Goal: Task Accomplishment & Management: Complete application form

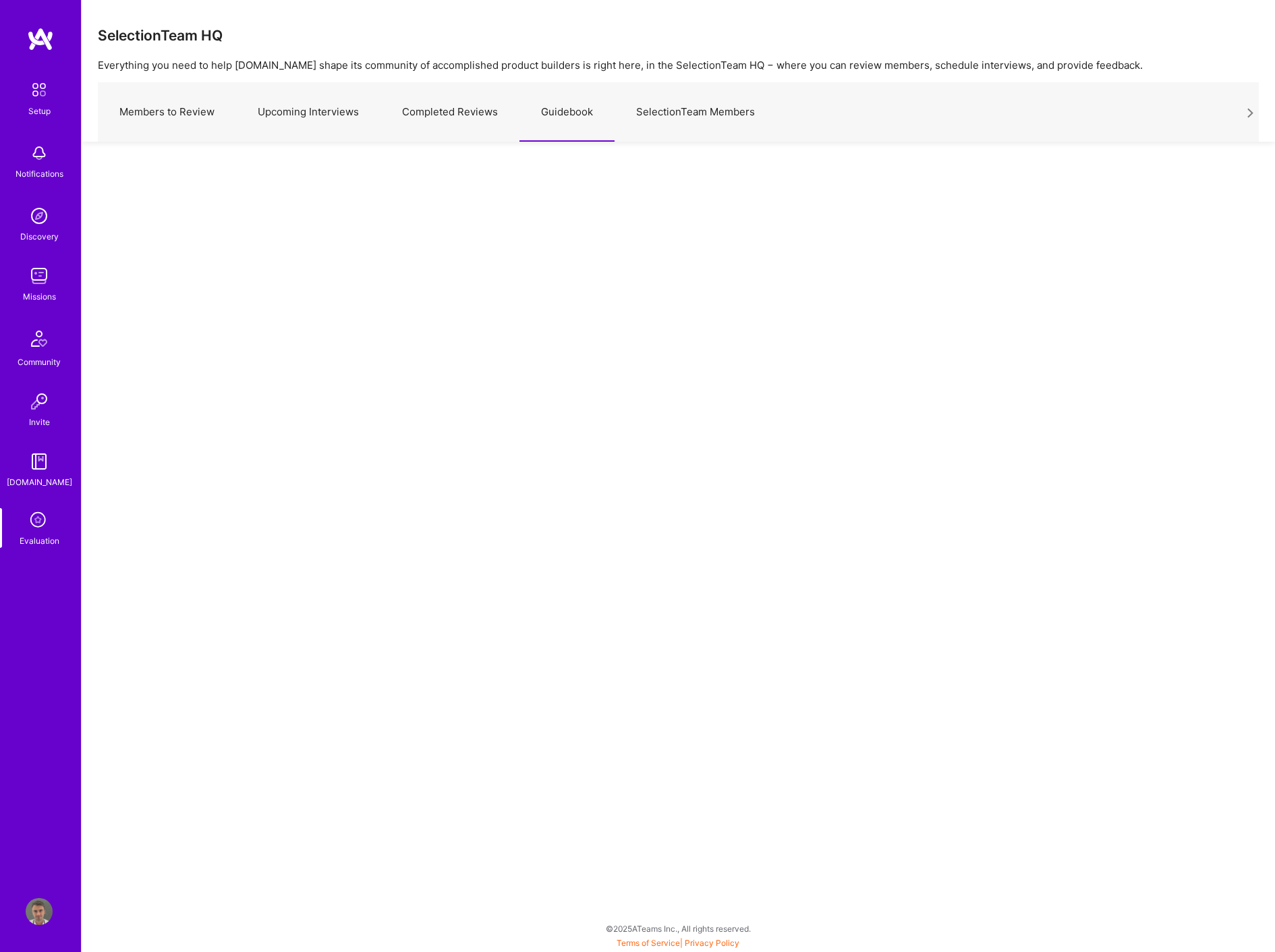
click at [48, 473] on img at bounding box center [40, 462] width 27 height 27
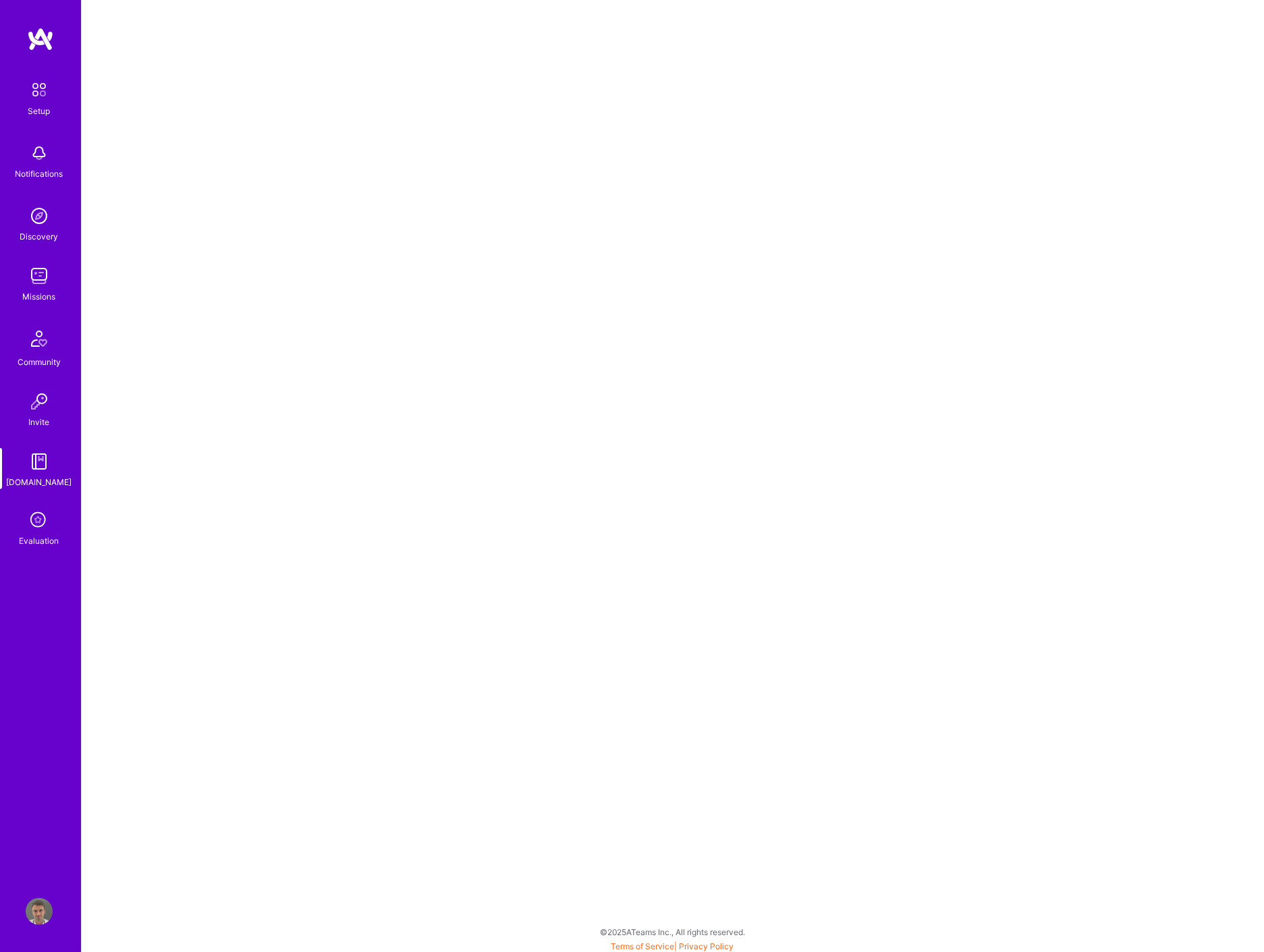
click at [42, 514] on icon at bounding box center [39, 521] width 26 height 26
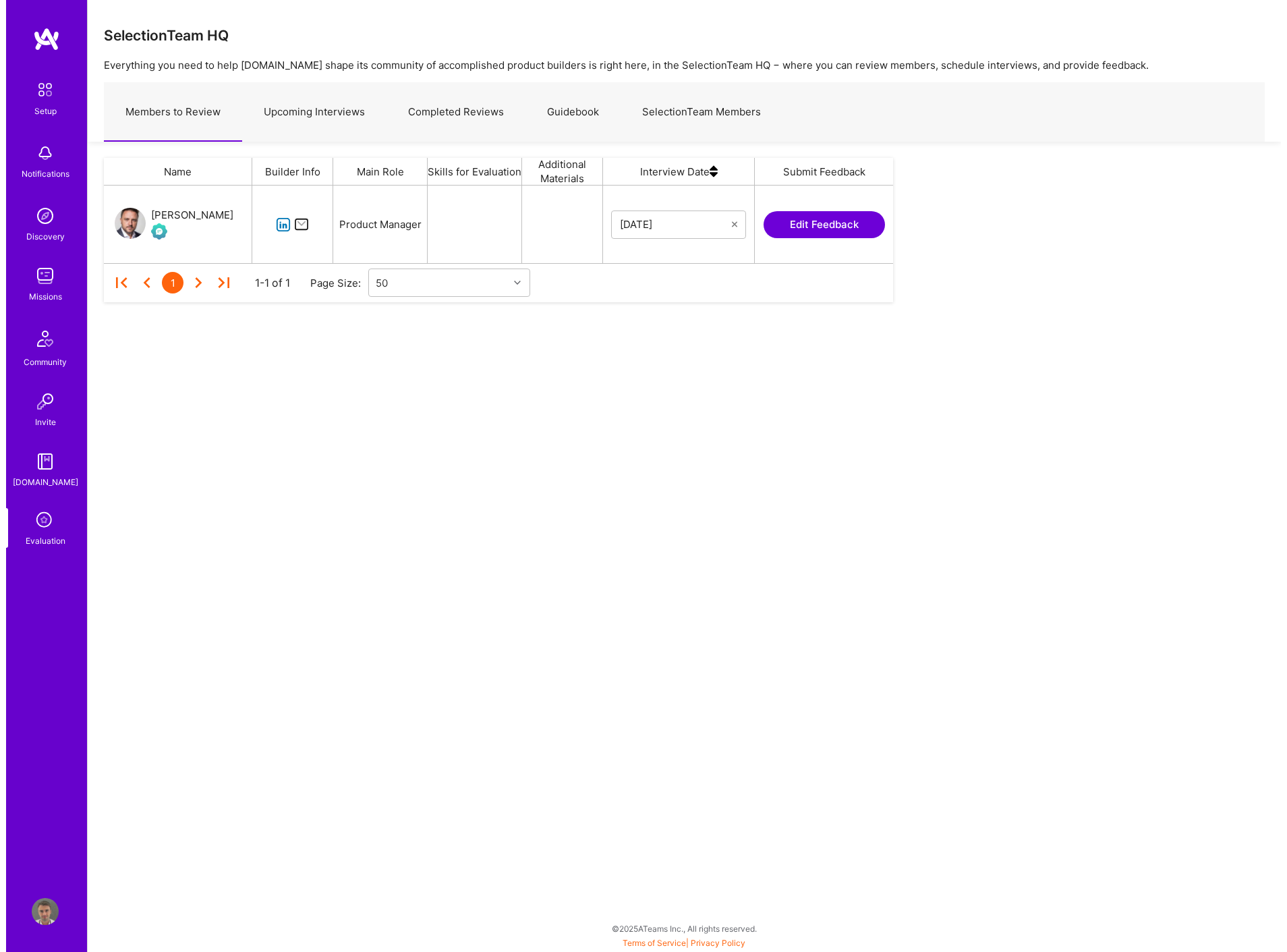
scroll to position [66, 778]
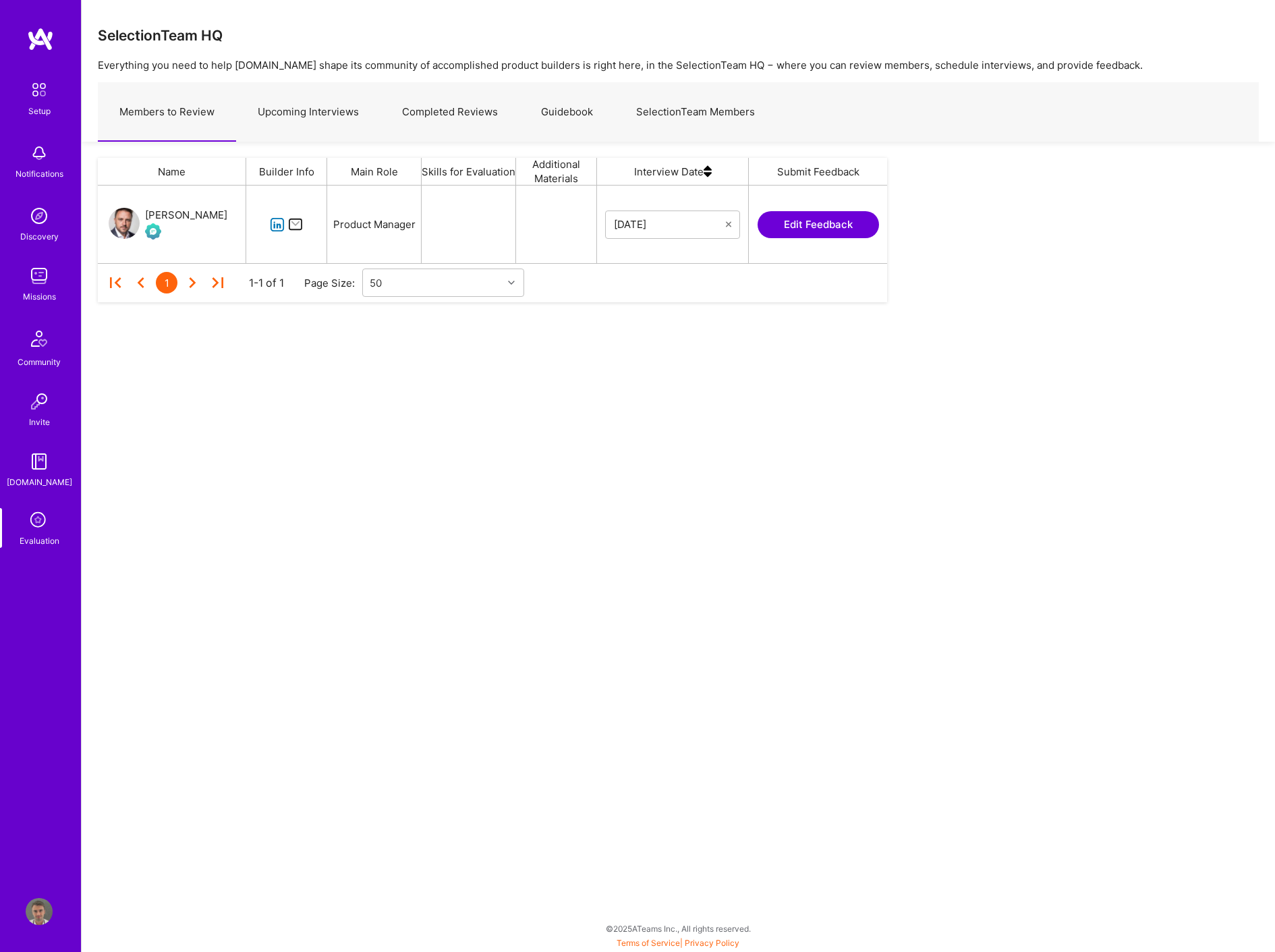
click at [655, 99] on link "SelectionTeam Members" at bounding box center [695, 111] width 162 height 58
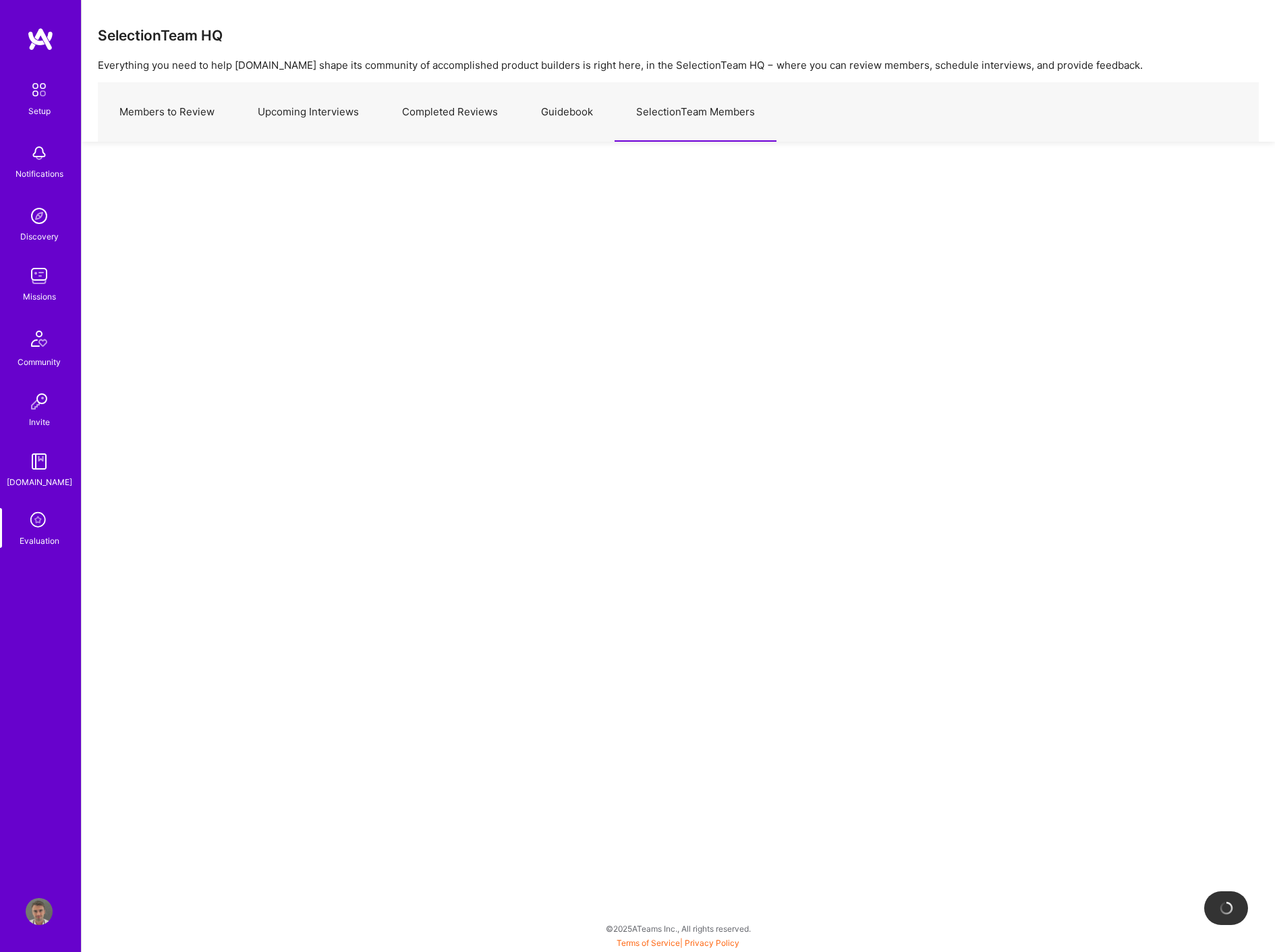
click at [568, 111] on link "Guidebook" at bounding box center [567, 111] width 95 height 58
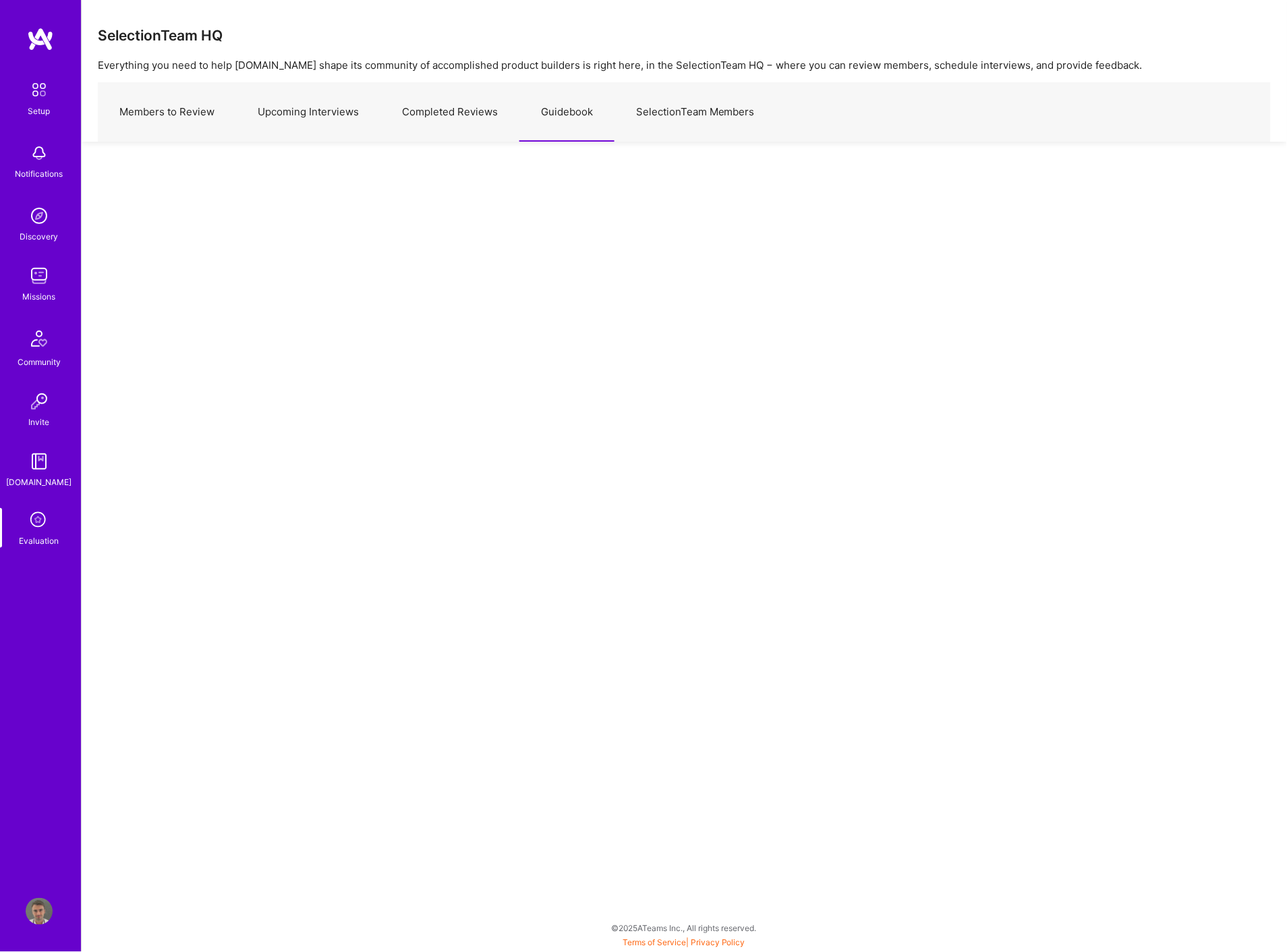
click at [44, 527] on icon at bounding box center [39, 521] width 26 height 26
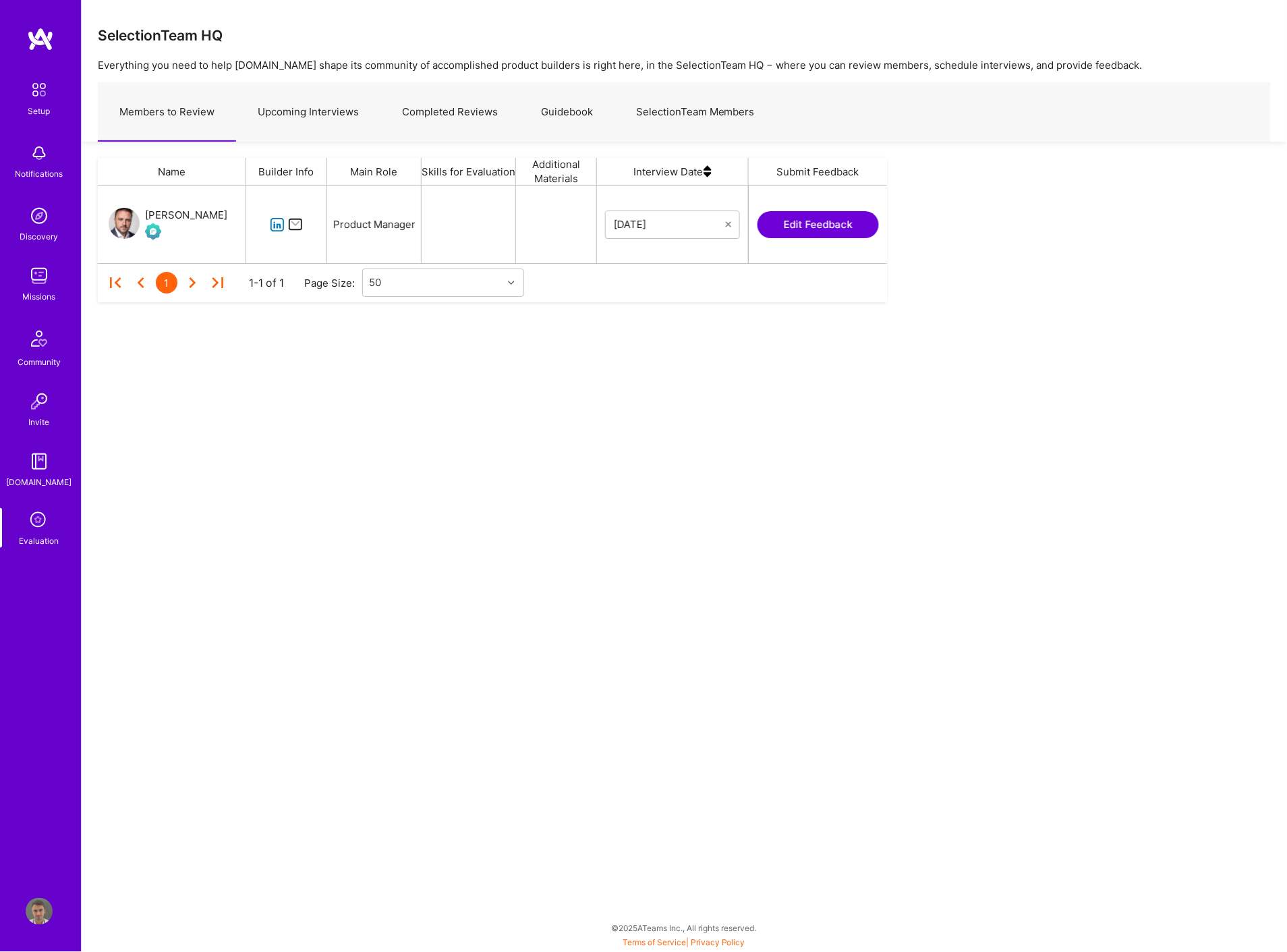
scroll to position [66, 778]
click at [295, 110] on link "Upcoming Interviews" at bounding box center [308, 111] width 145 height 58
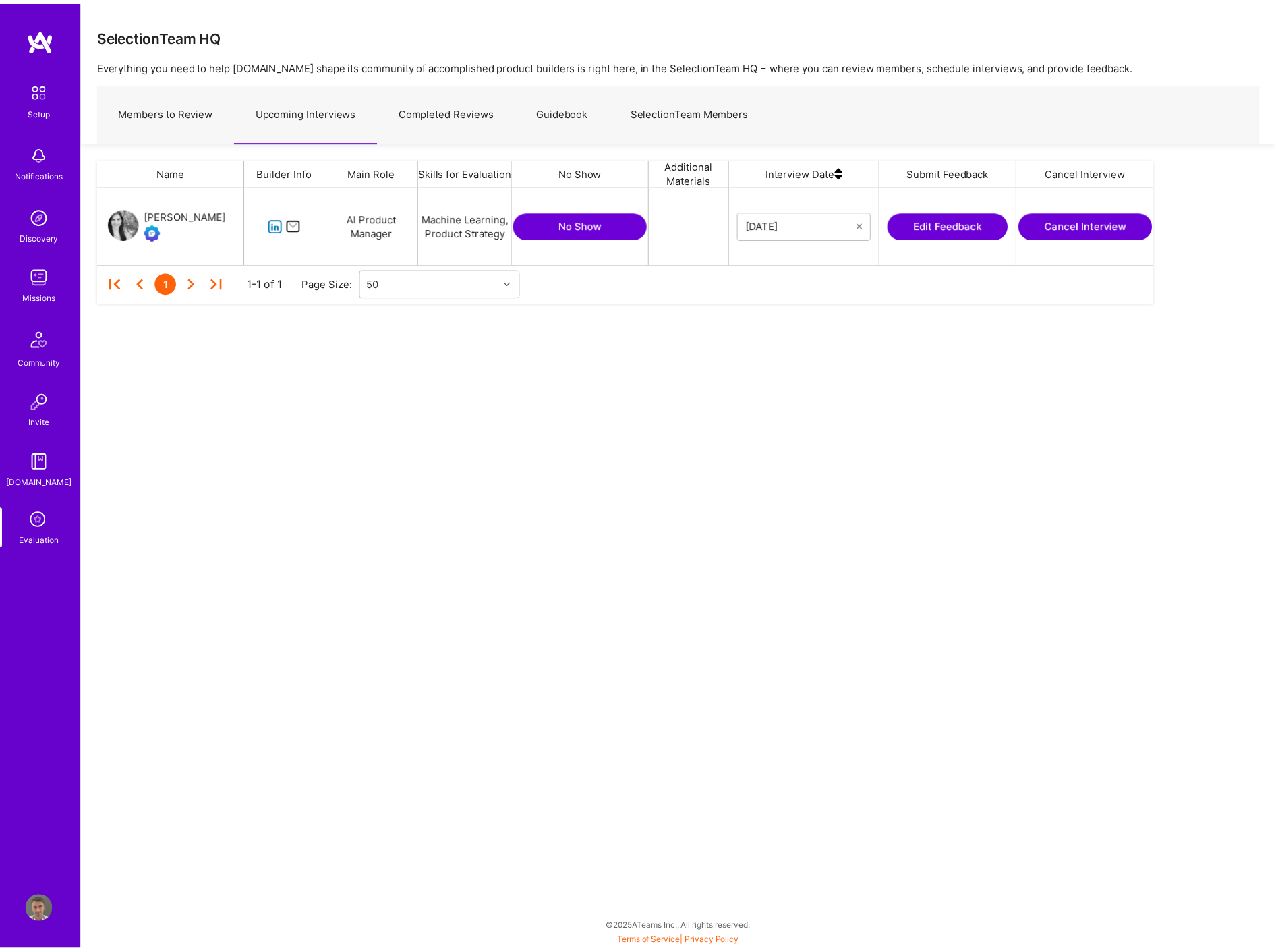
scroll to position [66, 1054]
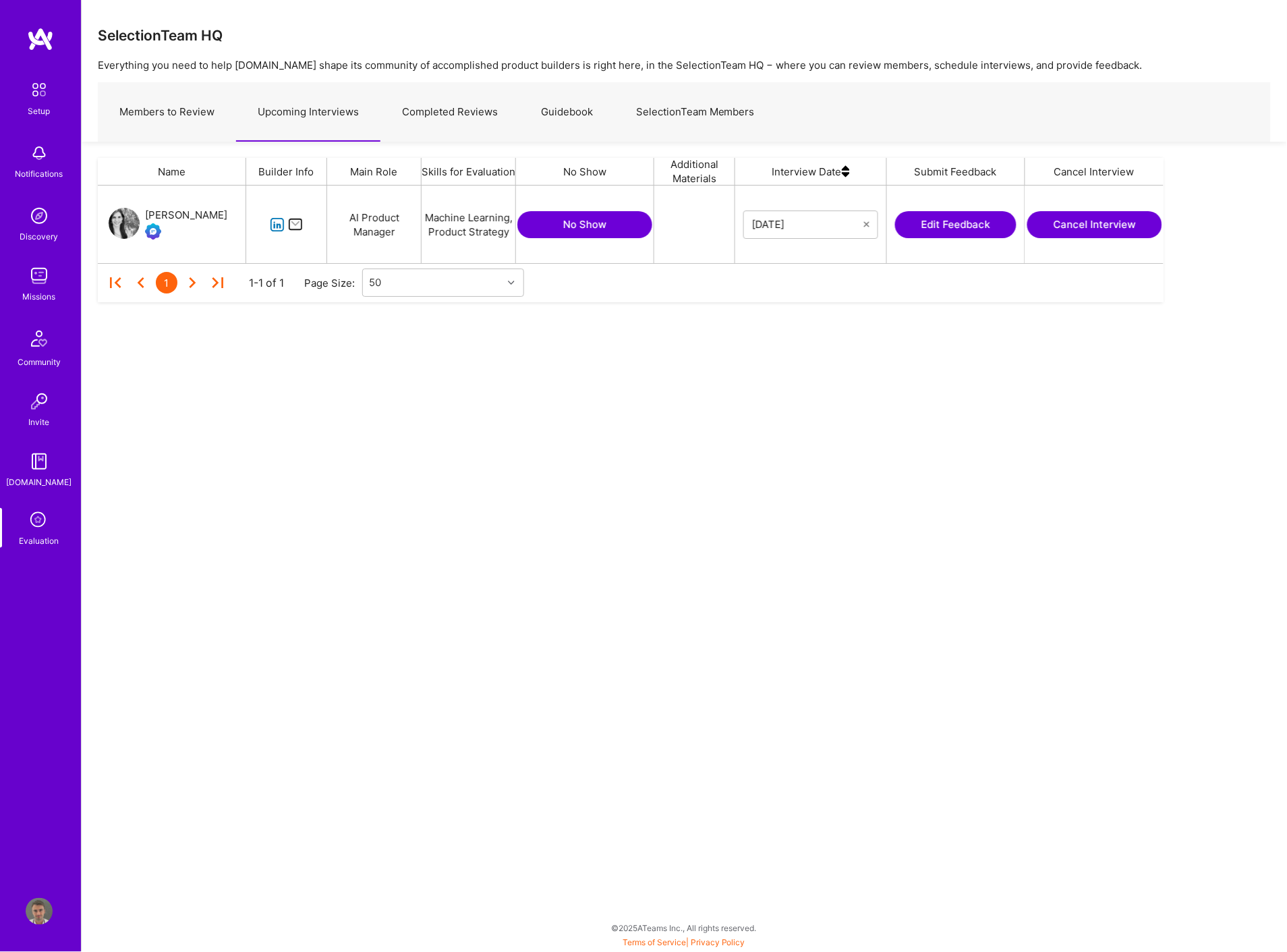
click at [987, 229] on button "Edit Feedback" at bounding box center [956, 225] width 121 height 27
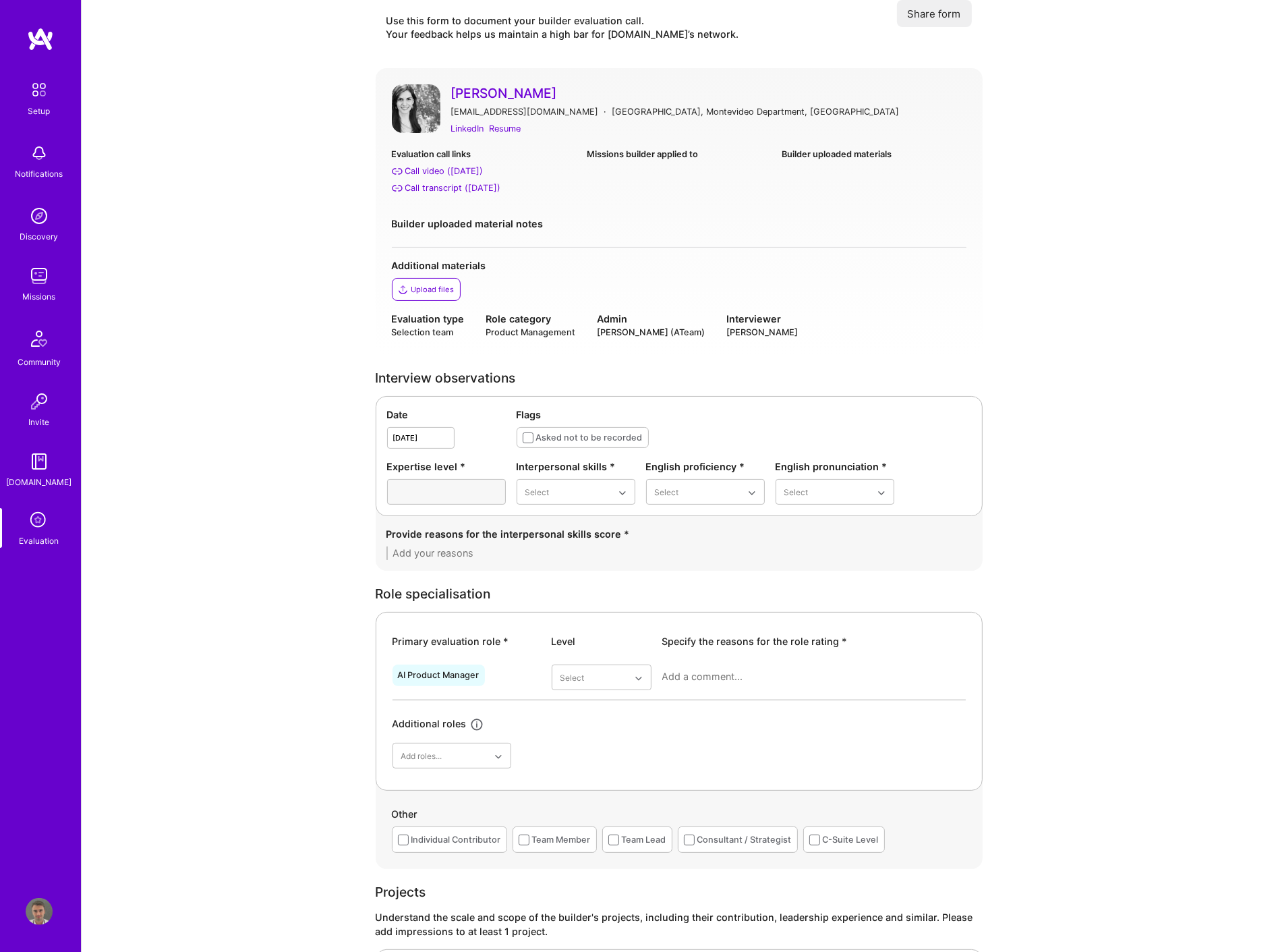
scroll to position [75, 0]
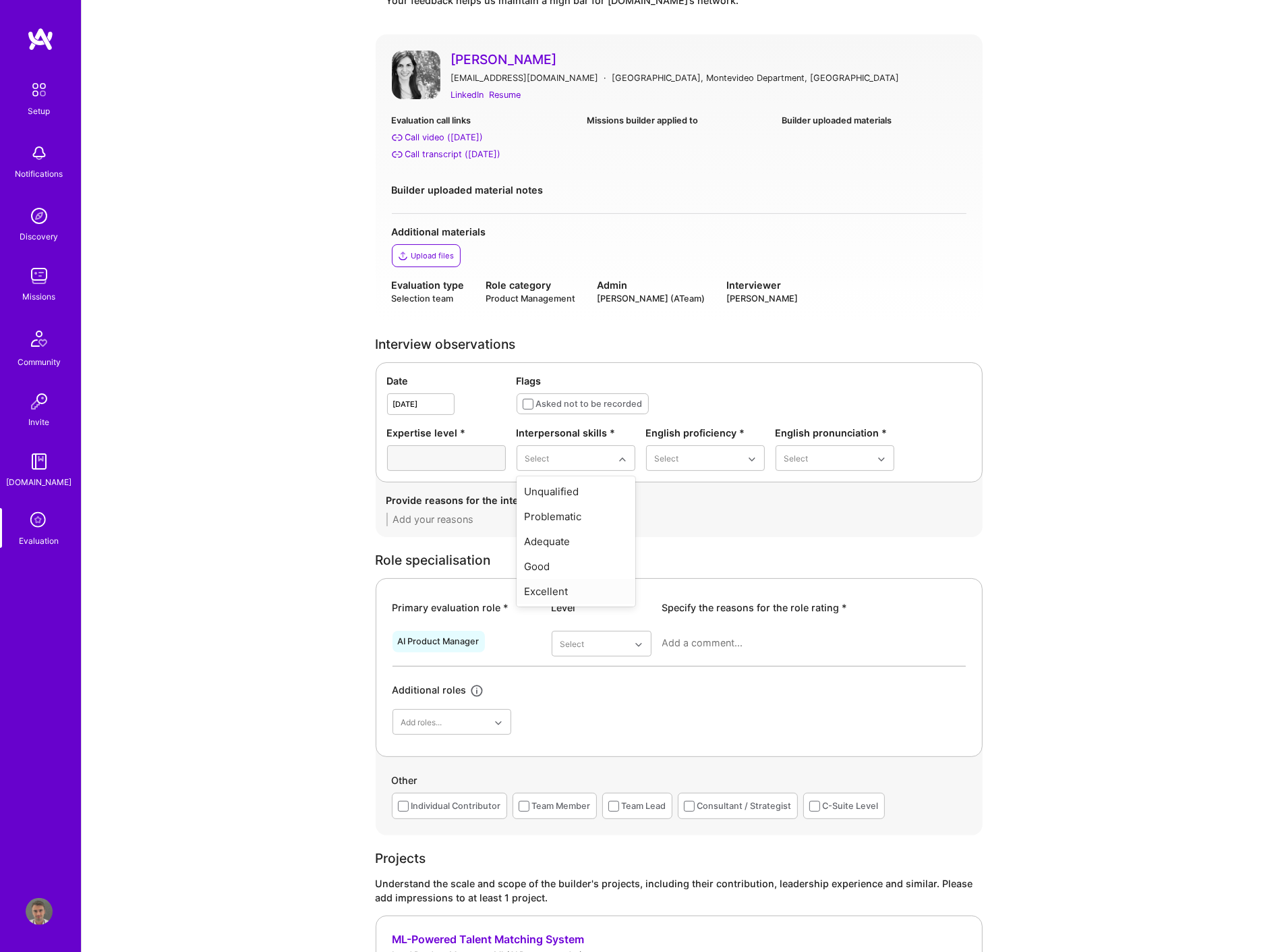
click at [582, 588] on div "Excellent" at bounding box center [576, 592] width 119 height 25
click at [733, 577] on div "Native or functionally native" at bounding box center [706, 574] width 119 height 40
click at [820, 543] on div "Good" at bounding box center [835, 542] width 119 height 25
click at [518, 515] on textarea at bounding box center [679, 519] width 585 height 13
click at [472, 523] on textarea at bounding box center [679, 519] width 585 height 13
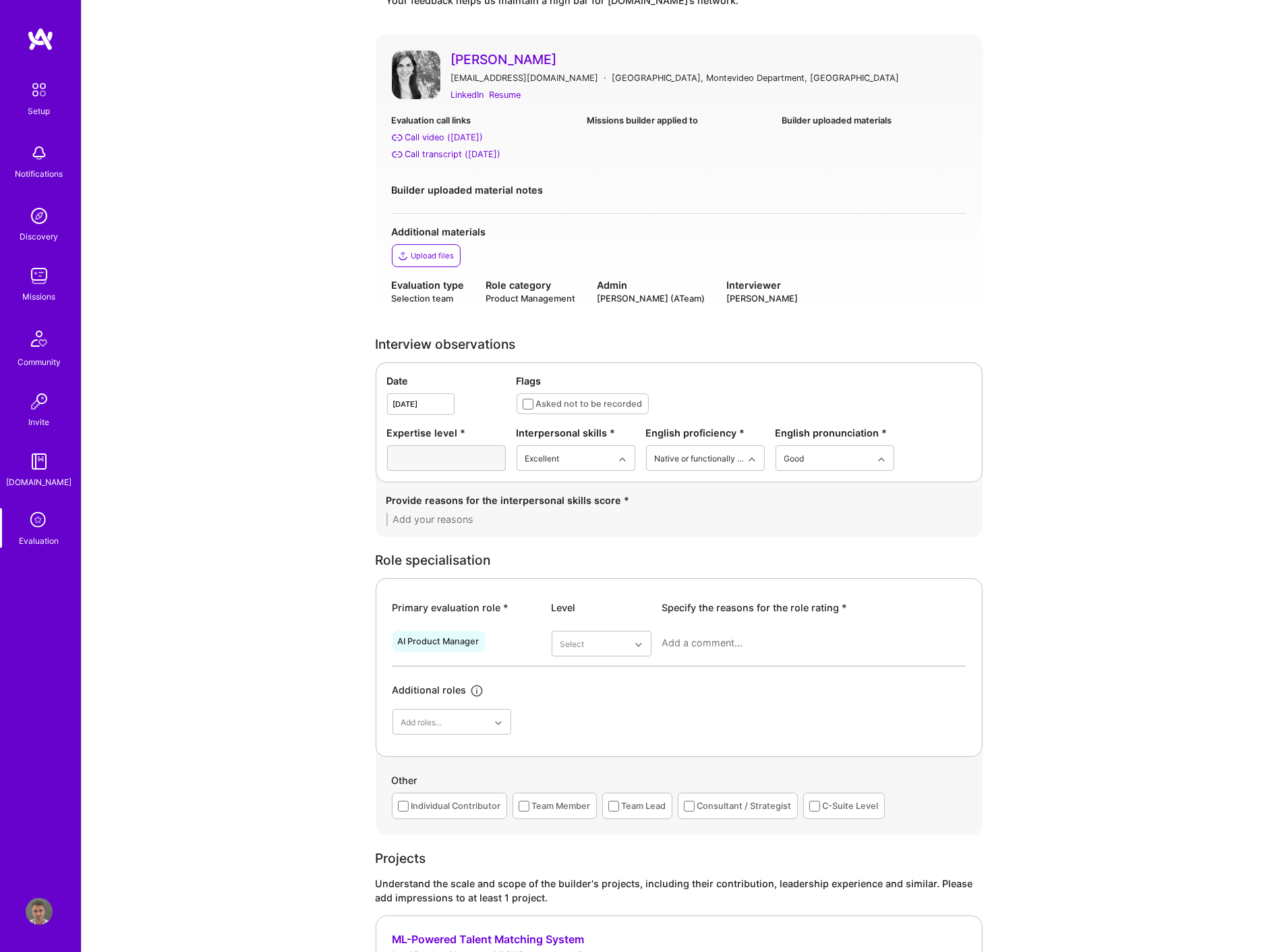
paste textarea "[PERSON_NAME] presents herself as dynamic, personable, and easy to connect with…"
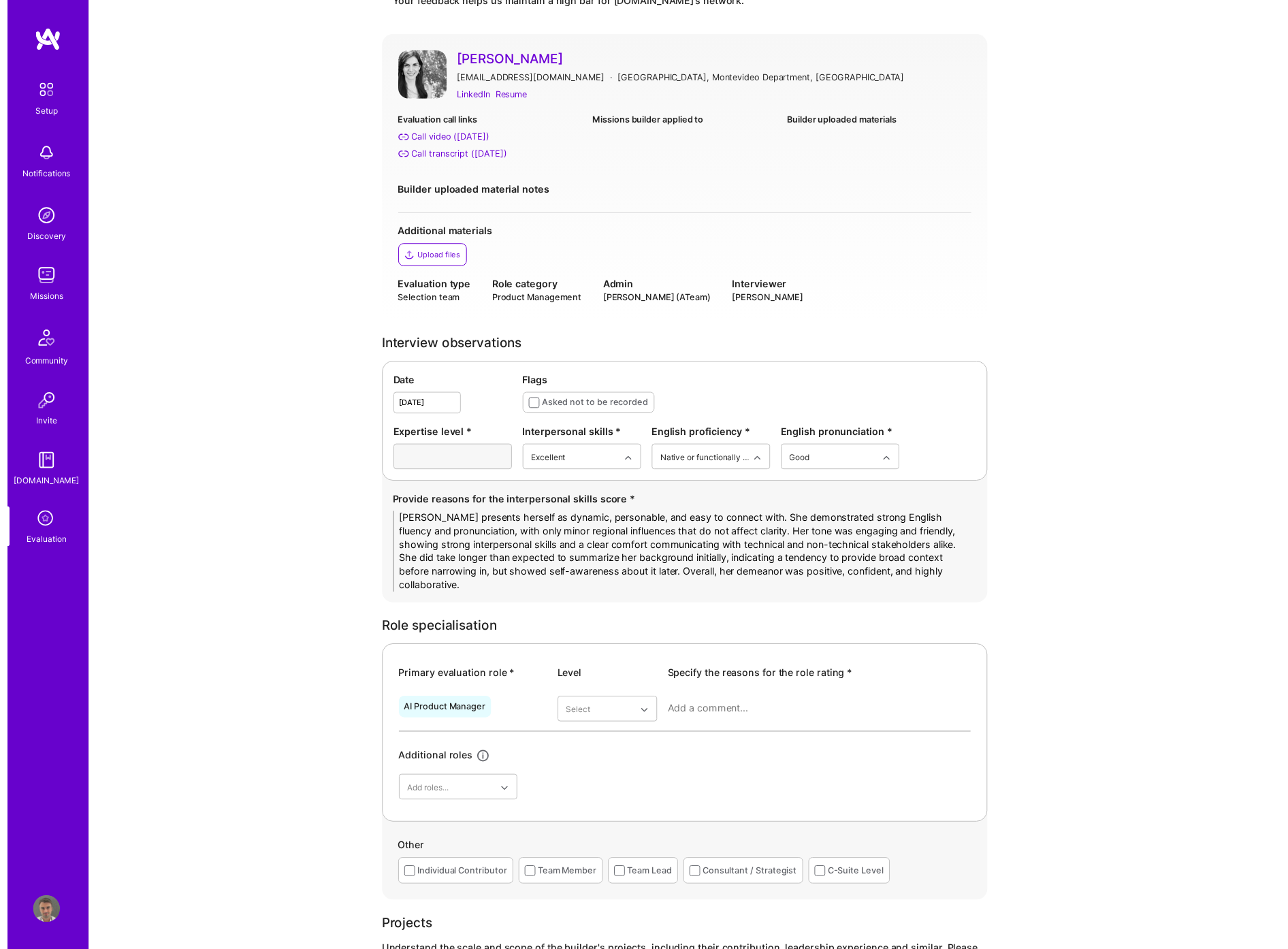
scroll to position [0, 0]
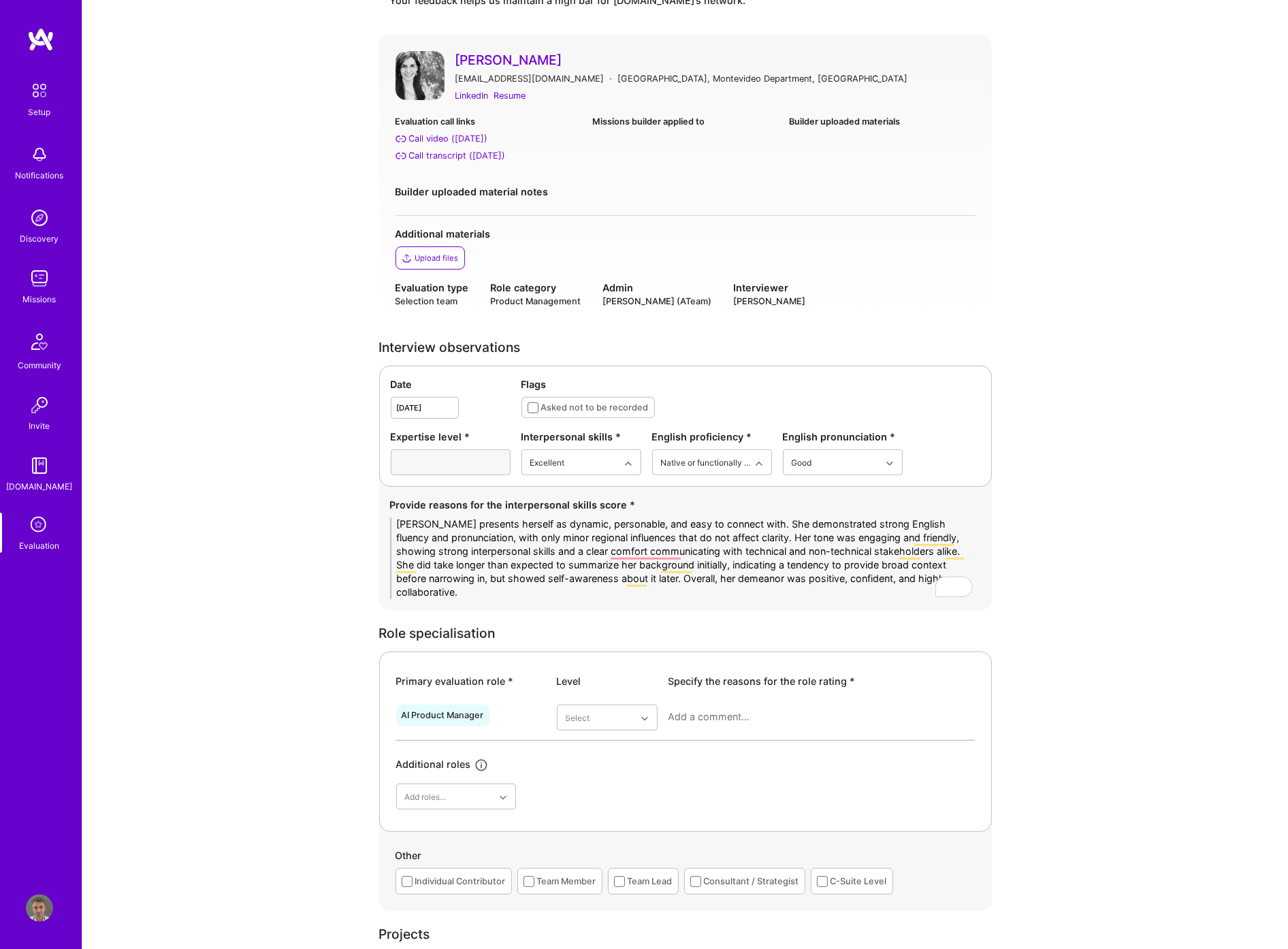
drag, startPoint x: 453, startPoint y: 580, endPoint x: 649, endPoint y: 573, distance: 196.1
click at [649, 573] on textarea "[PERSON_NAME] presents herself as dynamic, personable, and easy to connect with…" at bounding box center [685, 558] width 591 height 82
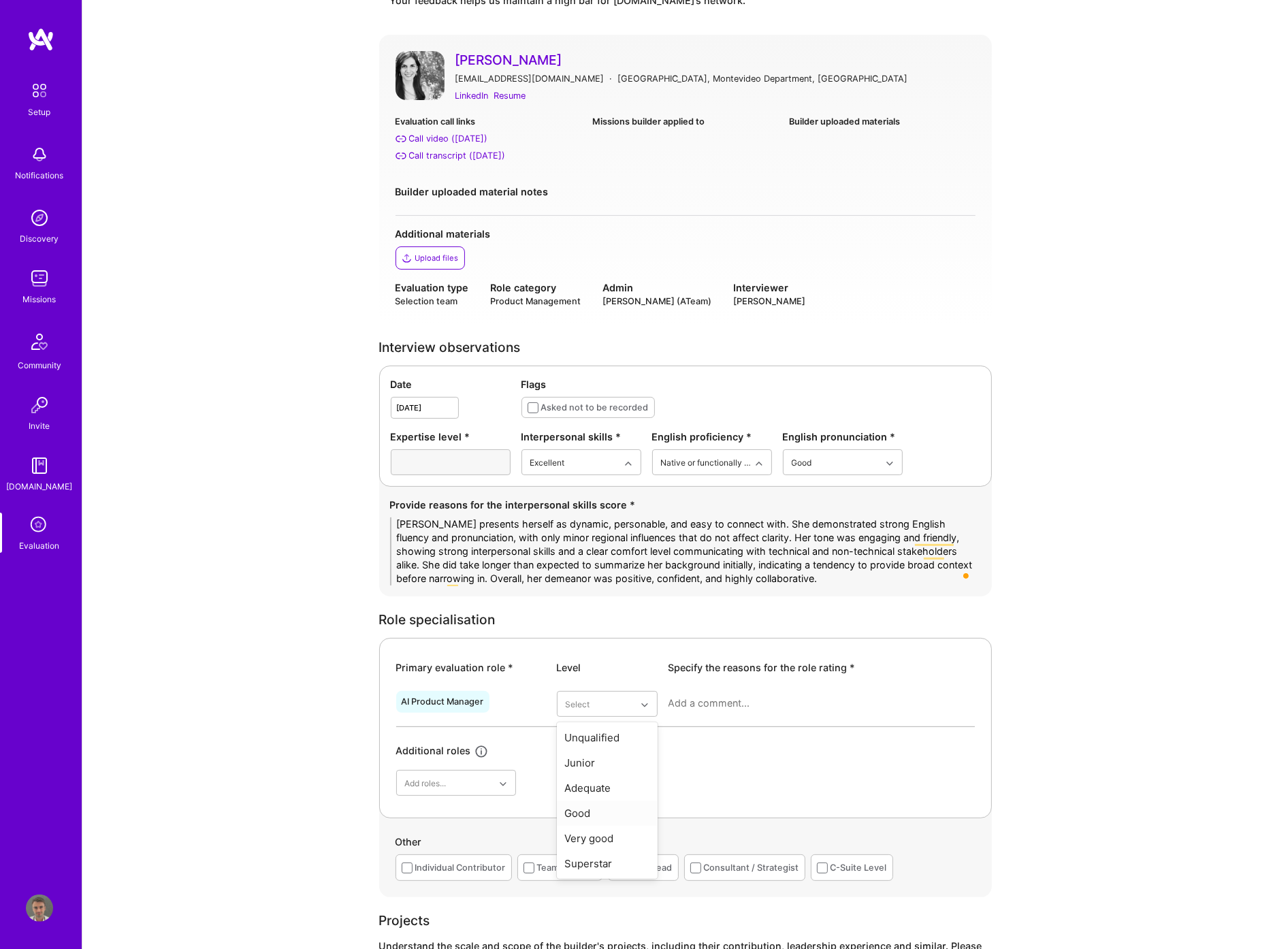
type textarea "[PERSON_NAME] presents herself as dynamic, personable, and easy to connect with…"
click at [617, 814] on div "Good" at bounding box center [607, 813] width 101 height 25
click at [726, 697] on textarea at bounding box center [822, 703] width 306 height 14
click at [738, 709] on textarea at bounding box center [822, 703] width 306 height 14
paste textarea "Carolina is applying for a Product Manager role focused on AI/ML and internal p…"
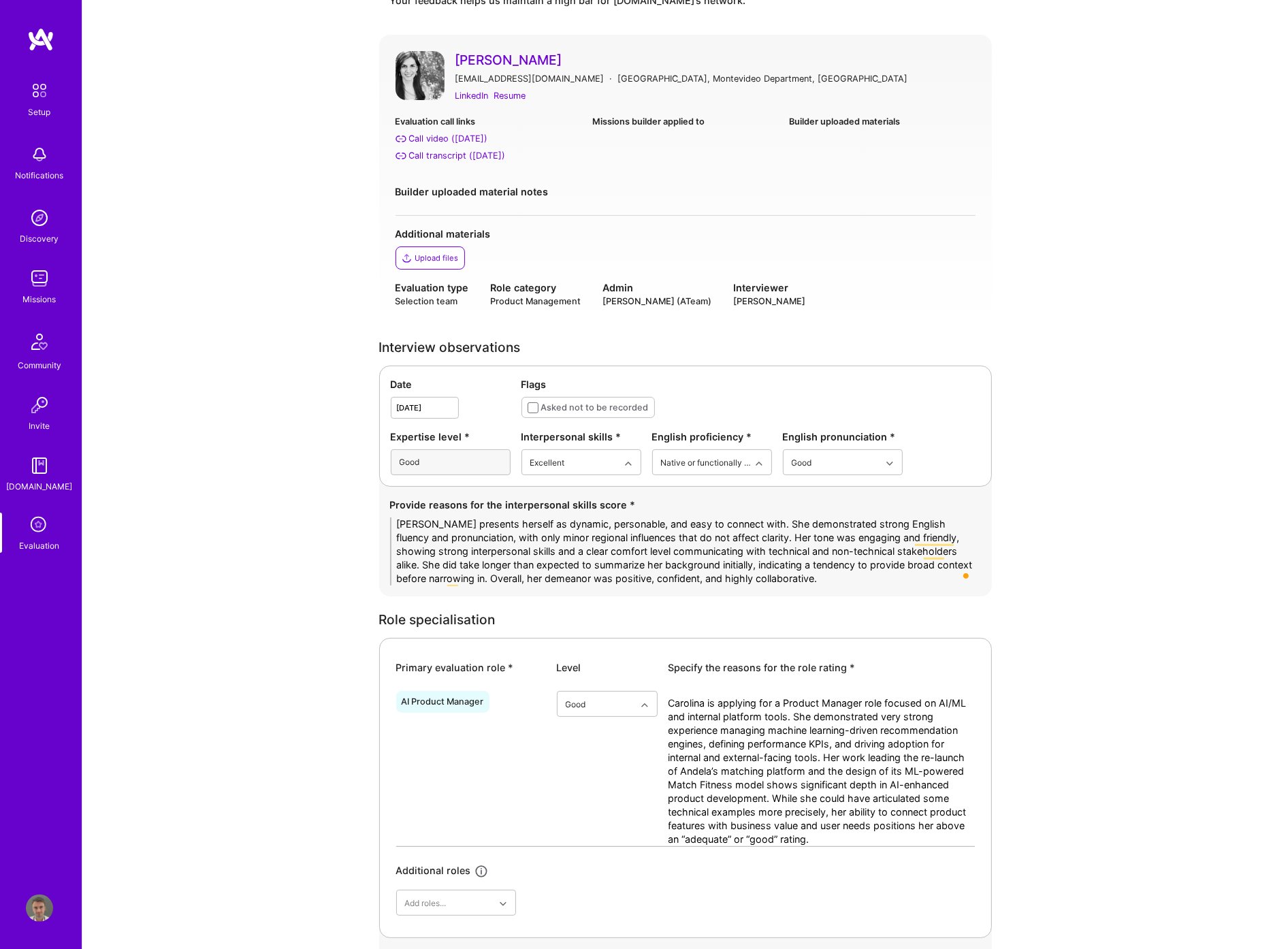
drag, startPoint x: 883, startPoint y: 719, endPoint x: 935, endPoint y: 719, distance: 52.0
click at [935, 719] on textarea "Carolina is applying for a Product Manager role focused on AI/ML and internal p…" at bounding box center [822, 771] width 306 height 150
drag, startPoint x: 710, startPoint y: 700, endPoint x: 815, endPoint y: 718, distance: 106.5
click at [815, 718] on textarea "Carolina is applying for a Product Manager role focused on AI/ML and internal p…" at bounding box center [822, 771] width 306 height 150
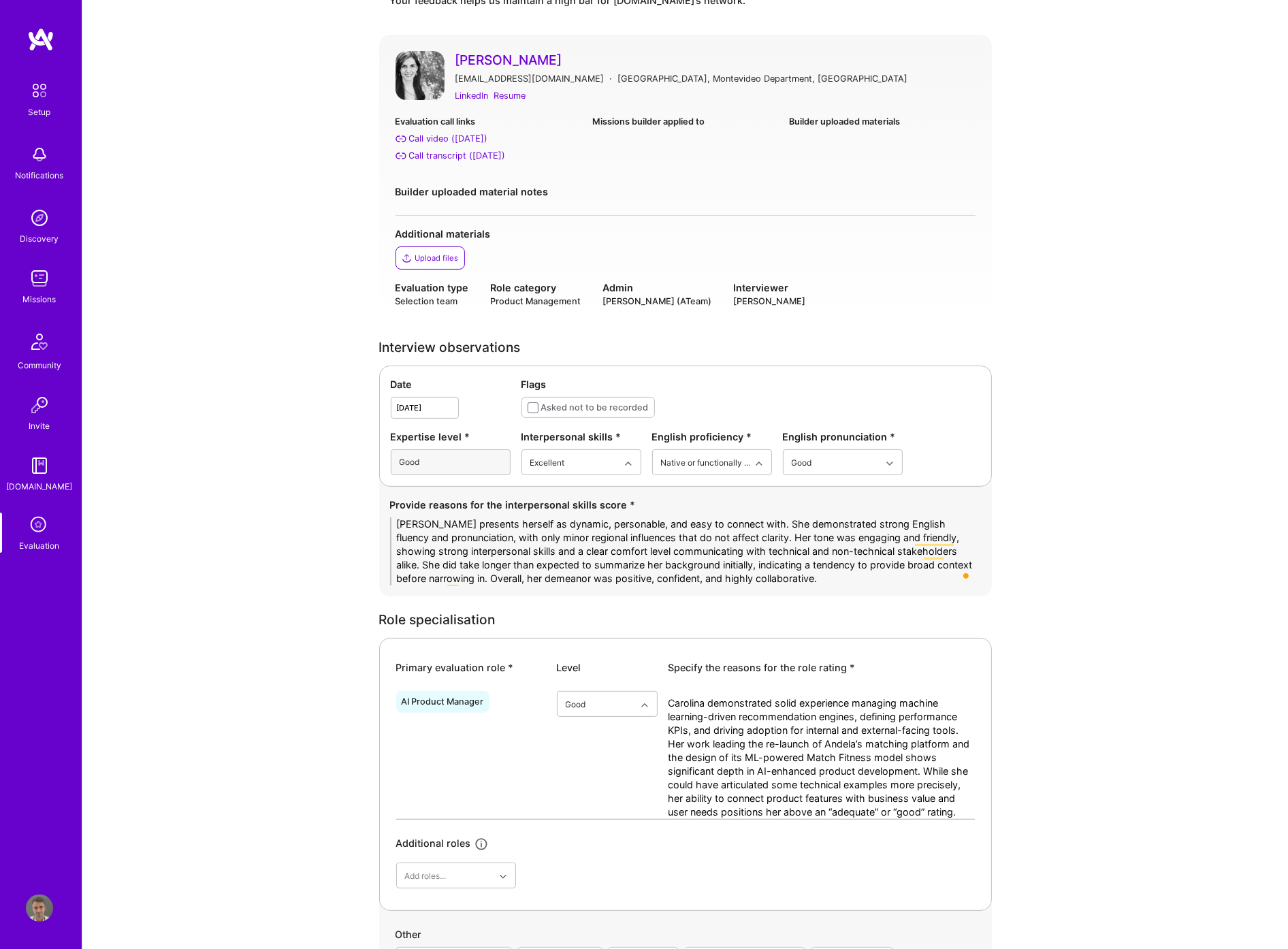
drag, startPoint x: 670, startPoint y: 773, endPoint x: 715, endPoint y: 772, distance: 45.0
click at [715, 772] on textarea "Carolina demonstrated solid experience managing machine learning-driven recomme…" at bounding box center [822, 758] width 306 height 122
drag, startPoint x: 928, startPoint y: 817, endPoint x: 731, endPoint y: 816, distance: 197.0
click at [731, 816] on textarea "Carolina demonstrated solid experience managing machine learning-driven recomme…" at bounding box center [822, 758] width 306 height 122
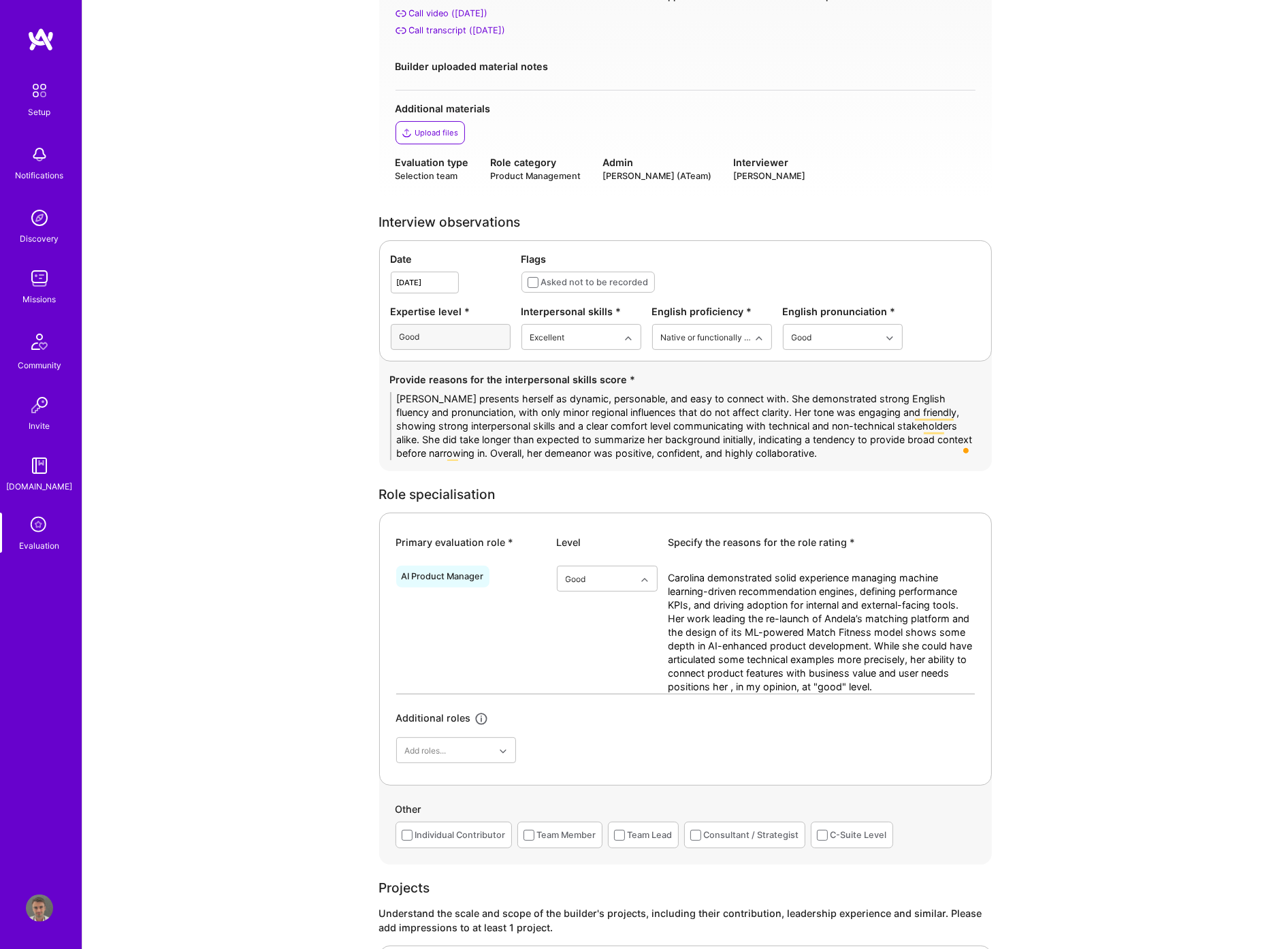
scroll to position [227, 0]
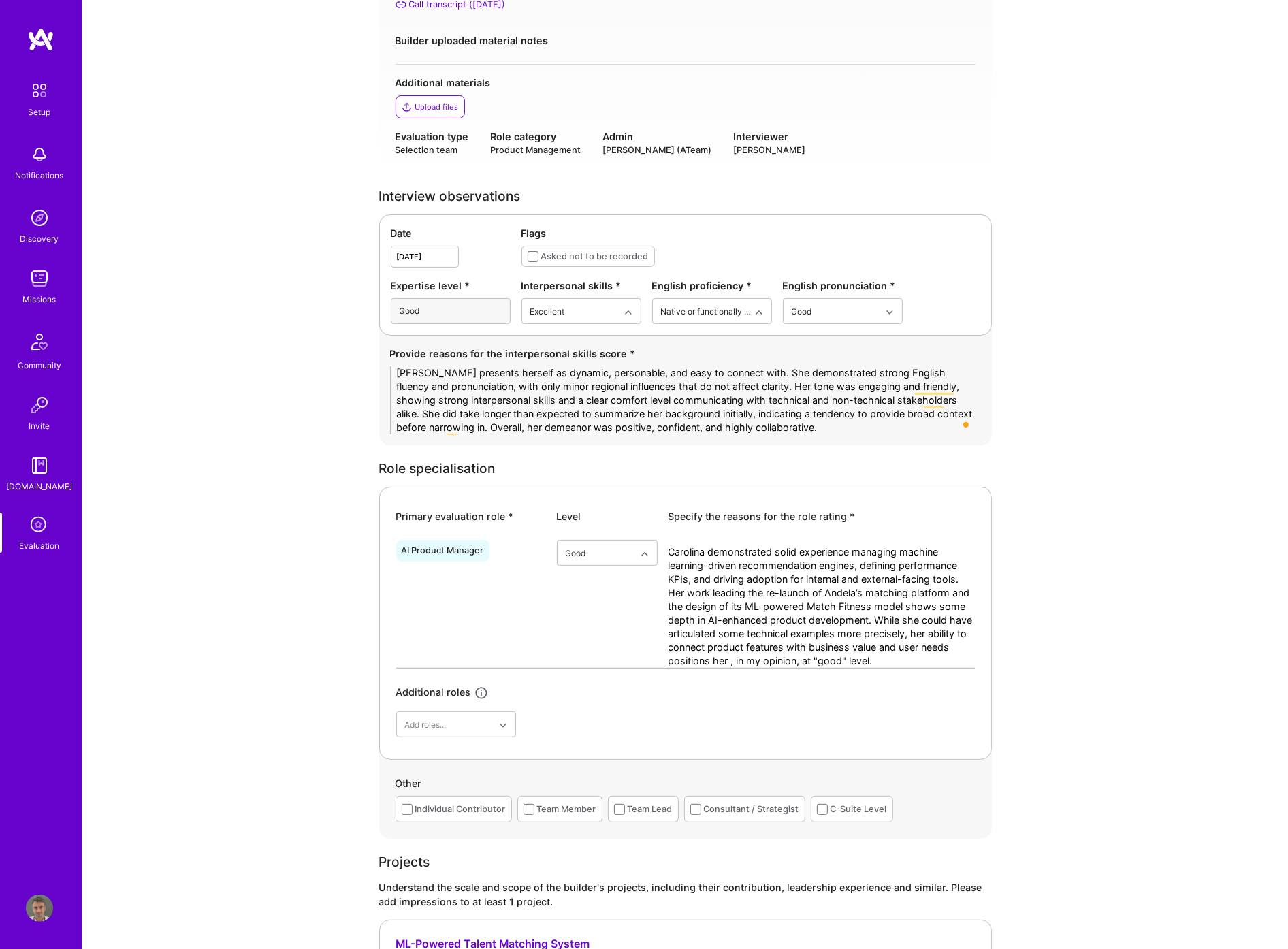
click at [731, 664] on textarea "Carolina demonstrated solid experience managing machine learning-driven recomme…" at bounding box center [822, 606] width 306 height 122
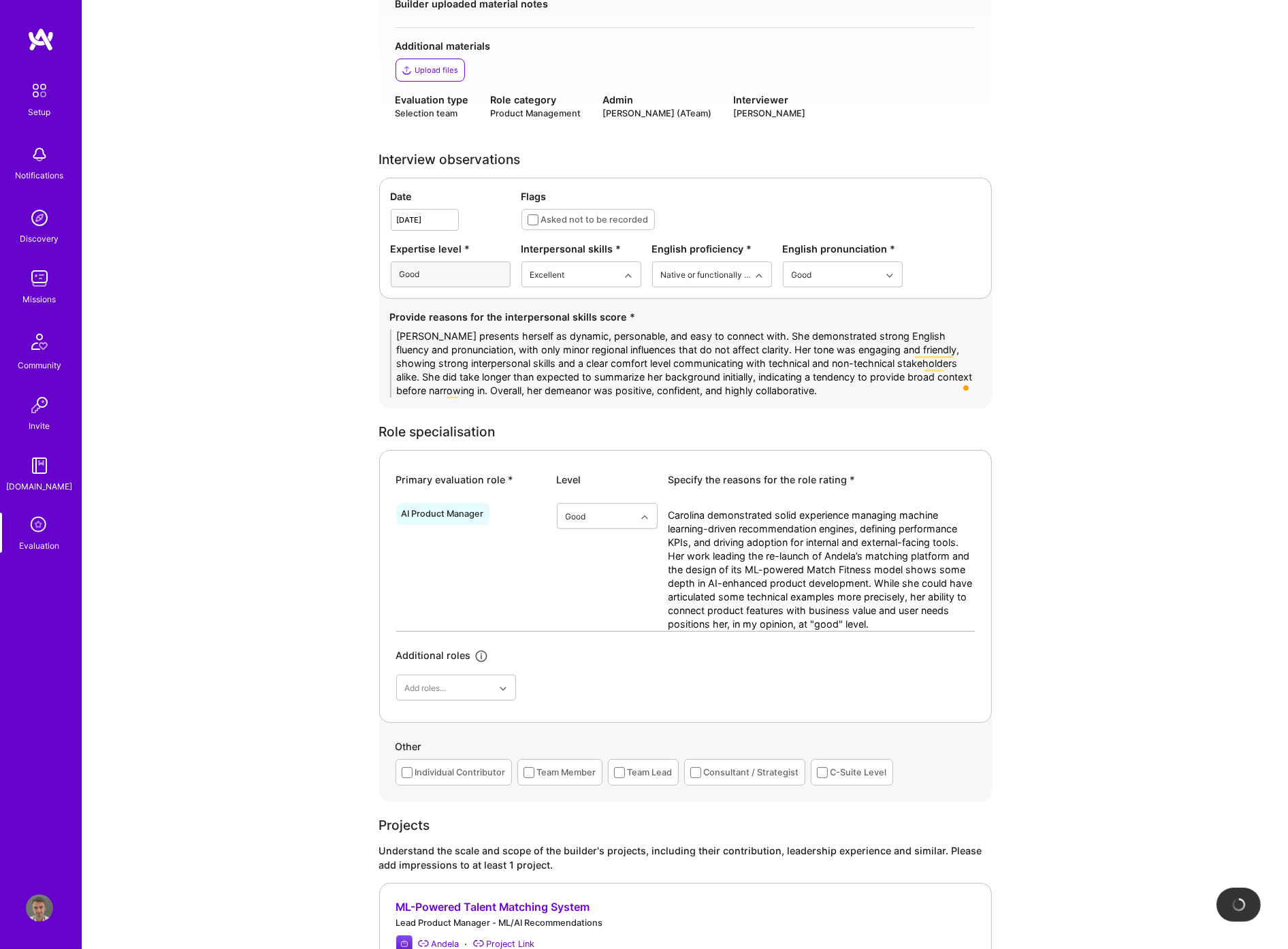
scroll to position [303, 0]
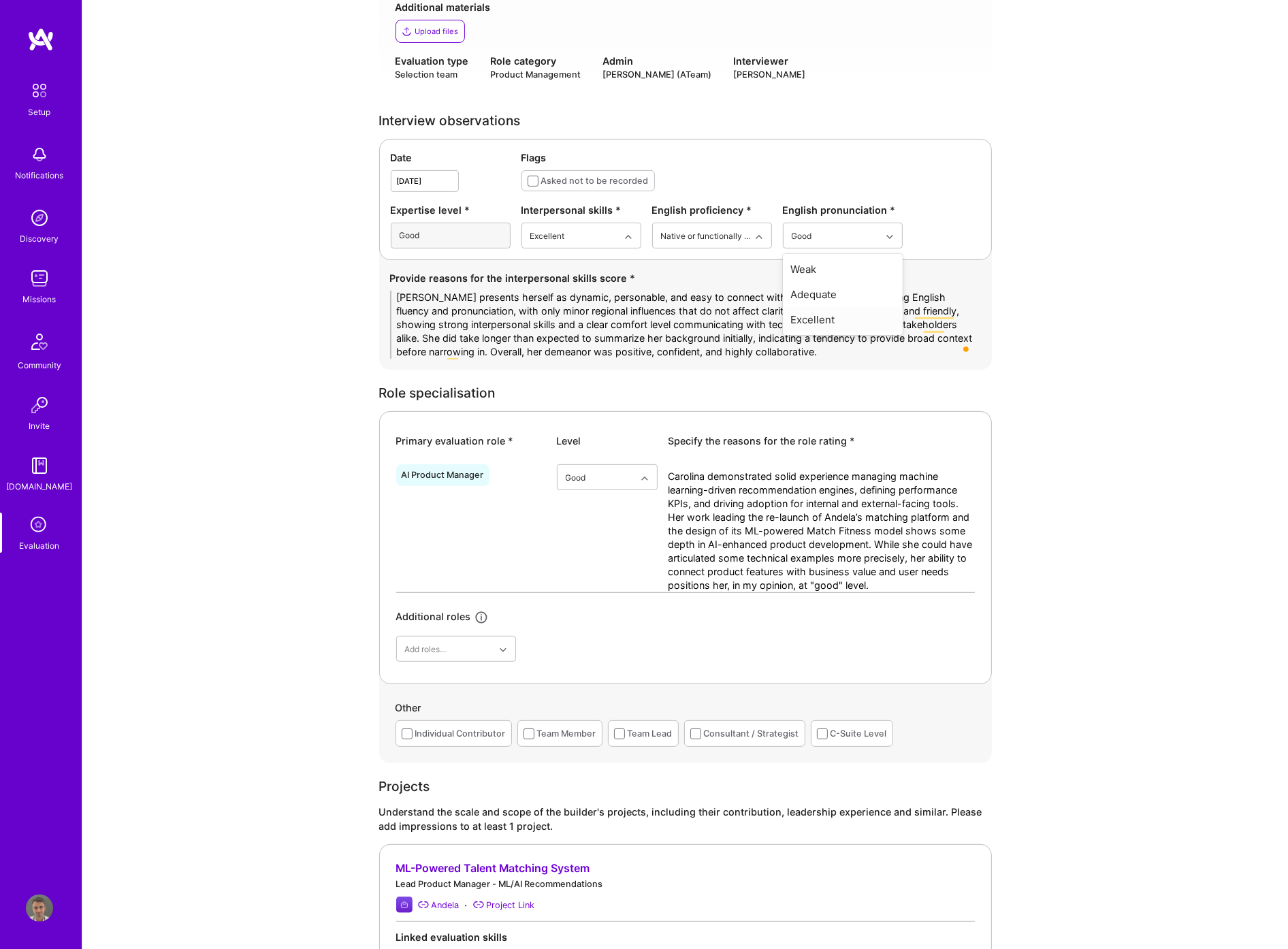
type textarea "Carolina demonstrated solid experience managing machine learning-driven recomme…"
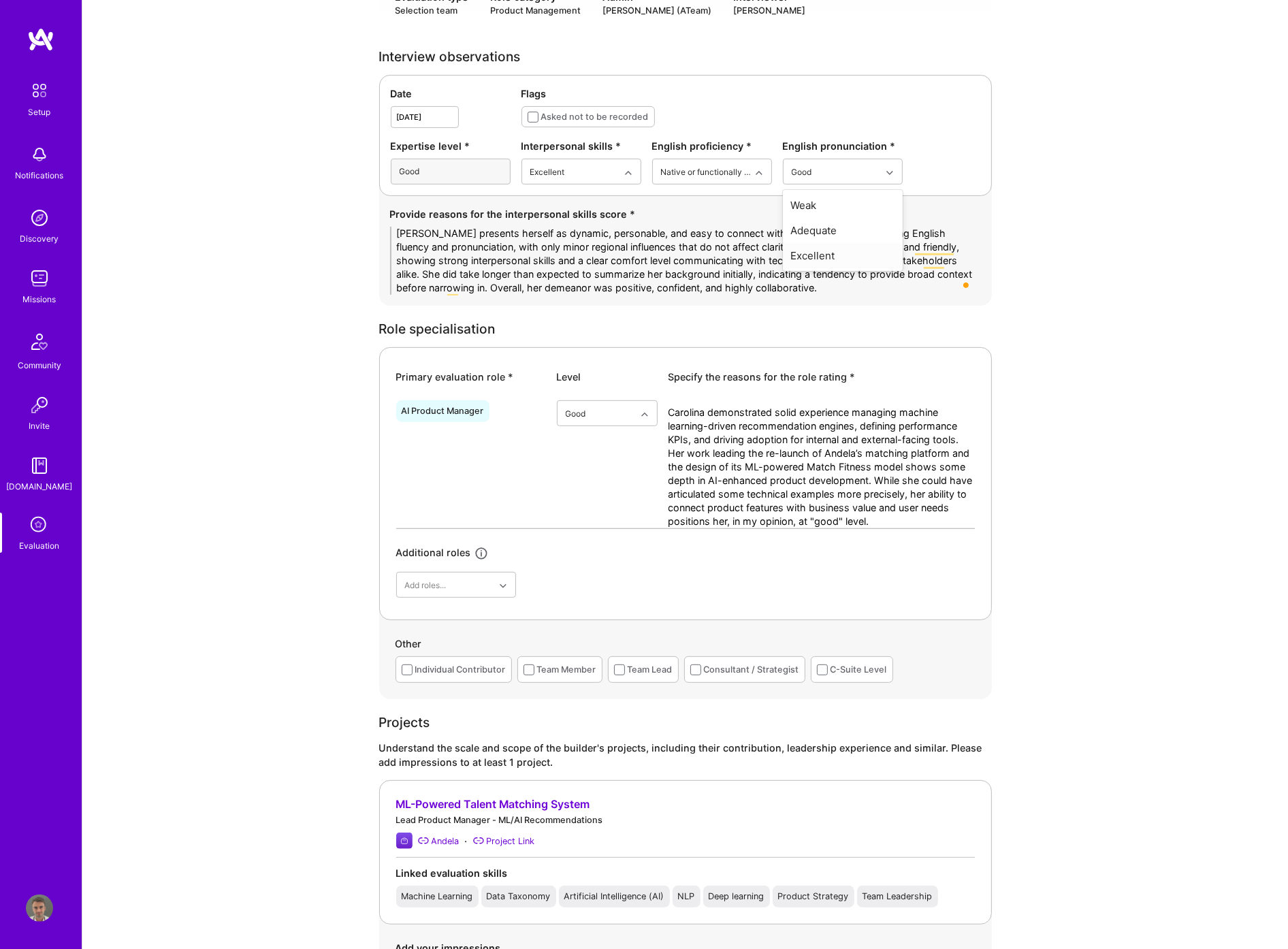
scroll to position [453, 0]
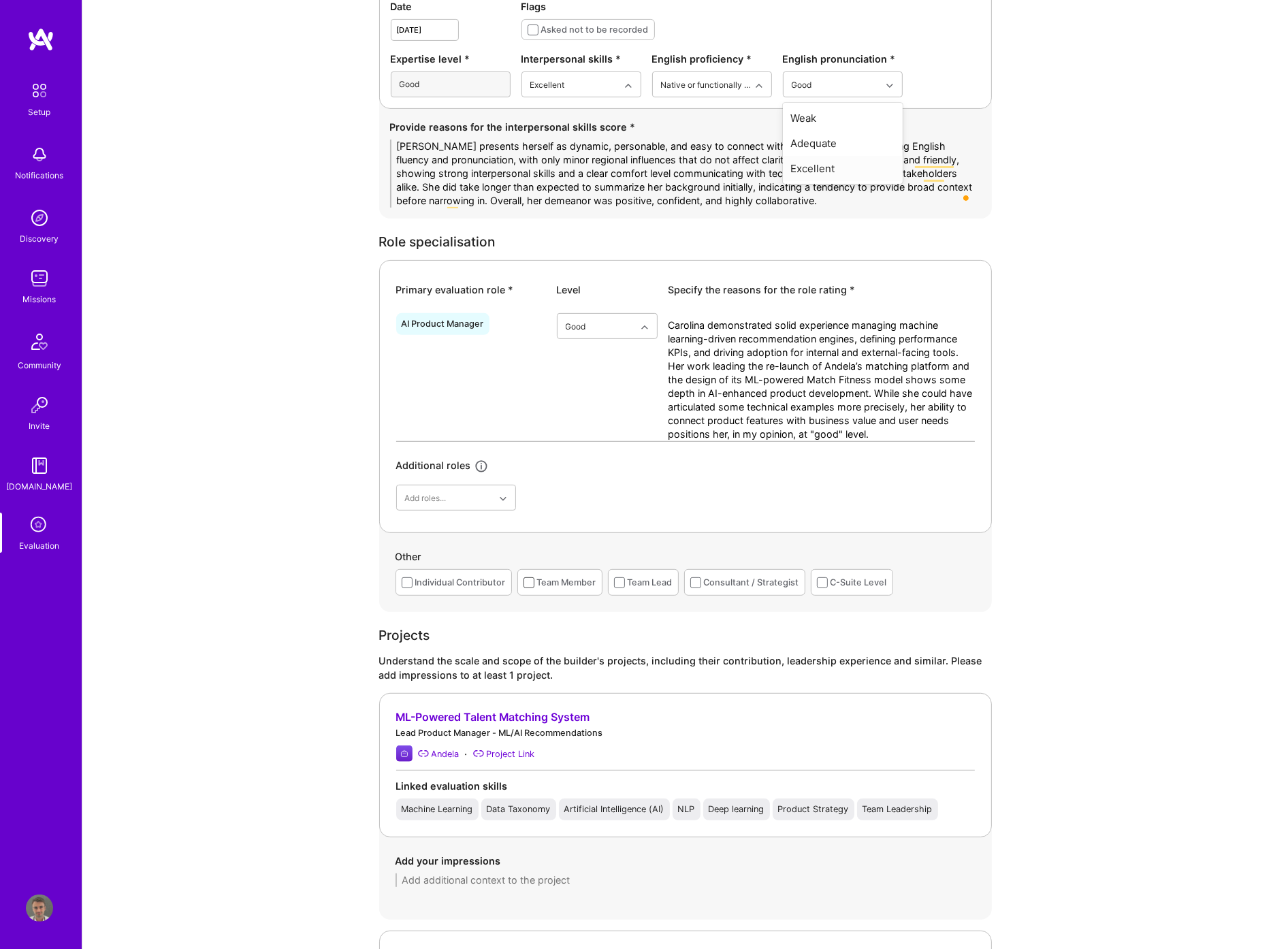
click at [525, 582] on span at bounding box center [529, 583] width 11 height 11
click at [0, 0] on input "checkbox" at bounding box center [0, 0] width 0 height 0
click at [409, 584] on span at bounding box center [407, 583] width 11 height 11
click at [0, 0] on input "checkbox" at bounding box center [0, 0] width 0 height 0
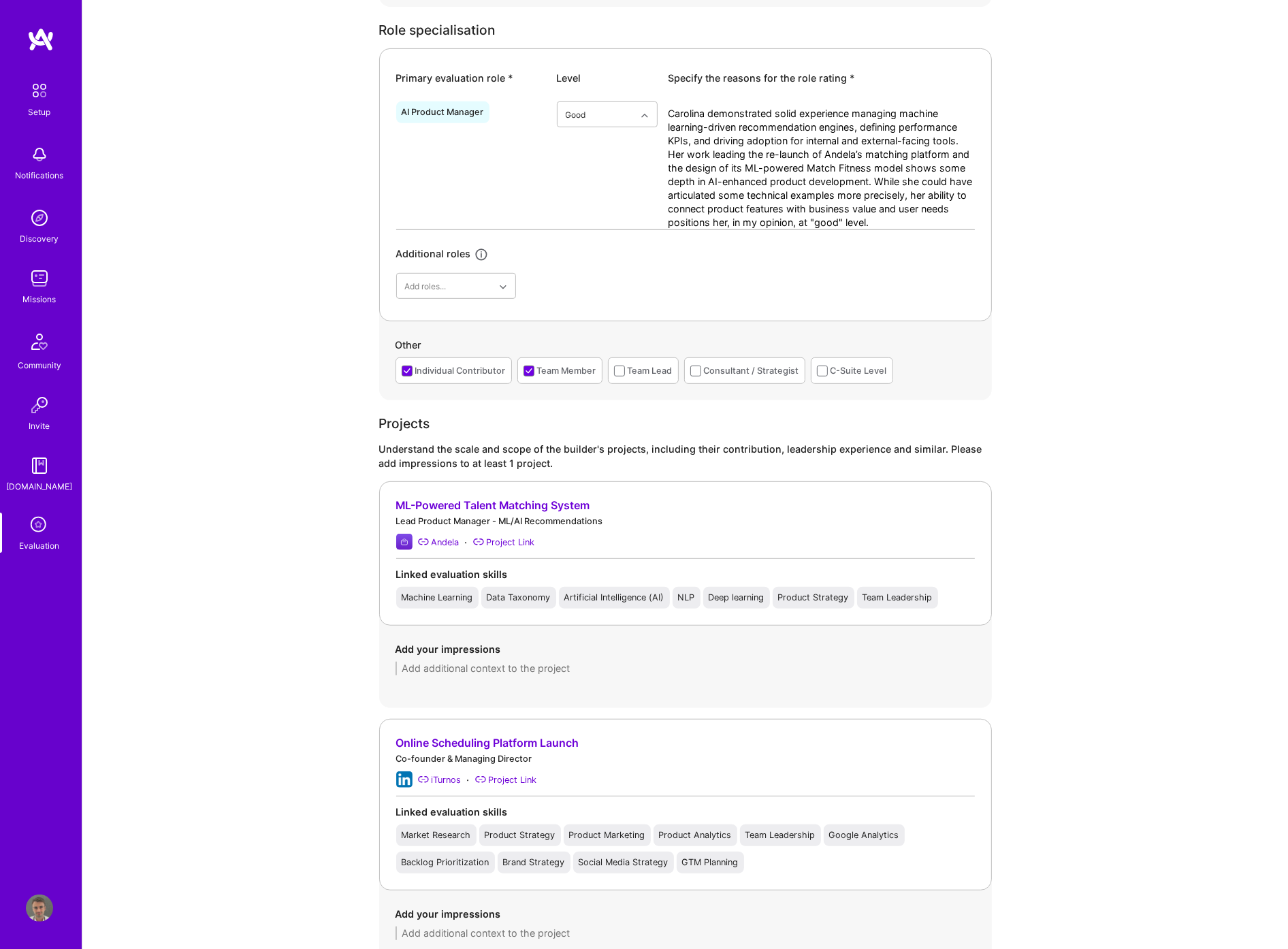
scroll to position [681, 0]
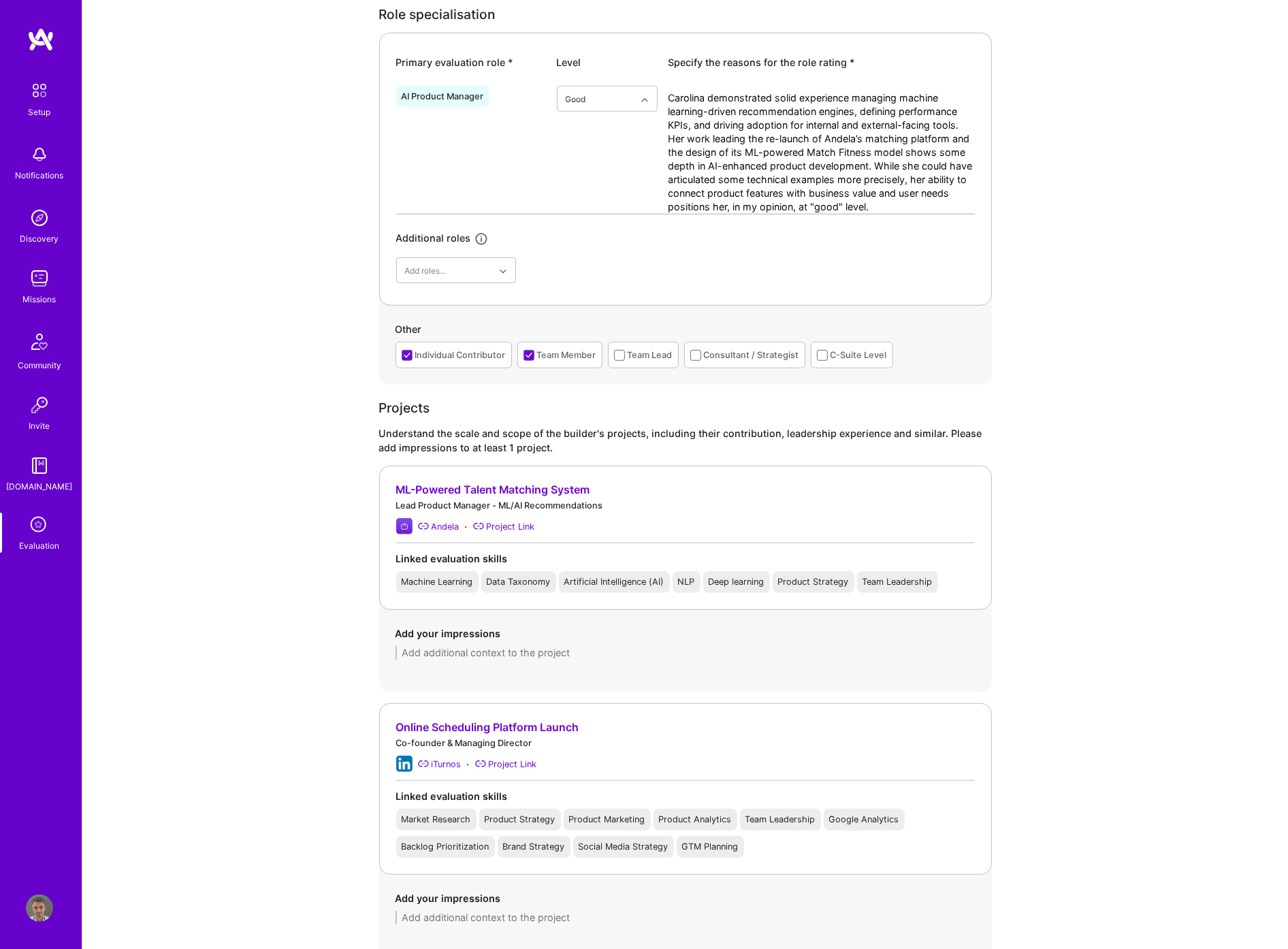
click at [454, 658] on textarea at bounding box center [685, 653] width 580 height 14
paste textarea "The main project discussed was the rebuild of [PERSON_NAME] internal matching p…"
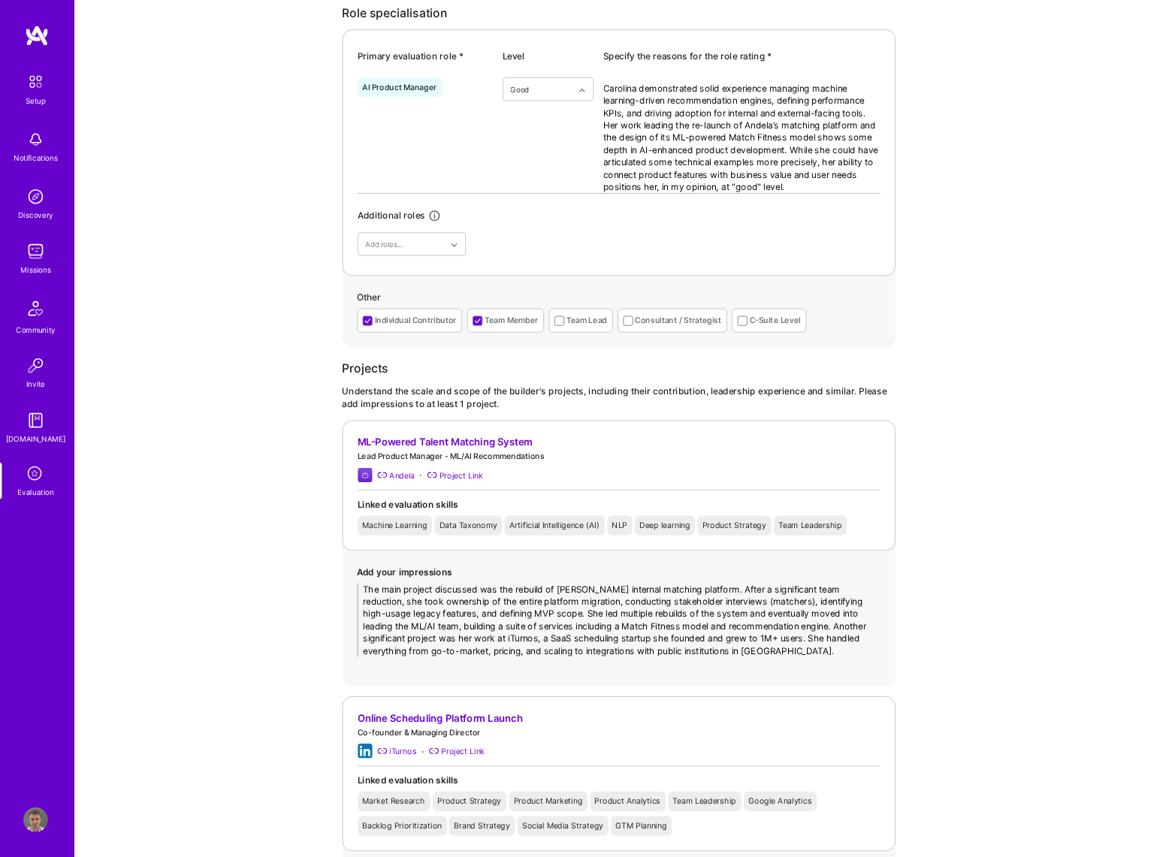
scroll to position [0, 0]
drag, startPoint x: 445, startPoint y: 719, endPoint x: 470, endPoint y: 723, distance: 25.9
click at [467, 718] on textarea "The main project discussed was the rebuild of [PERSON_NAME] internal matching p…" at bounding box center [756, 758] width 640 height 90
drag, startPoint x: 629, startPoint y: 718, endPoint x: 672, endPoint y: 719, distance: 43.6
click at [672, 719] on textarea "This was the main project discussed was the rebuild of [PERSON_NAME] internal m…" at bounding box center [756, 758] width 640 height 90
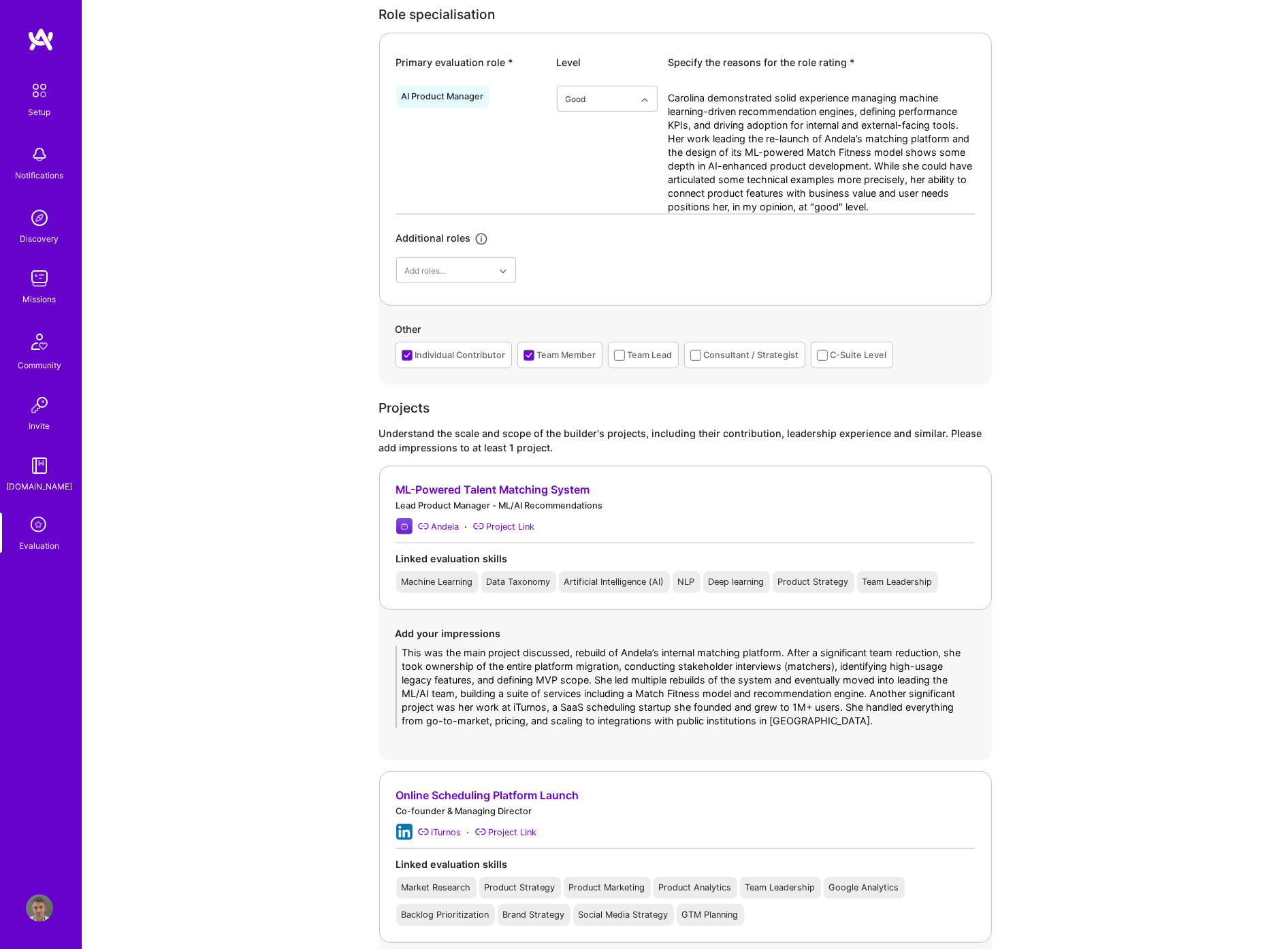
click at [609, 653] on textarea "This was the main project discussed, rebuild of Andela’s internal matching plat…" at bounding box center [685, 687] width 580 height 82
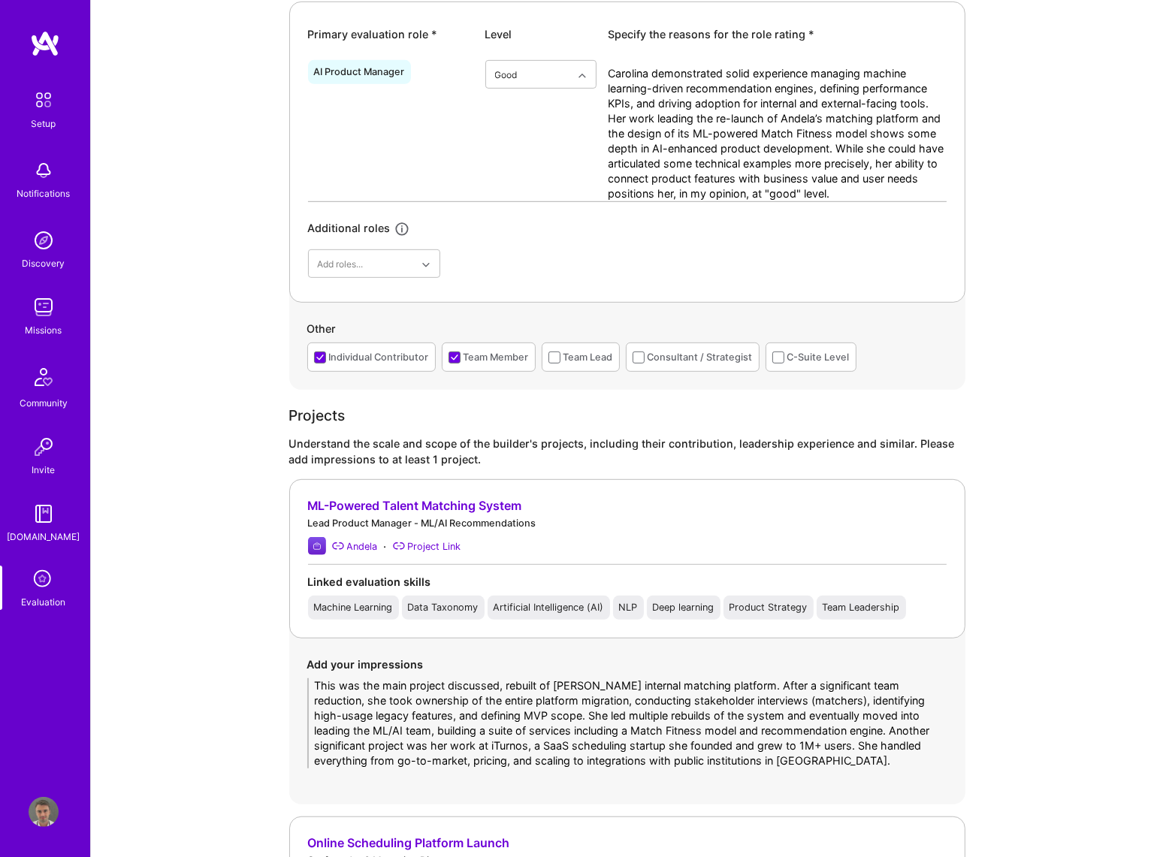
scroll to position [819, 0]
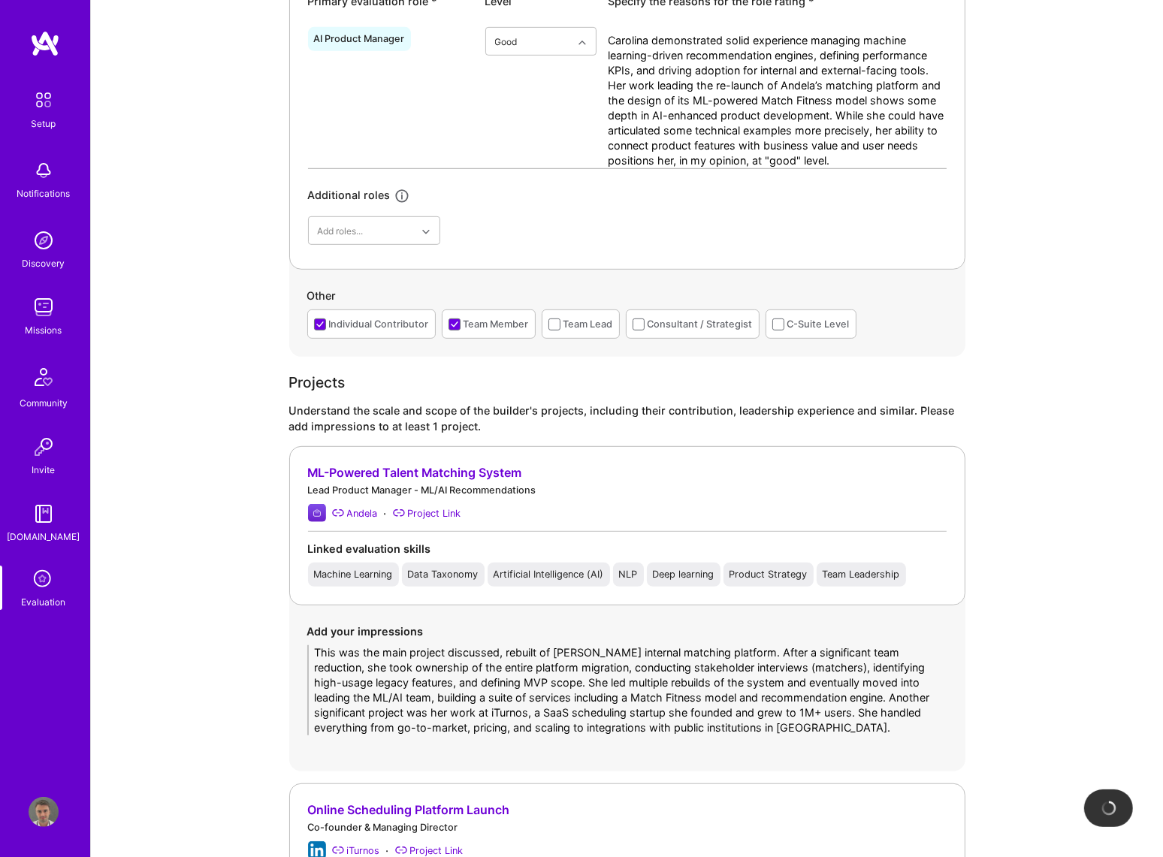
click at [506, 648] on textarea "This was the main project discussed, rebuilt of [PERSON_NAME] internal matching…" at bounding box center [627, 690] width 640 height 90
drag, startPoint x: 758, startPoint y: 663, endPoint x: 706, endPoint y: 666, distance: 51.9
click at [706, 666] on textarea "This was the main project discussed, the rebuilt of [PERSON_NAME] internal matc…" at bounding box center [627, 690] width 640 height 90
drag, startPoint x: 838, startPoint y: 696, endPoint x: 879, endPoint y: 724, distance: 49.8
click at [879, 724] on textarea "This was the main project discussed, the rebuilt of [PERSON_NAME] internal matc…" at bounding box center [627, 690] width 640 height 90
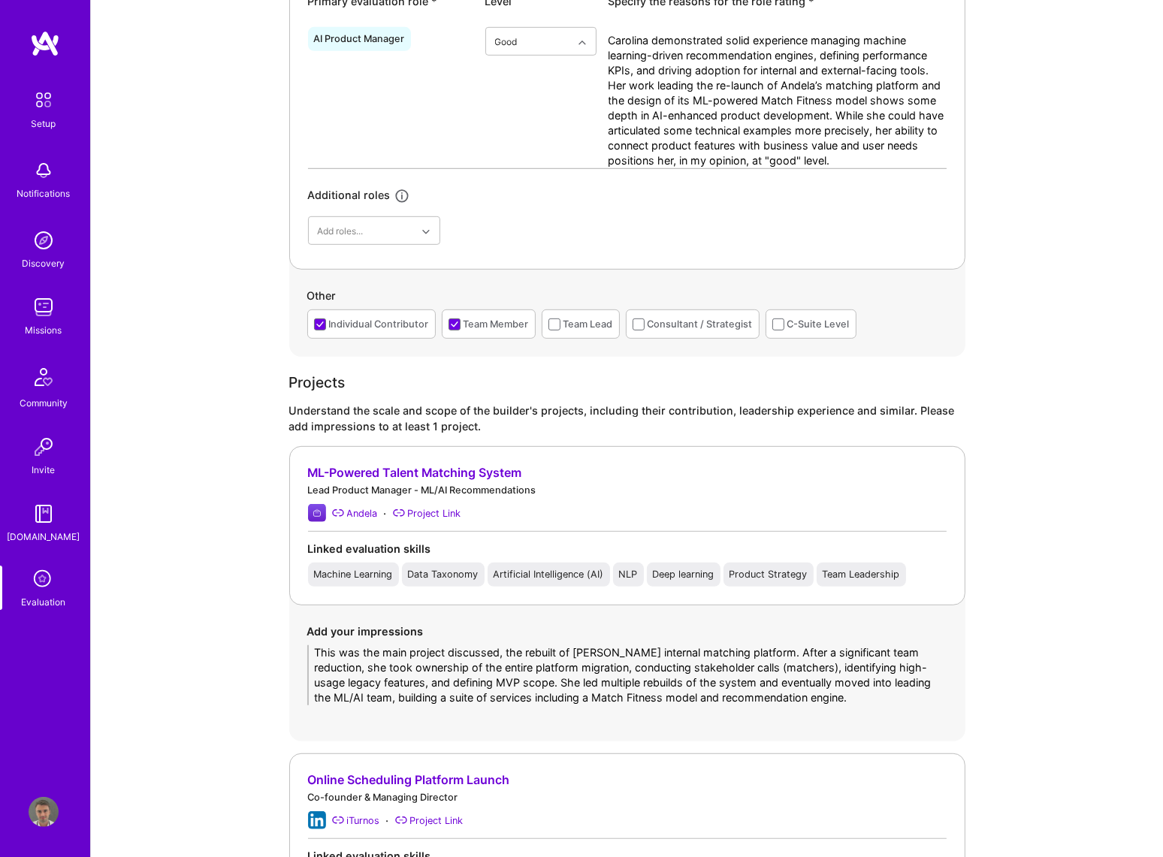
scroll to position [1024, 0]
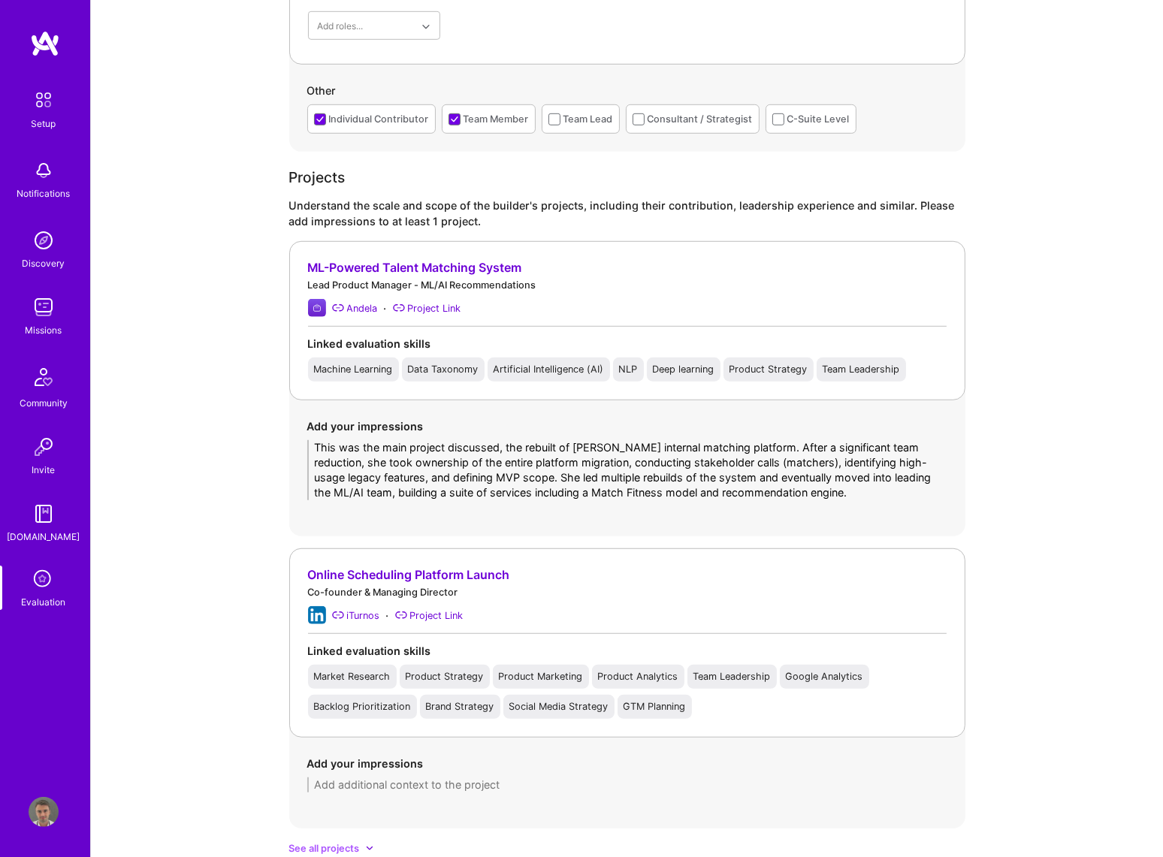
type textarea "This was the main project discussed, the rebuilt of [PERSON_NAME] internal matc…"
click at [370, 783] on textarea at bounding box center [627, 785] width 640 height 15
paste textarea "Another significant project was her work at iTurnos, a SaaS scheduling startup …"
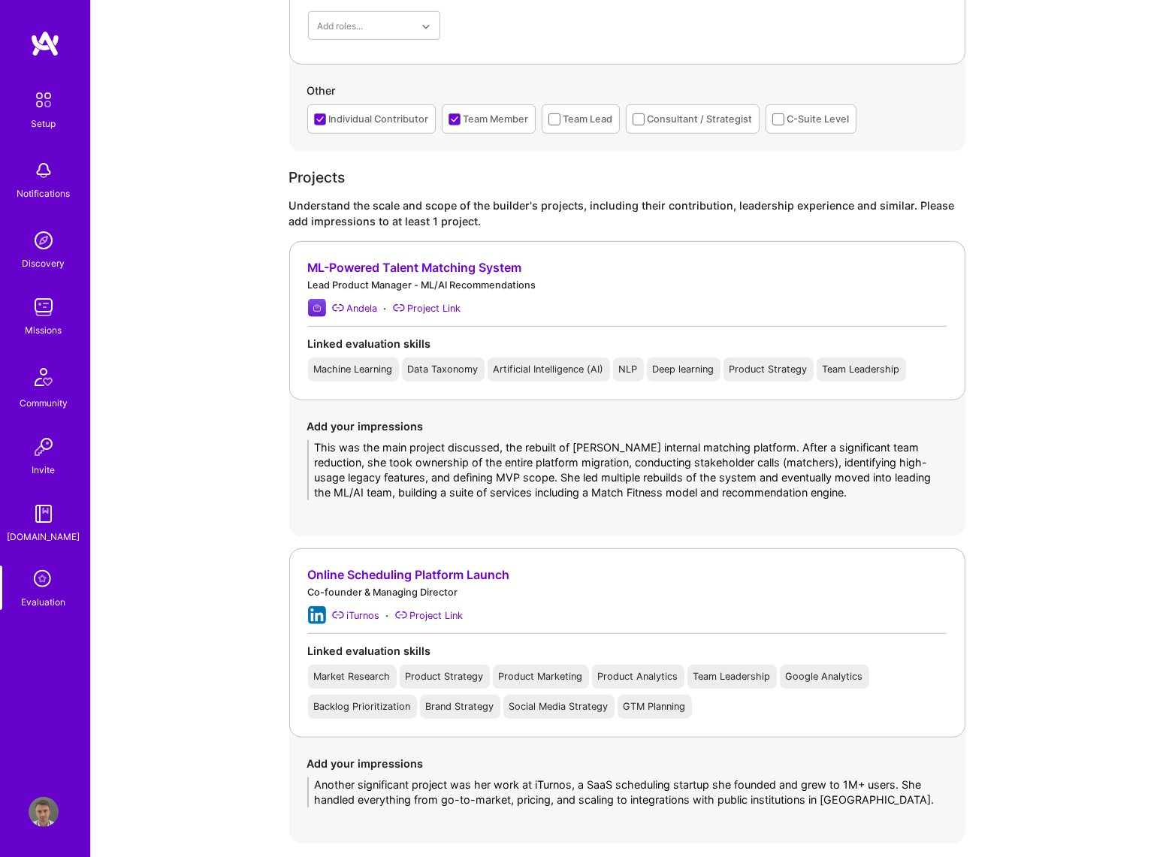
drag, startPoint x: 313, startPoint y: 781, endPoint x: 530, endPoint y: 781, distance: 216.4
click at [530, 781] on textarea "Another significant project was her work at iTurnos, a SaaS scheduling startup …" at bounding box center [627, 793] width 640 height 30
click at [693, 784] on textarea "At iTurnos, a SaaS scheduling startup she founded and grew to 1M+ users. She ha…" at bounding box center [627, 793] width 640 height 30
click at [713, 783] on textarea "At iTurnos, a SaaS scheduling startup she founded and grew to 1M+ users Sh.e ha…" at bounding box center [627, 793] width 640 height 30
drag, startPoint x: 718, startPoint y: 783, endPoint x: 718, endPoint y: 702, distance: 81.1
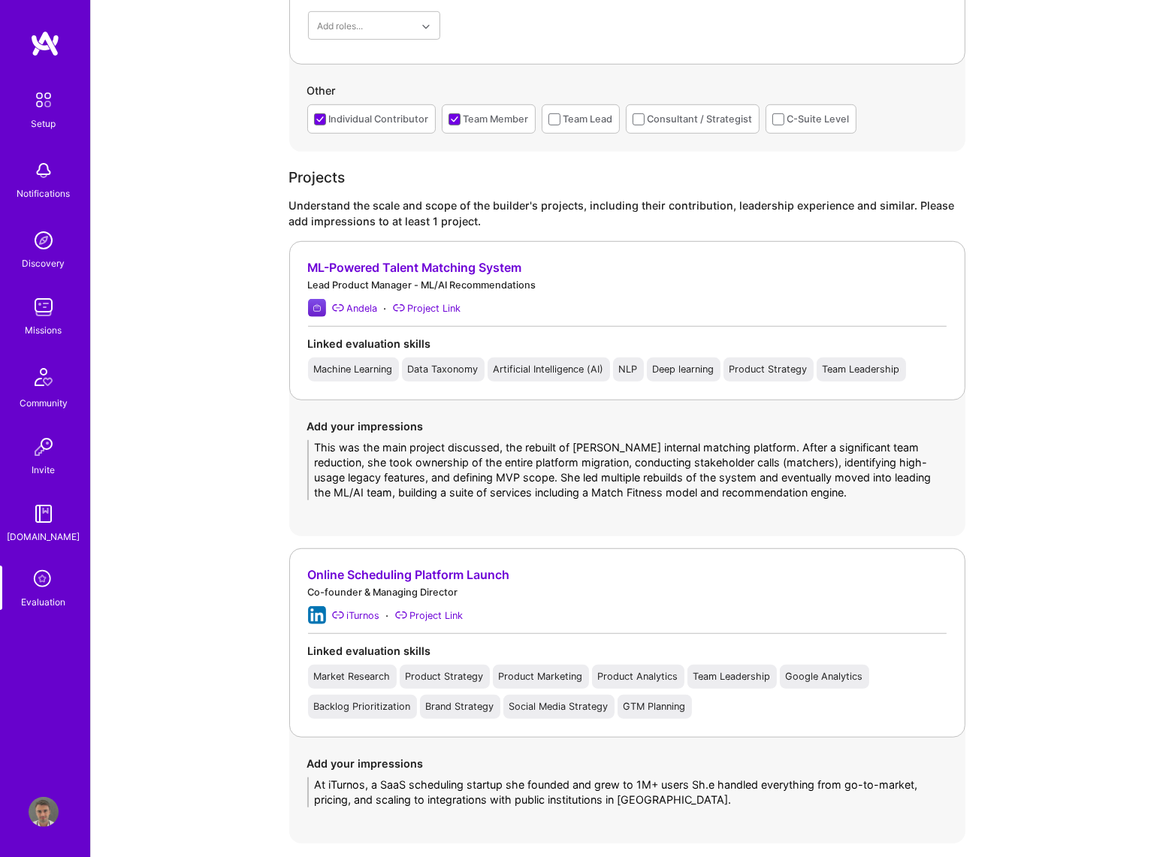
click at [691, 781] on textarea "At iTurnos, a SaaS scheduling startup she founded and grew to 1M+ users Sh.e ha…" at bounding box center [627, 793] width 640 height 30
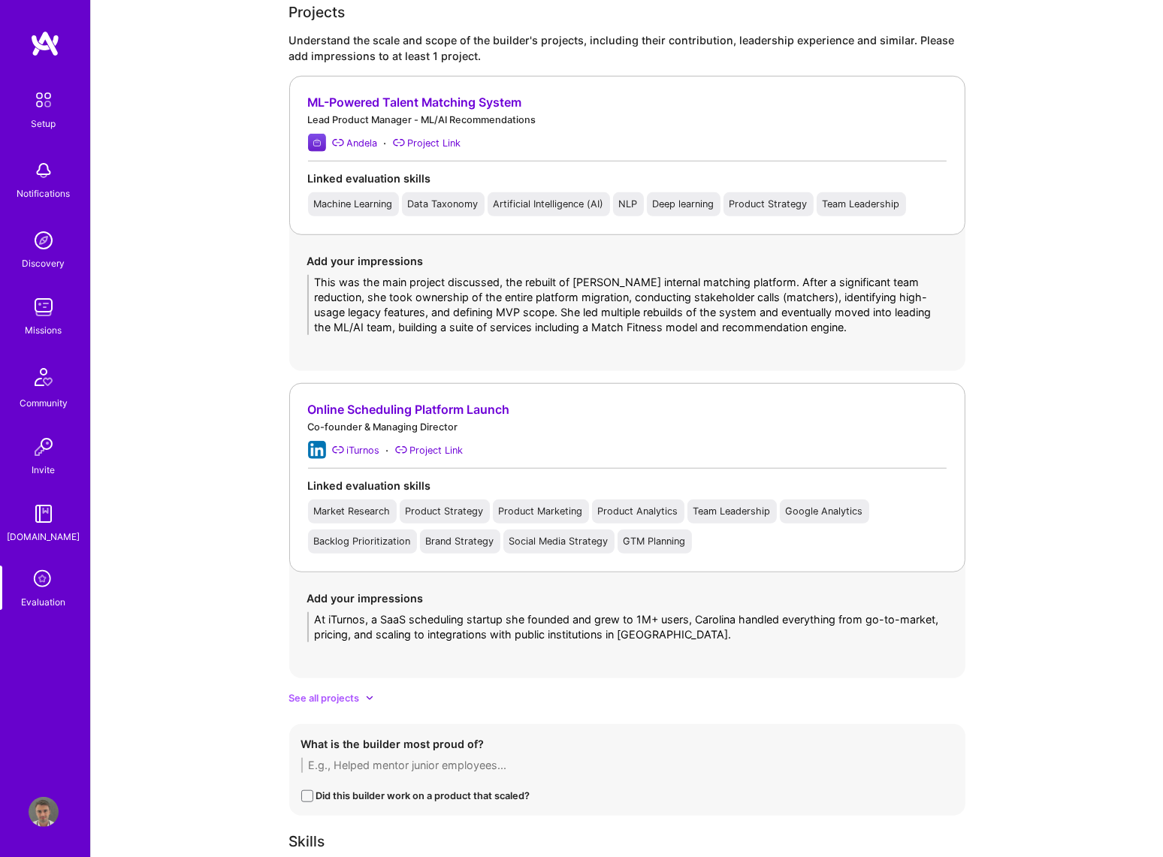
scroll to position [1297, 0]
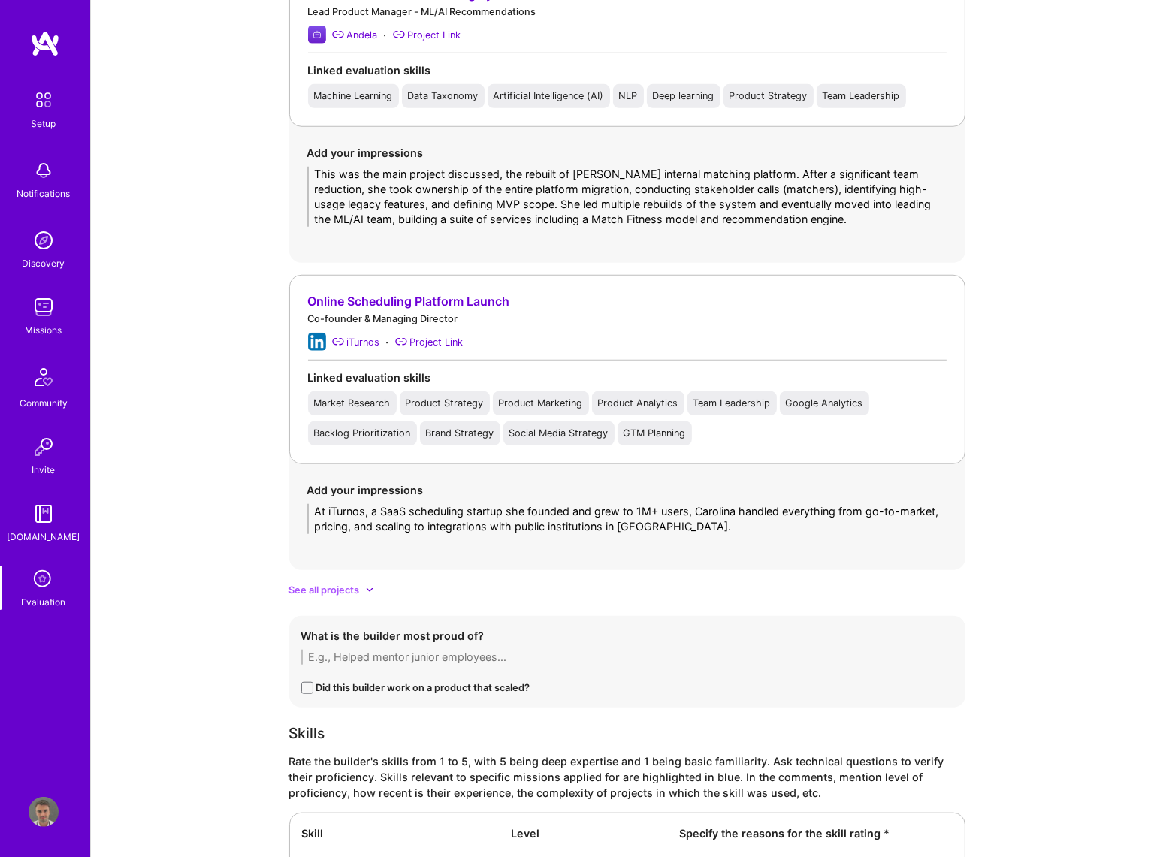
type textarea "At iTurnos, a SaaS scheduling startup she founded and grew to 1M+ users, Caroli…"
drag, startPoint x: 314, startPoint y: 185, endPoint x: 330, endPoint y: 186, distance: 15.8
click at [330, 186] on textarea "This was the main project discussed, the rebuilt of [PERSON_NAME] internal matc…" at bounding box center [627, 197] width 640 height 60
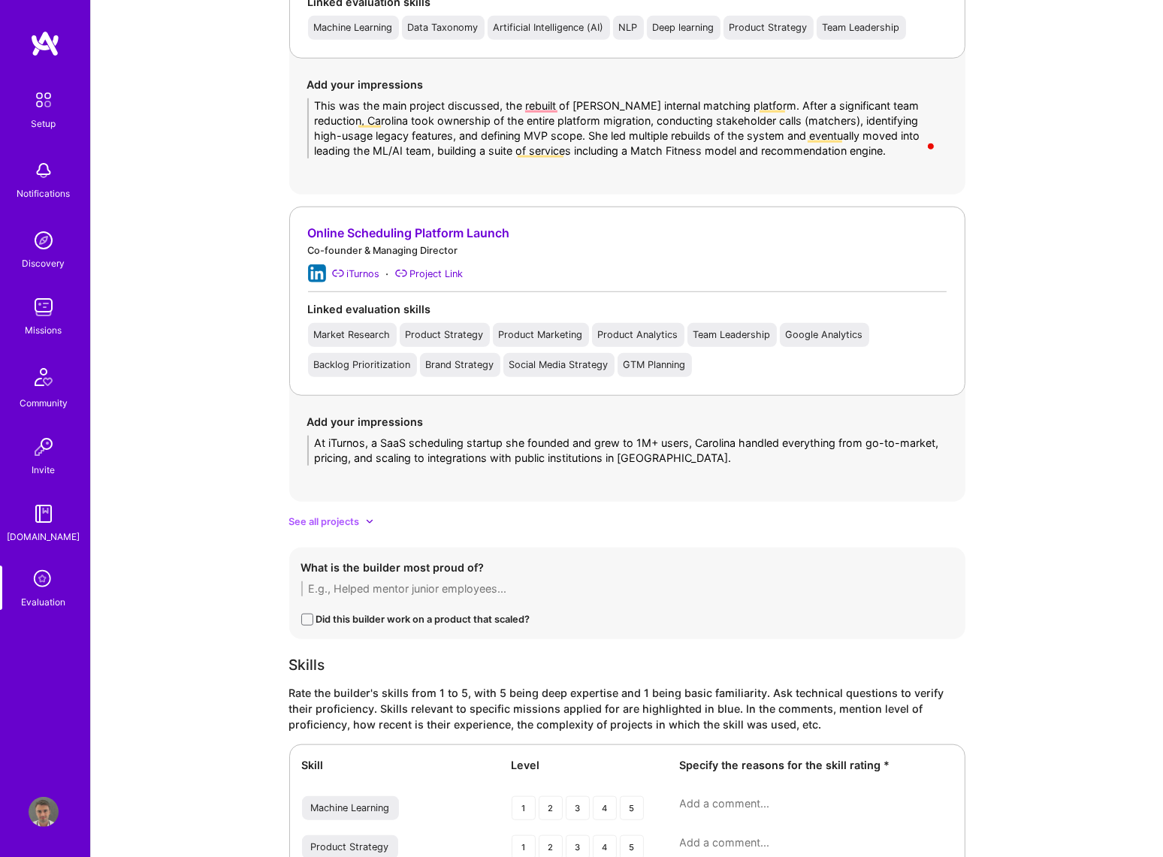
scroll to position [1434, 0]
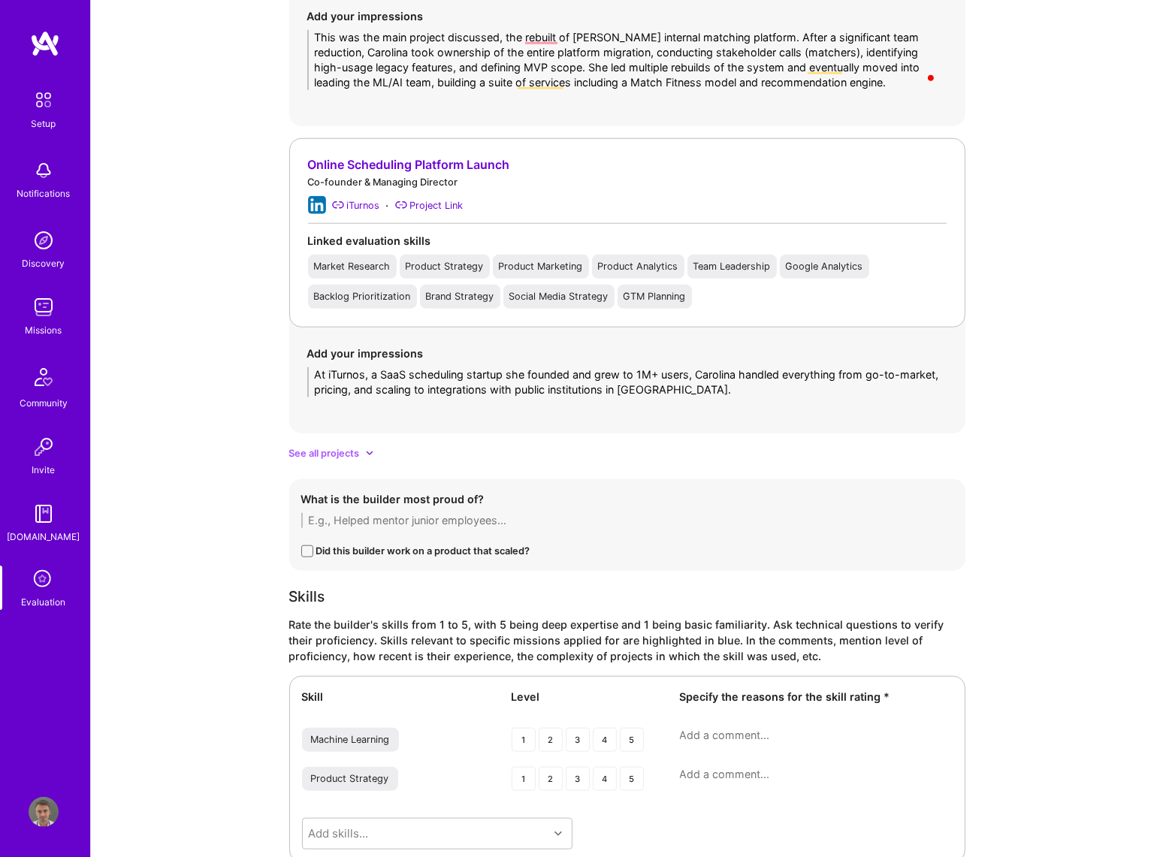
type textarea "This was the main project discussed, the rebuilt of [PERSON_NAME] internal matc…"
click at [470, 513] on textarea at bounding box center [627, 520] width 652 height 15
paste textarea "Carolina identified the Andela platform migration and relaunch as her proudest …"
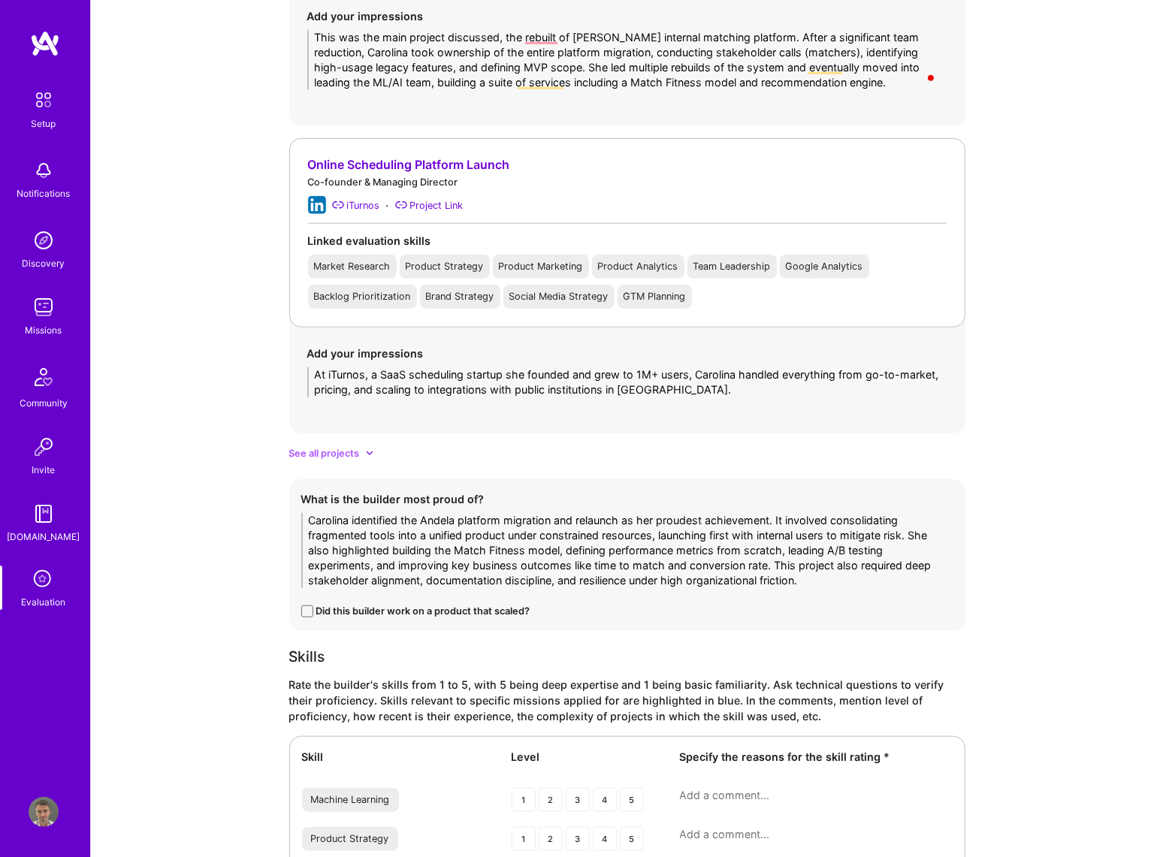
click at [526, 548] on textarea "Carolina identified the Andela platform migration and relaunch as her proudest …" at bounding box center [627, 550] width 652 height 75
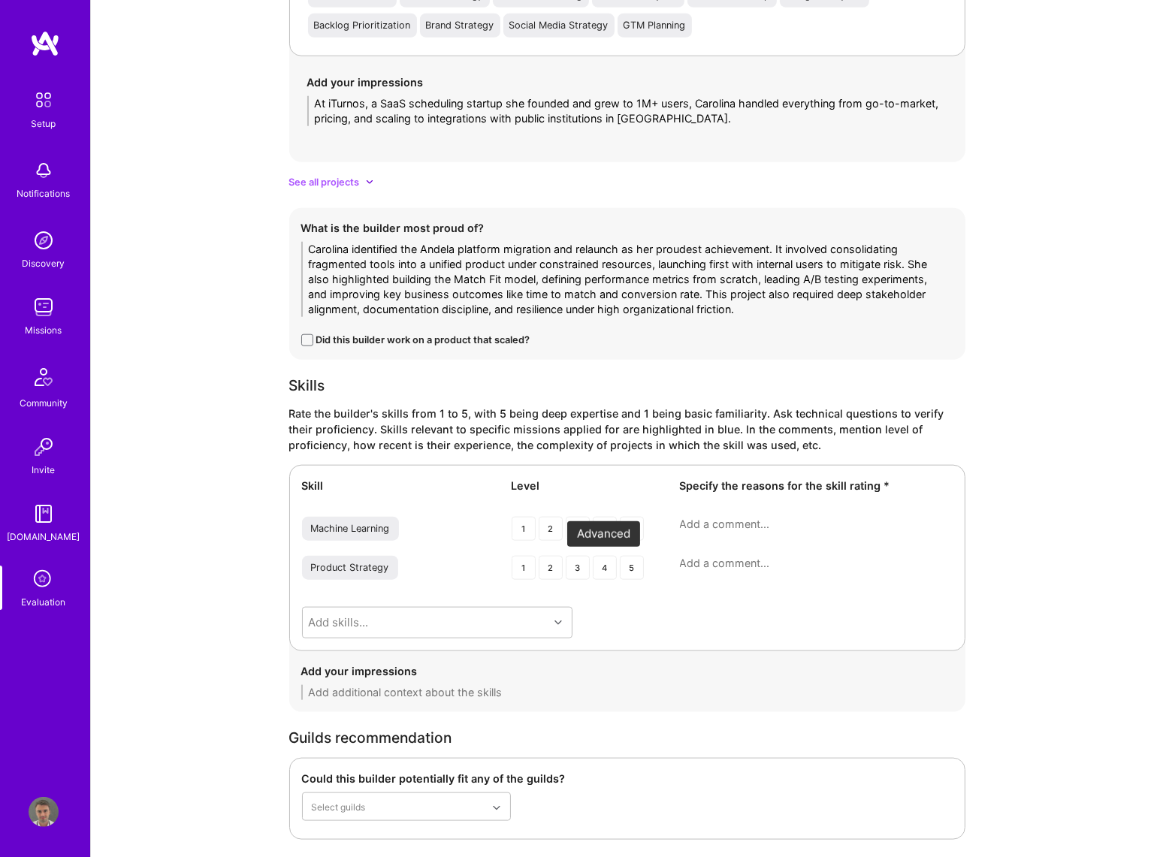
scroll to position [1707, 0]
type textarea "Carolina identified the Andela platform migration and relaunch as her proudest …"
click at [578, 525] on div "3" at bounding box center [578, 527] width 24 height 24
click at [700, 518] on textarea at bounding box center [816, 522] width 273 height 15
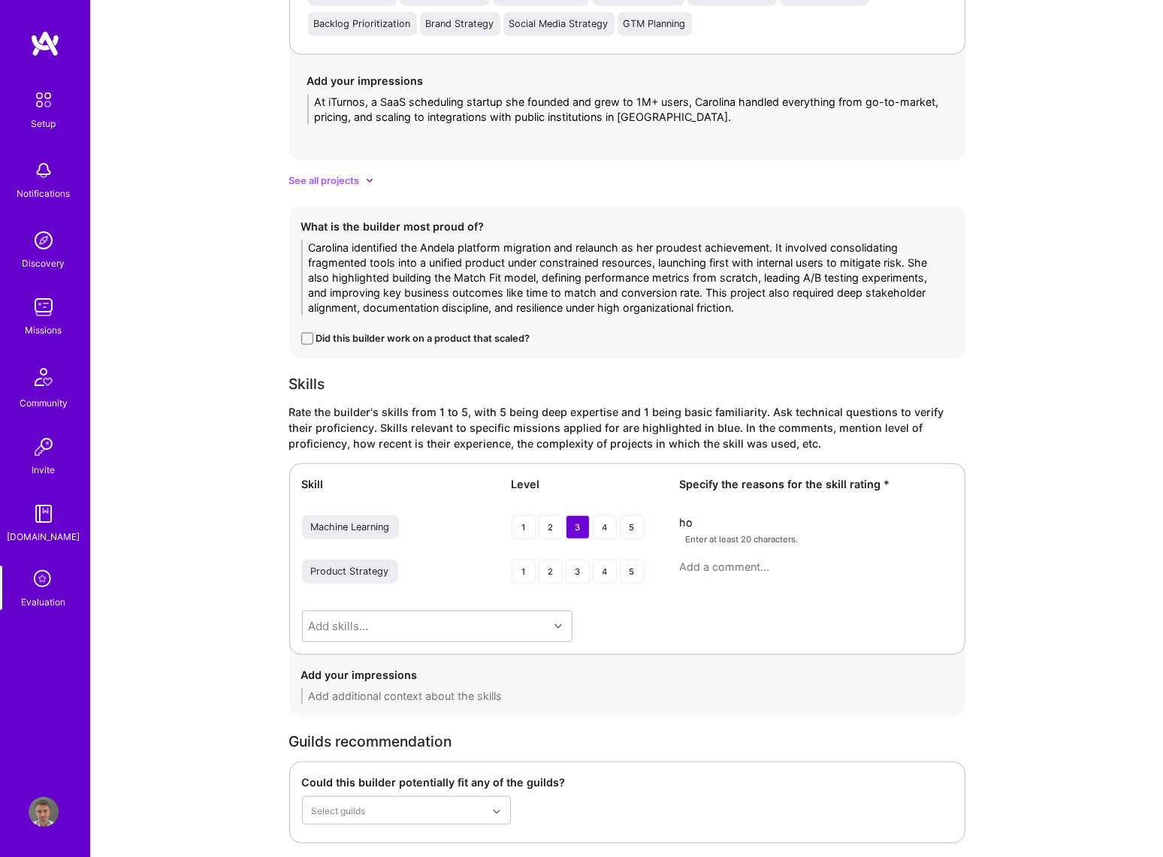
drag, startPoint x: 706, startPoint y: 520, endPoint x: 639, endPoint y: 515, distance: 67.8
click at [636, 518] on div "Machine Learning 1 2 3 4 5 ho Enter at least 20 characters." at bounding box center [627, 531] width 651 height 32
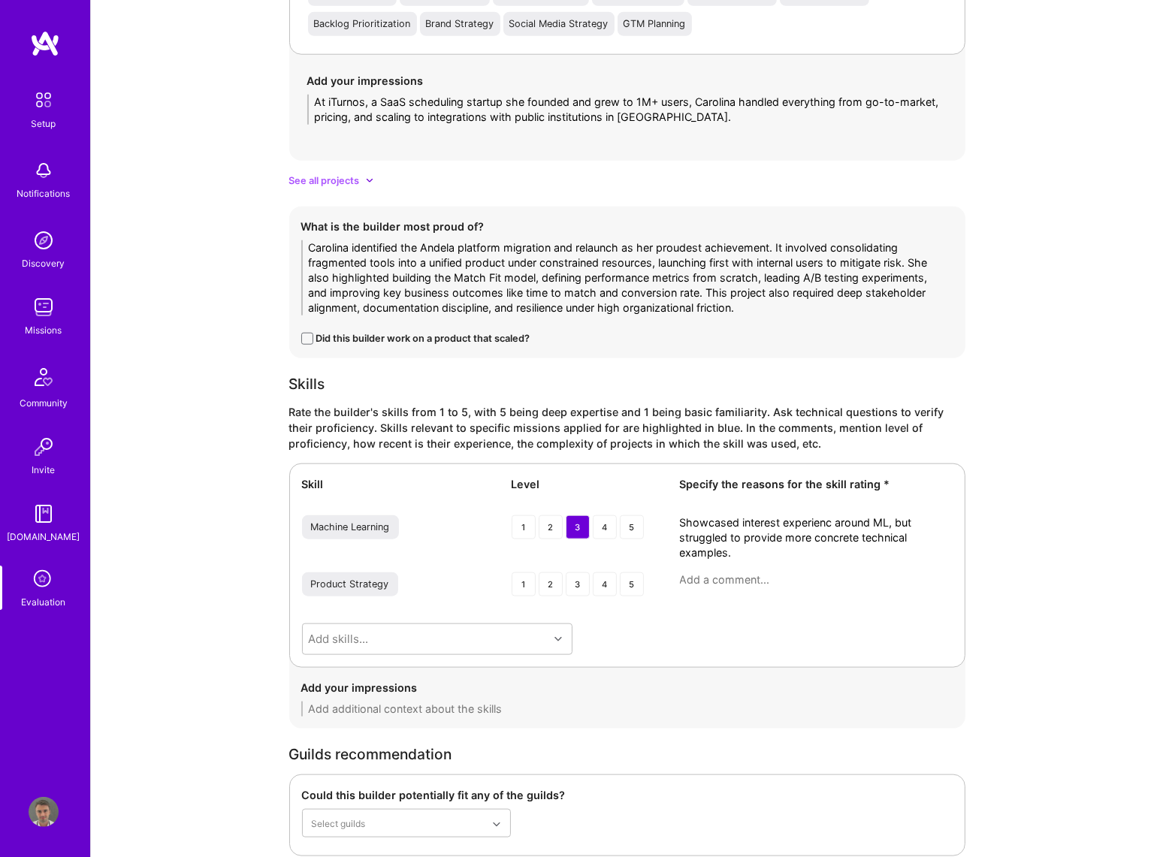
type textarea "Showcased interest experienc around ML, but struggled to provide more concrete …"
click at [525, 635] on div "Add skills..." at bounding box center [426, 639] width 246 height 30
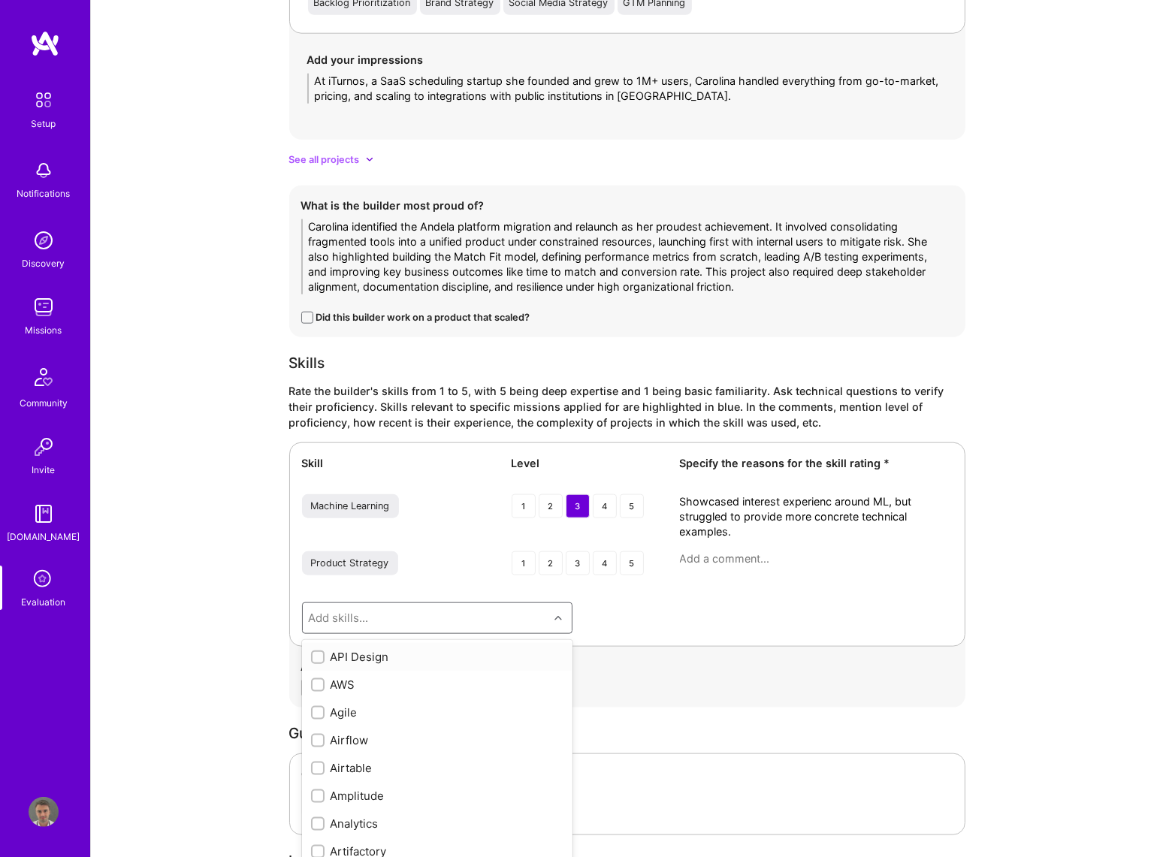
scroll to position [1729, 0]
type input "a"
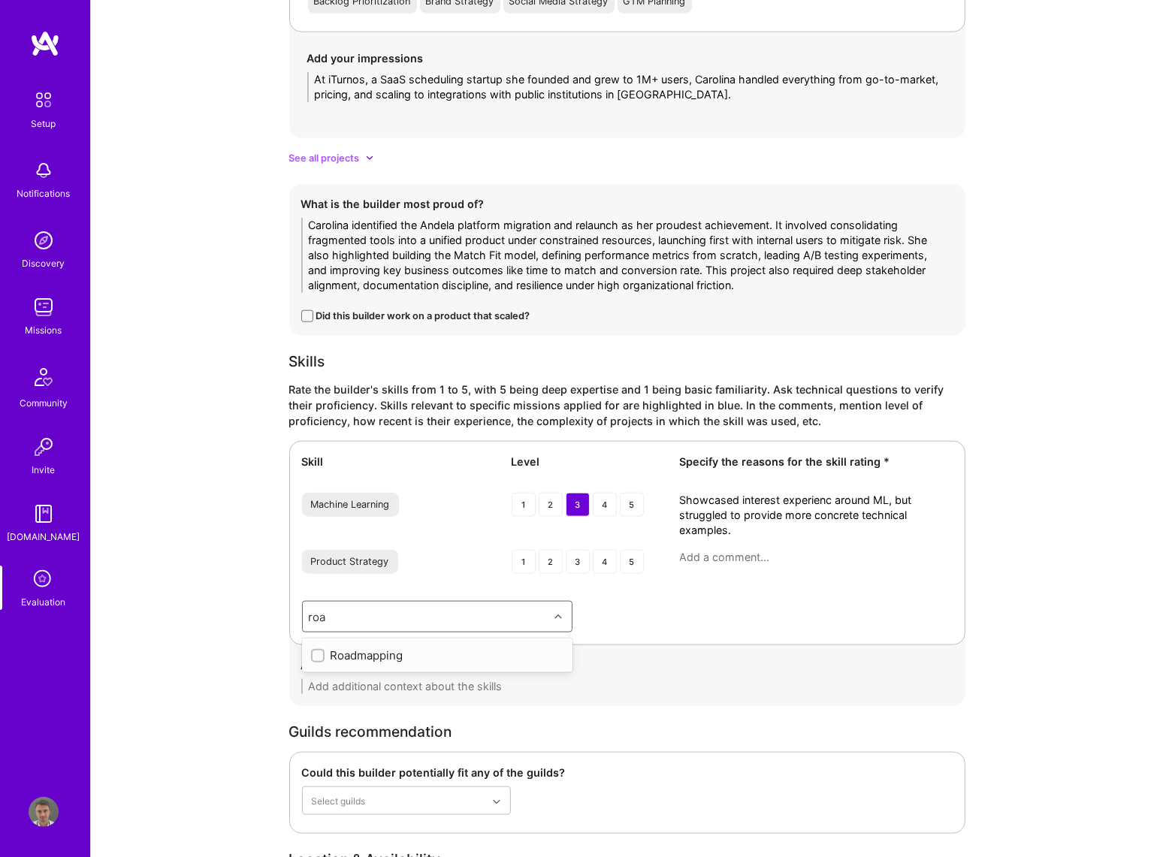
type input "road"
click at [405, 650] on div "Roadmapping" at bounding box center [437, 656] width 252 height 16
checkbox input "true"
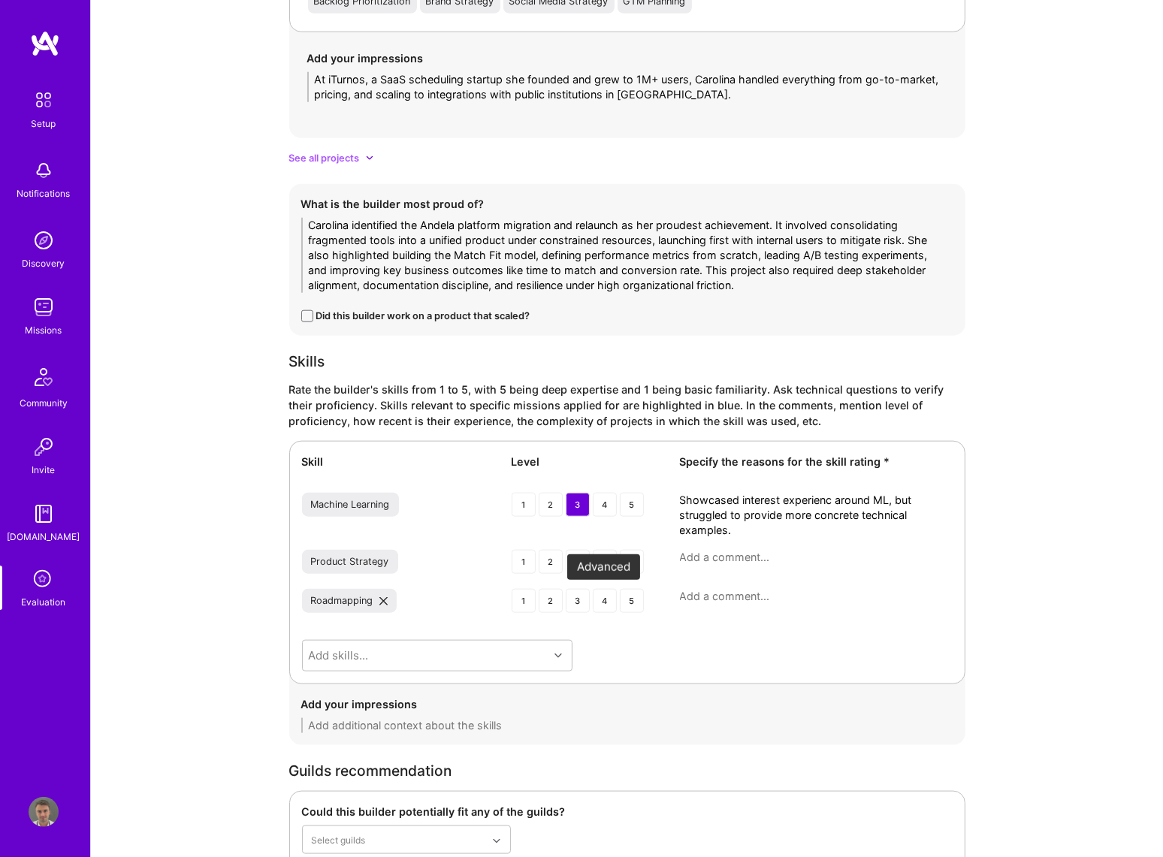
click at [612, 599] on div "4" at bounding box center [605, 601] width 24 height 24
click at [732, 598] on textarea at bounding box center [816, 596] width 273 height 15
paste textarea "End-to-end ownership of Andela migration; clear framework use and stakeholder c…"
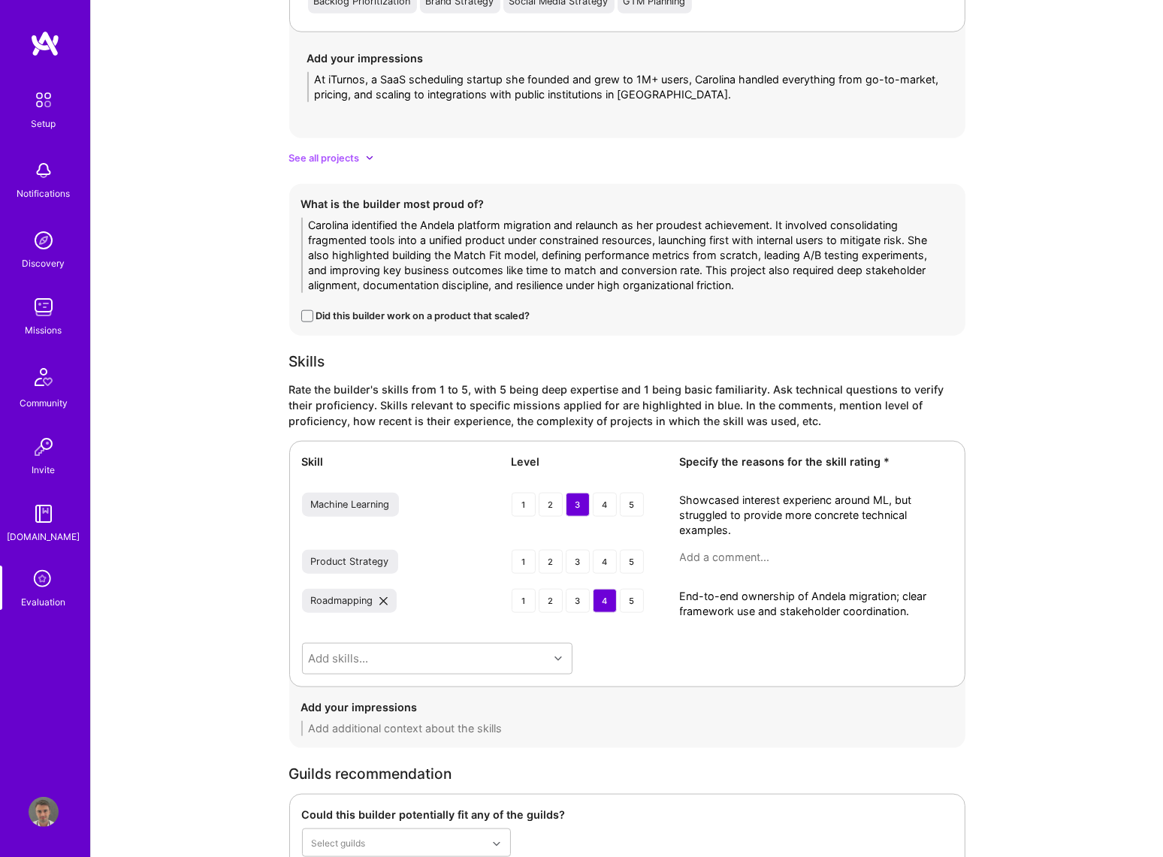
scroll to position [0, 0]
type textarea "End-to-end ownership of Andela migration; clear framework use and stakeholder c…"
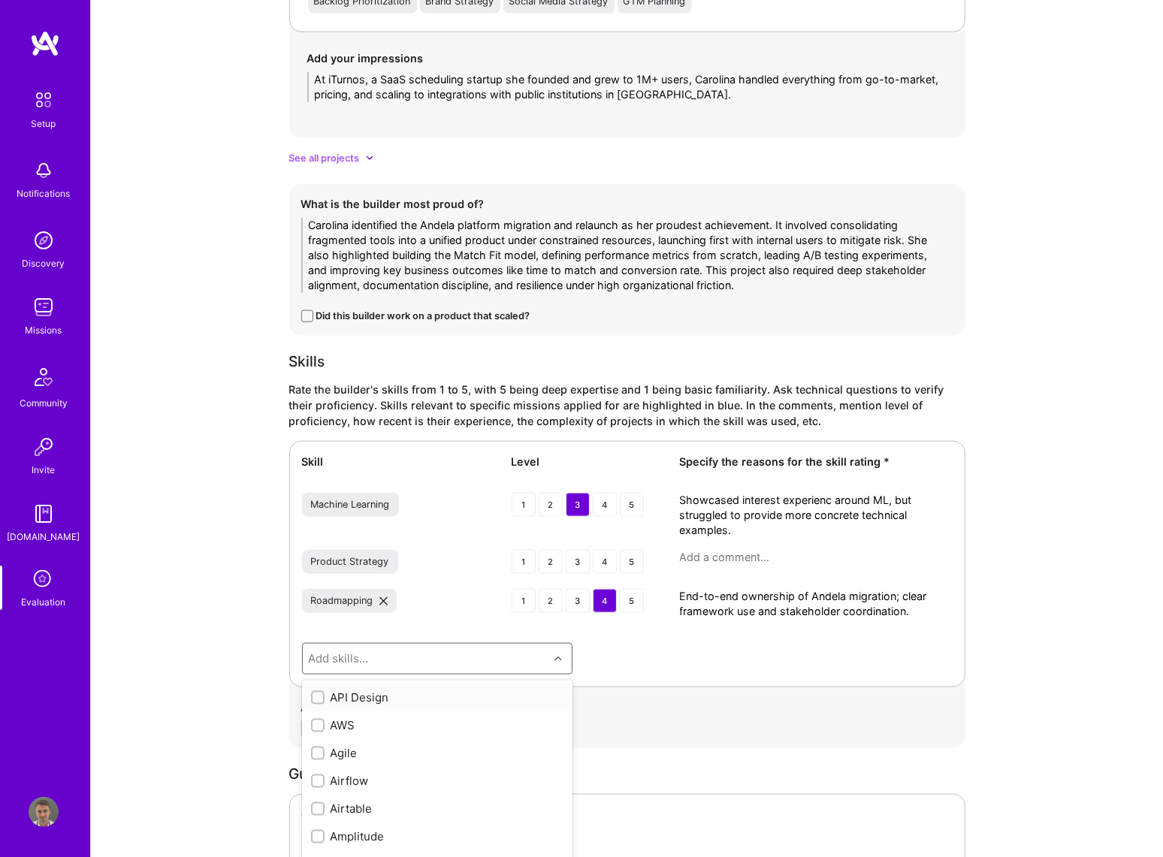
click at [518, 654] on div "Skill Level Specify the reasons for the skill rating * Machine Learning 1 2 3 4…" at bounding box center [627, 564] width 676 height 246
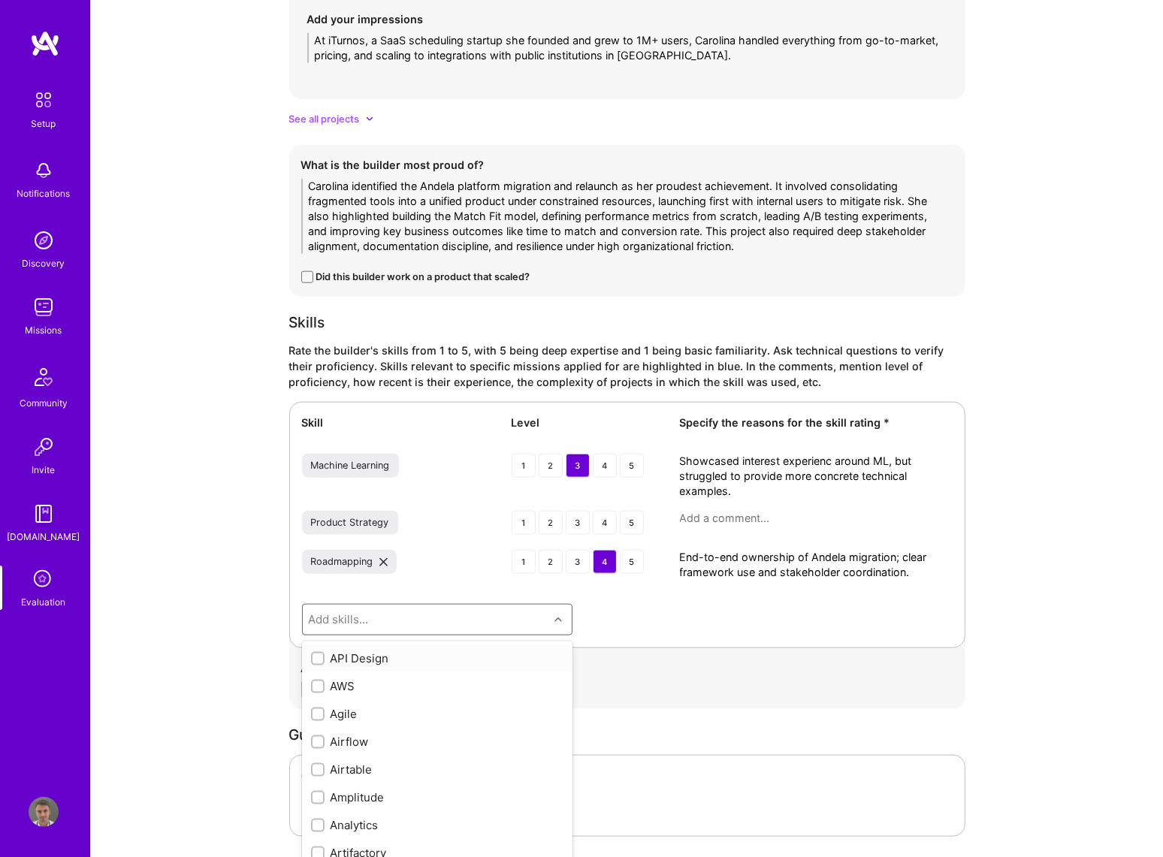
scroll to position [1772, 0]
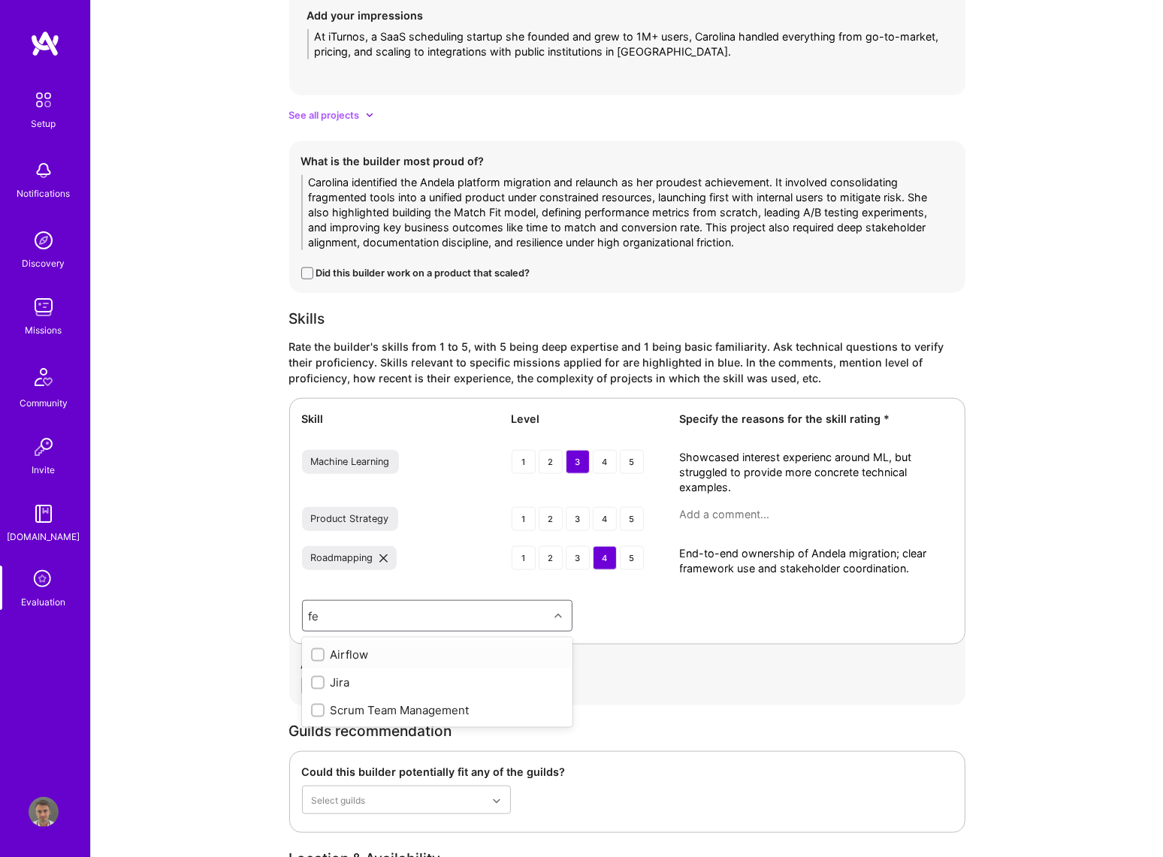
type input "f"
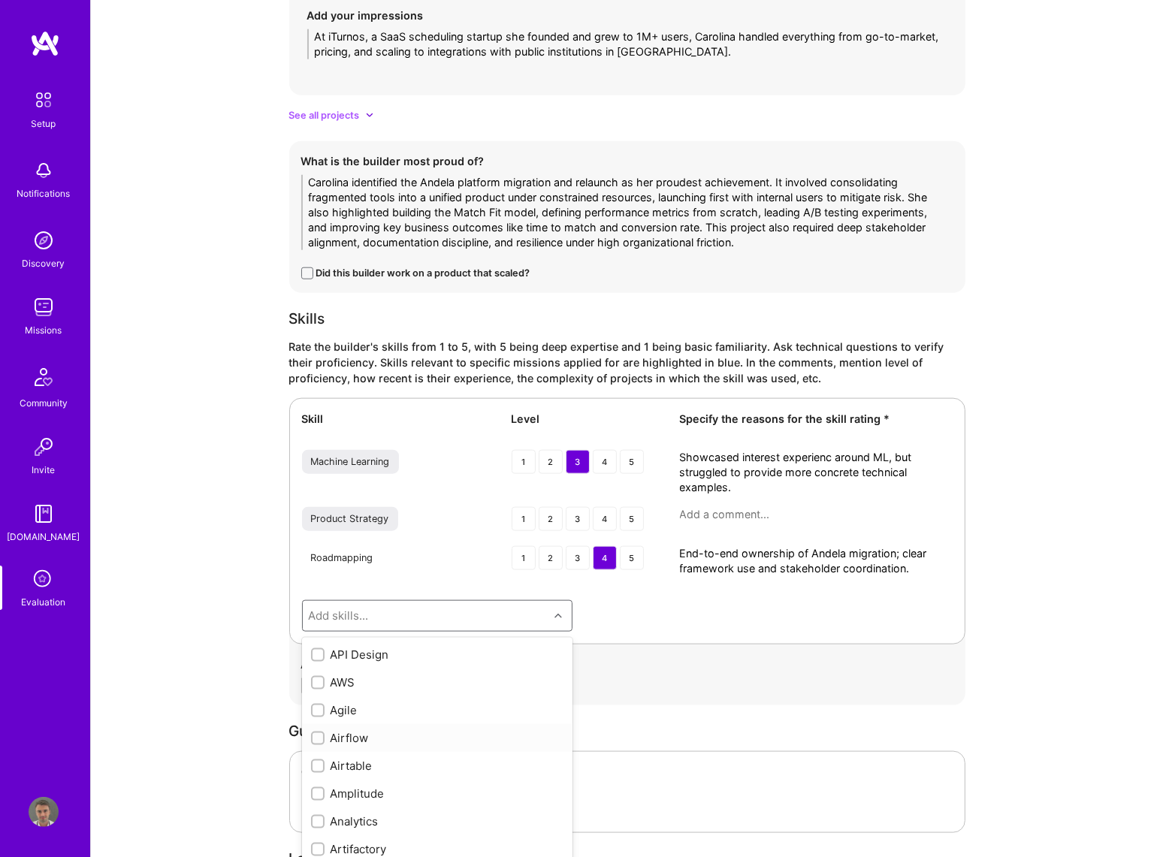
checkbox input "false"
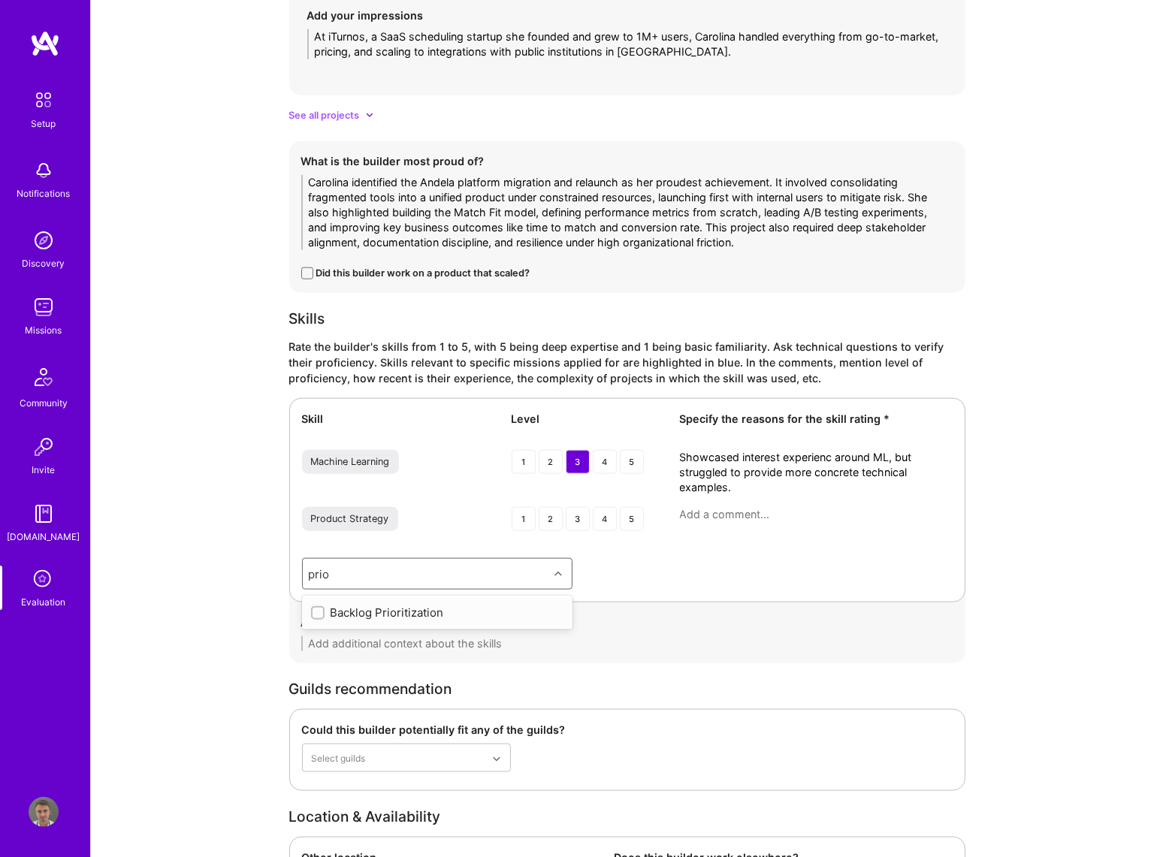
type input "prior"
click at [436, 611] on div "Backlog Prioritization" at bounding box center [437, 613] width 252 height 16
checkbox input "true"
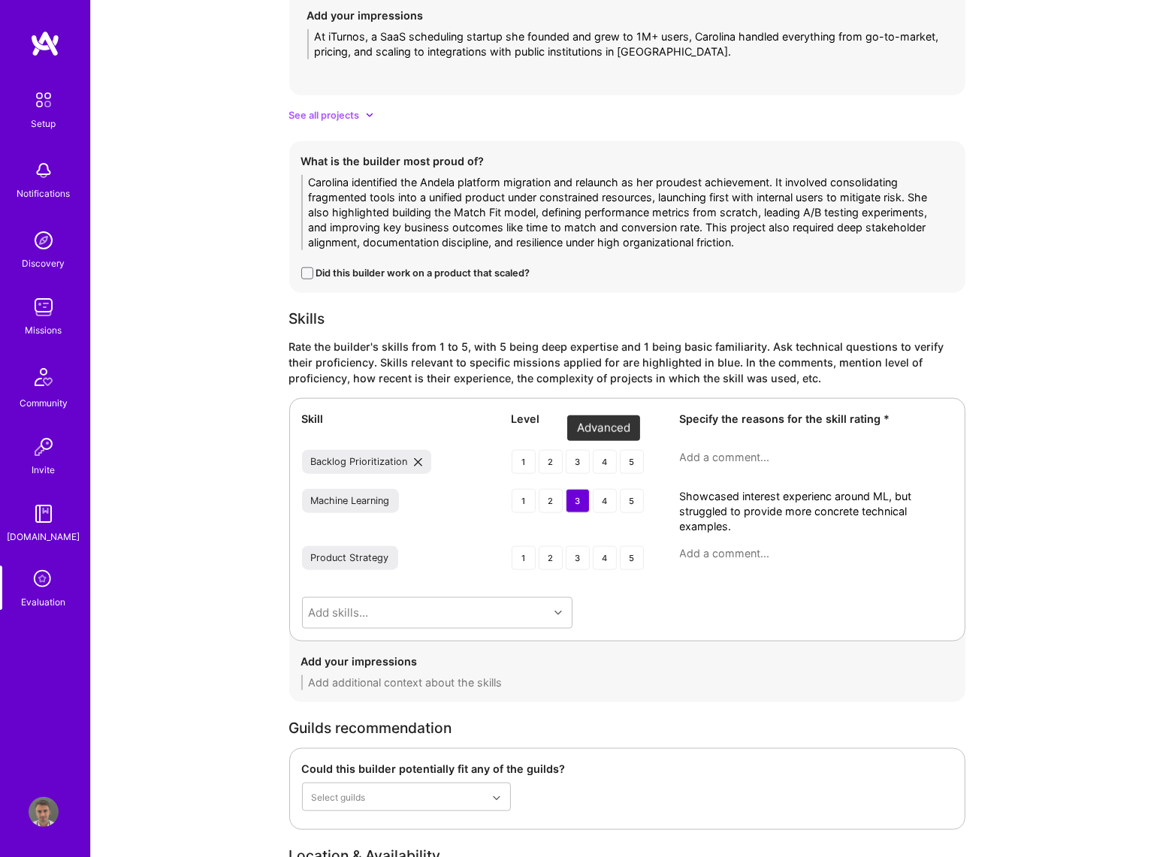
click at [603, 463] on div "4" at bounding box center [605, 462] width 24 height 24
click at [726, 455] on textarea at bounding box center [816, 457] width 273 height 15
paste textarea "Used consolidated tooling (possibly Productboard), prioritized based on KPI imp…"
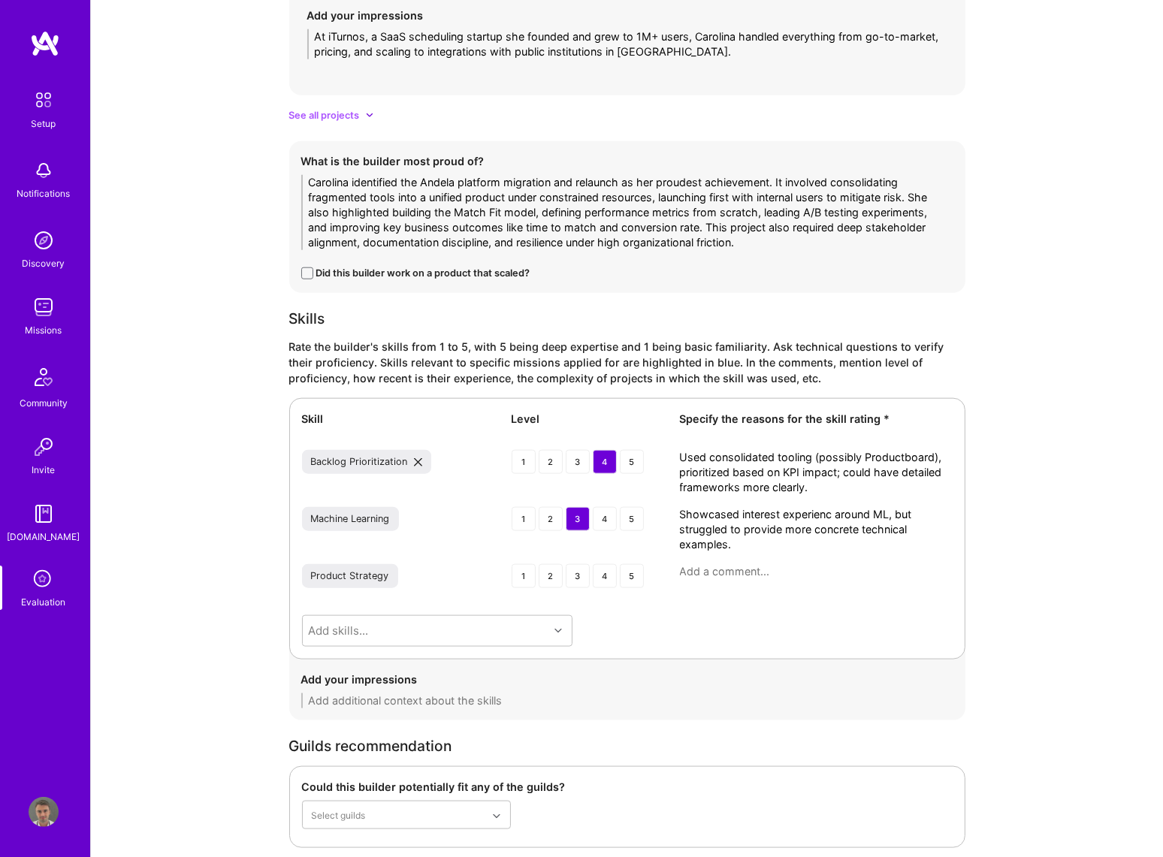
drag, startPoint x: 821, startPoint y: 459, endPoint x: 864, endPoint y: 457, distance: 42.8
click at [864, 457] on textarea "Used consolidated tooling (possibly Productboard), prioritized based on KPI imp…" at bounding box center [816, 472] width 273 height 45
click at [793, 470] on textarea "Used consolidated tooling (Productboard), prioritized based on KPI impact; coul…" at bounding box center [816, 472] width 273 height 45
drag, startPoint x: 858, startPoint y: 490, endPoint x: 790, endPoint y: 476, distance: 69.8
click at [790, 476] on textarea "Used consolidated tooling (Productboard), prioritized based on KPI impact; howe…" at bounding box center [816, 472] width 273 height 45
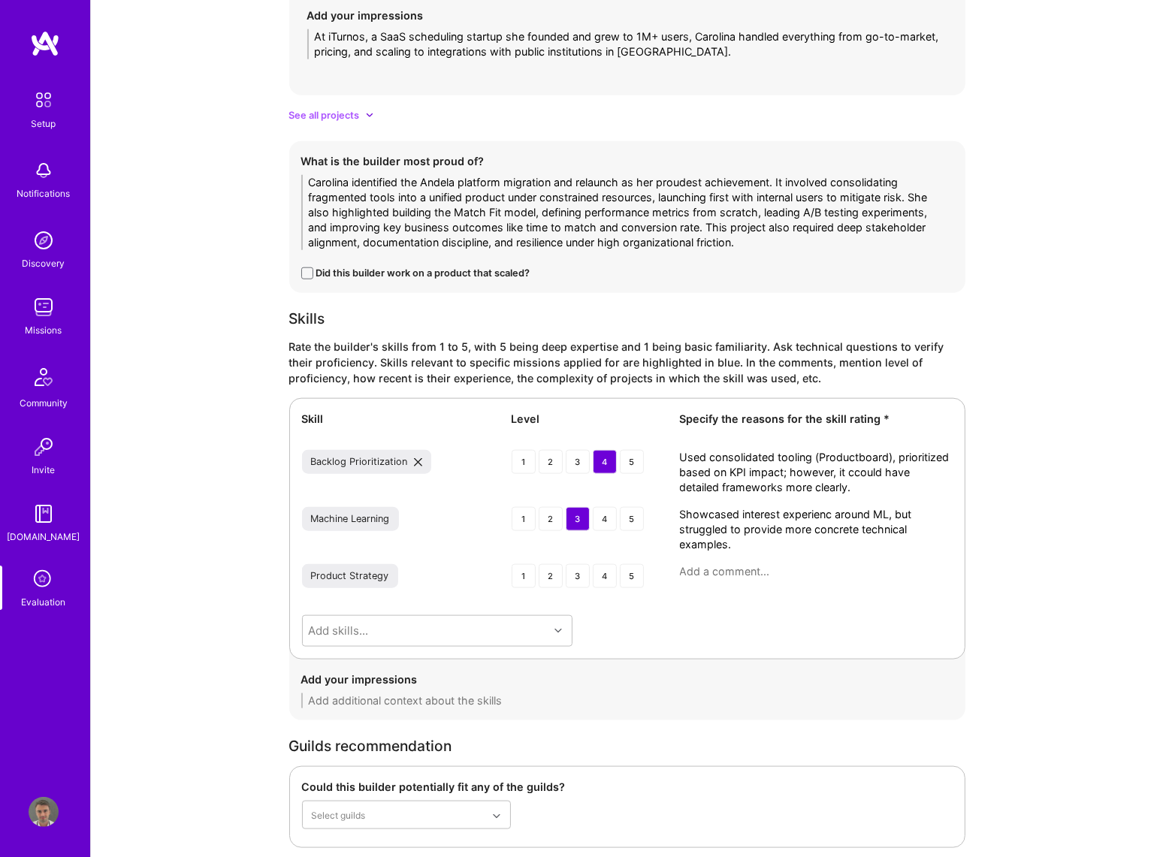
click at [798, 475] on textarea "Used consolidated tooling (Productboard), prioritized based on KPI impact; howe…" at bounding box center [816, 472] width 273 height 45
drag, startPoint x: 790, startPoint y: 473, endPoint x: 852, endPoint y: 470, distance: 61.7
click at [852, 470] on textarea "Used consolidated tooling (Productboard), prioritized based on KPI impact; howe…" at bounding box center [816, 472] width 273 height 45
click at [870, 472] on textarea "Used consolidated tooling (Productboard), prioritized based on KPI impact; she …" at bounding box center [816, 472] width 273 height 45
drag, startPoint x: 711, startPoint y: 484, endPoint x: 910, endPoint y: 479, distance: 199.1
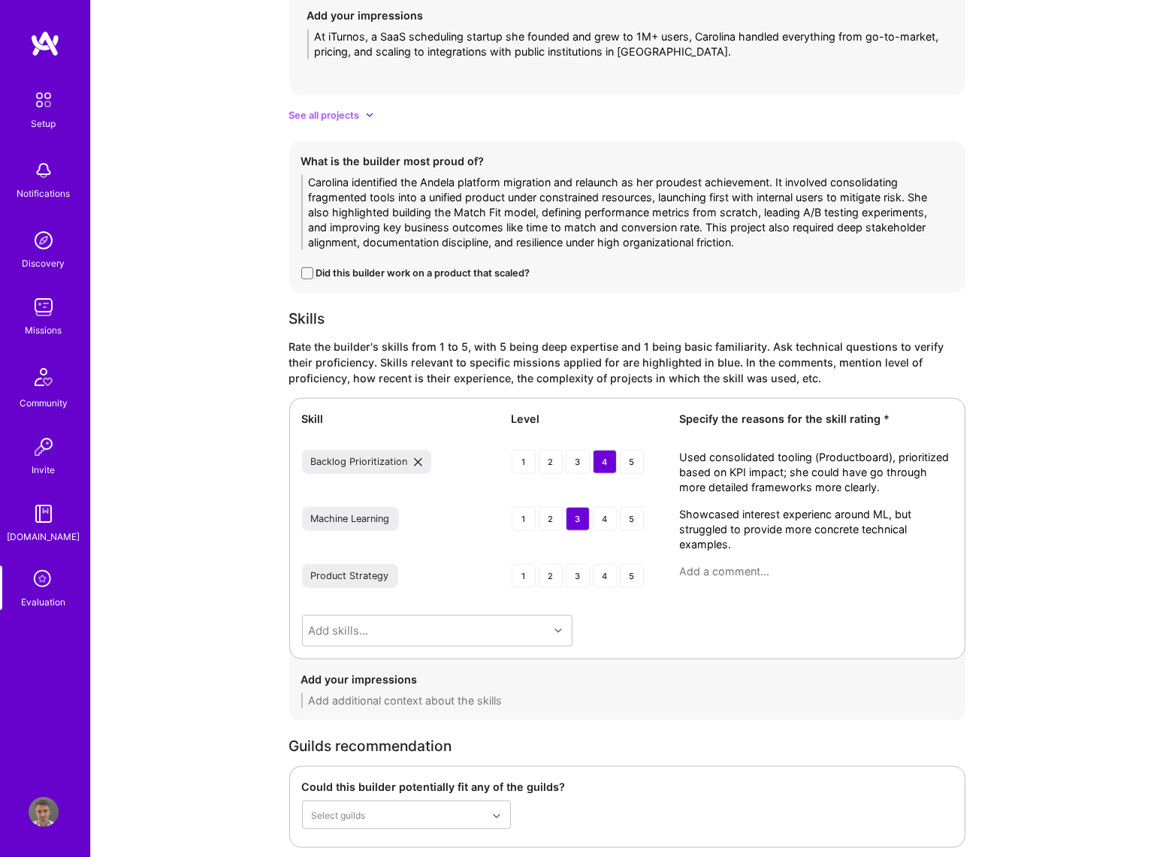
click at [894, 488] on textarea "Used consolidated tooling (Productboard), prioritized based on KPI impact; she …" at bounding box center [816, 472] width 273 height 45
type textarea "Used consolidated tooling (Productboard), prioritized based on KPI impact; she …"
click at [443, 618] on div "Add skills..." at bounding box center [426, 631] width 246 height 30
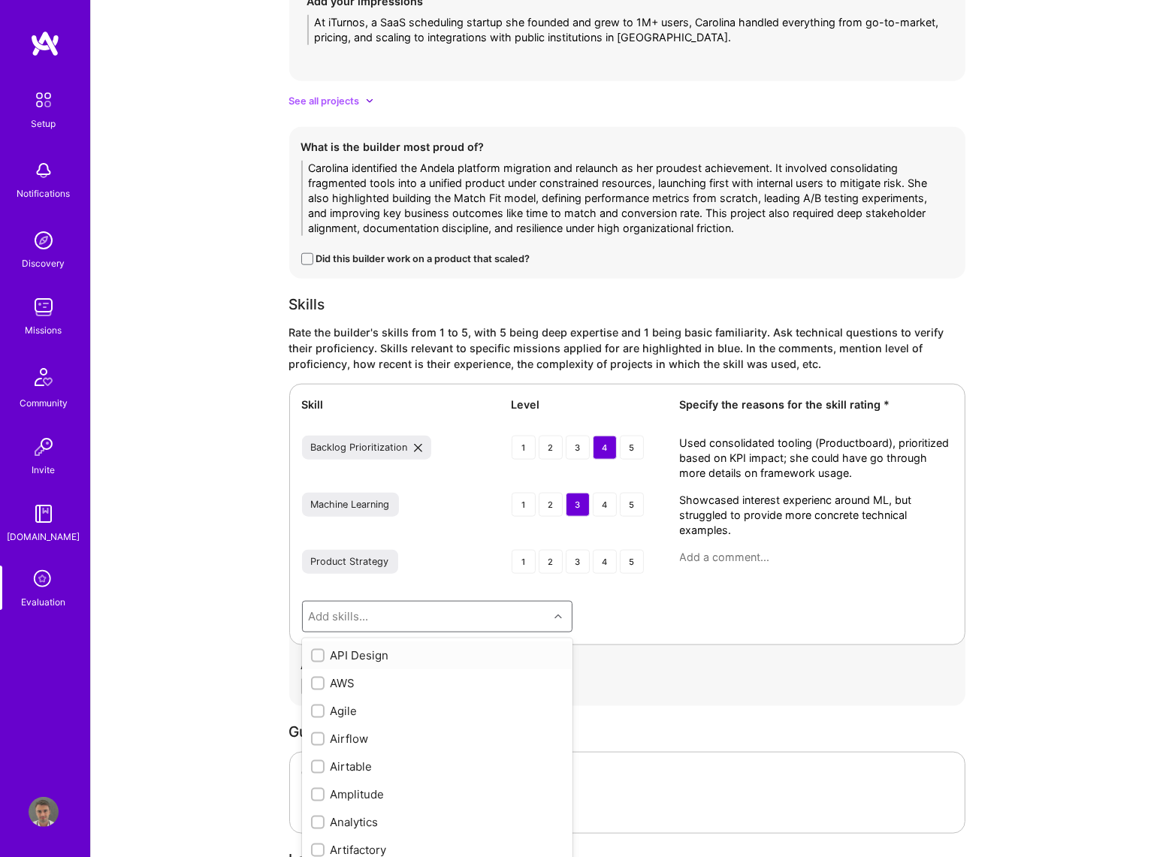
scroll to position [1787, 0]
type input "a"
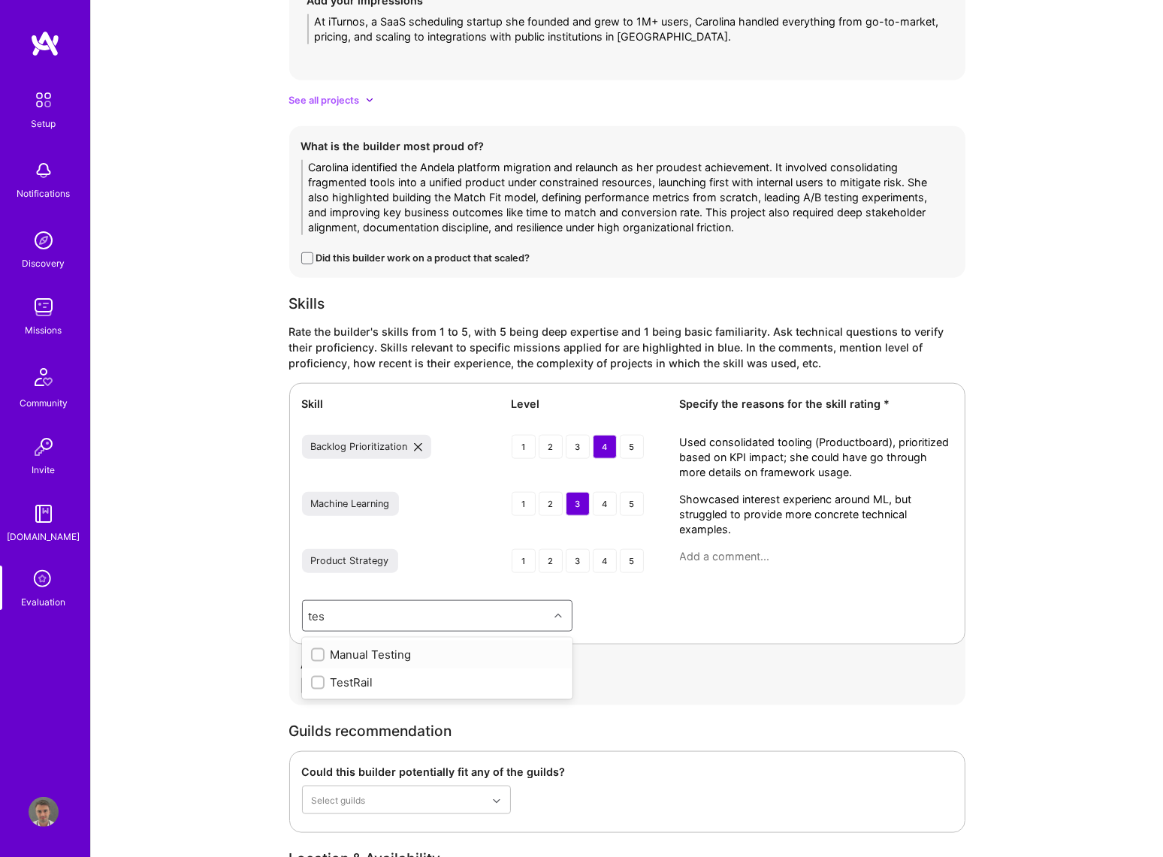
type input "test"
click at [399, 618] on div "test" at bounding box center [426, 616] width 246 height 30
click at [397, 615] on div "Add skills..." at bounding box center [426, 616] width 246 height 30
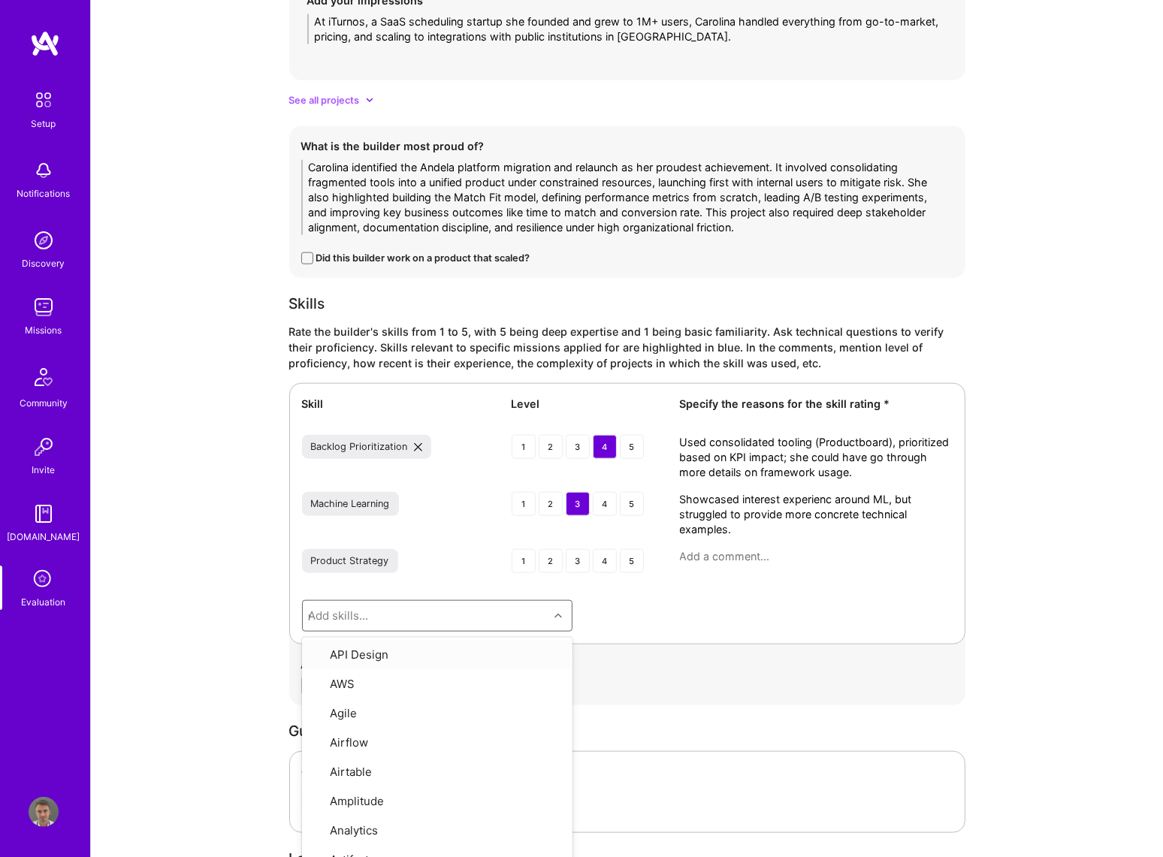
type input "mark"
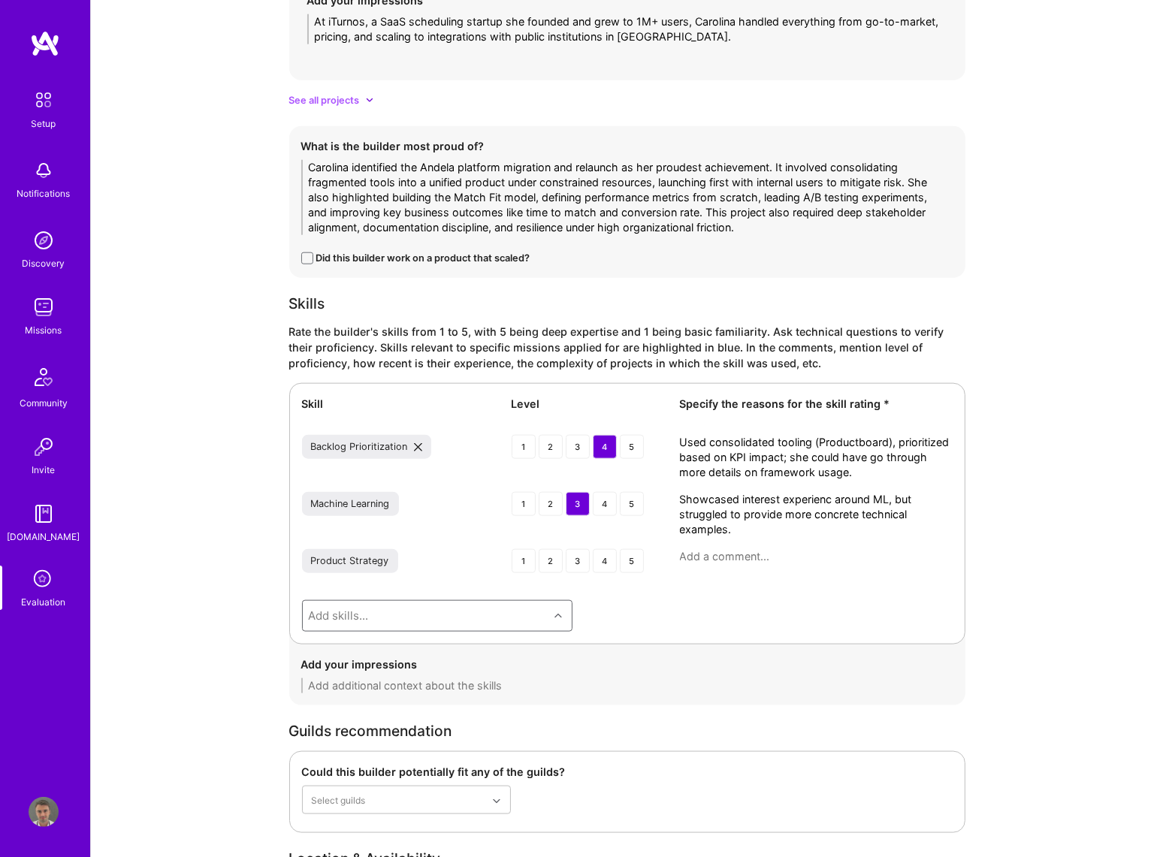
click at [406, 628] on div "Add skills..." at bounding box center [426, 616] width 246 height 30
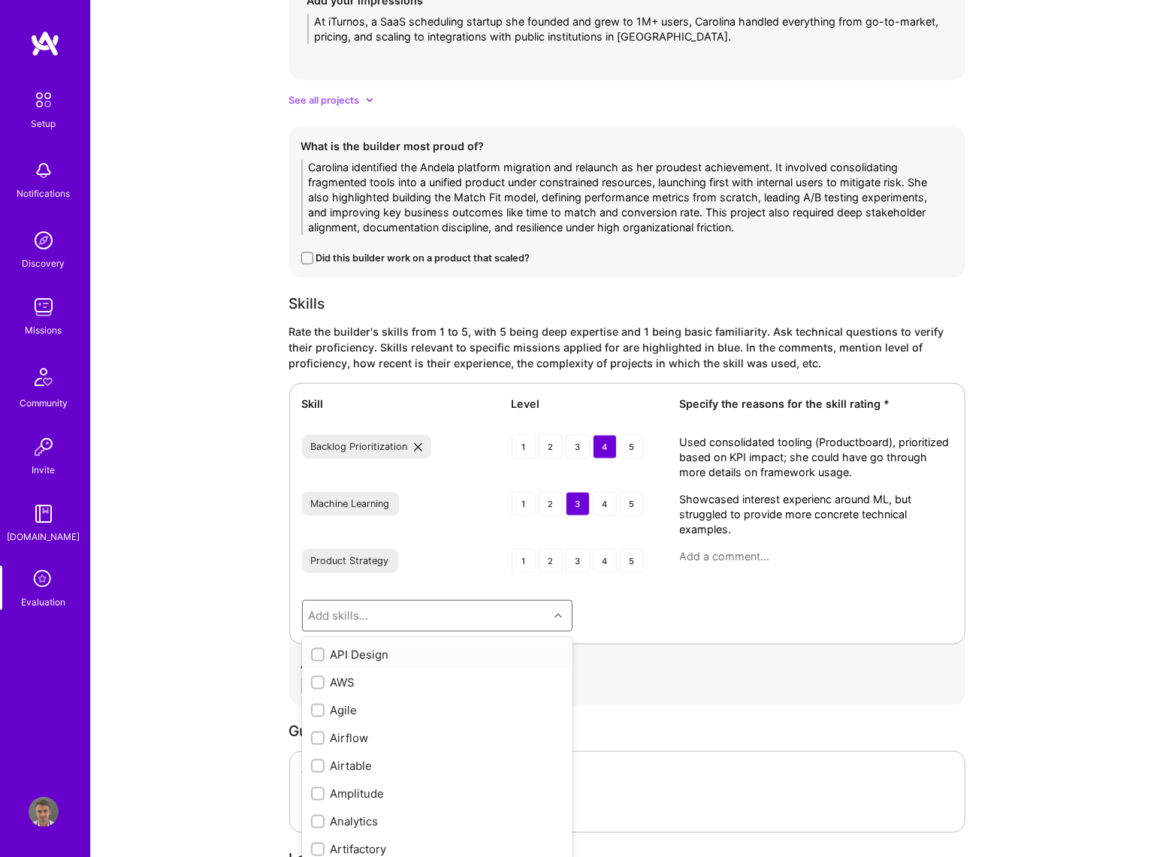
click at [435, 614] on div "Add skills..." at bounding box center [426, 616] width 246 height 30
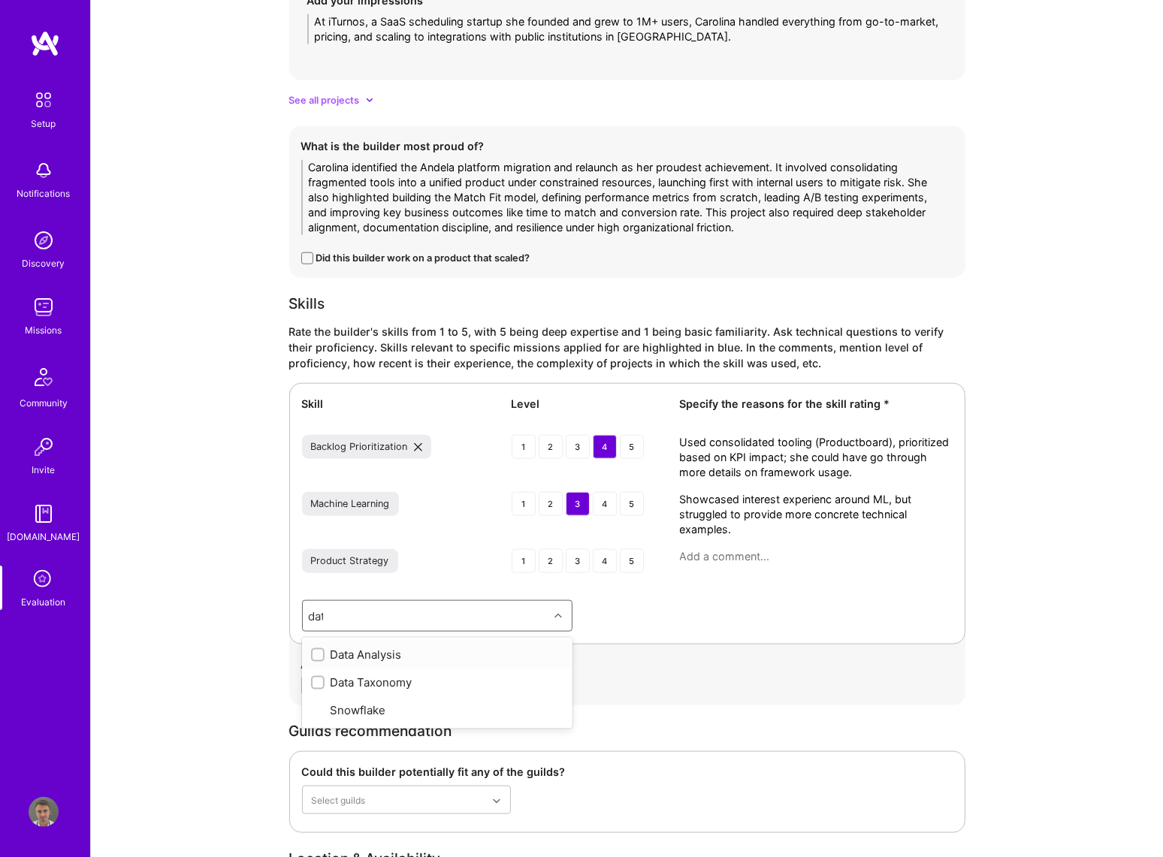
type input "data"
click at [383, 649] on div "Data Analysis" at bounding box center [437, 655] width 252 height 16
checkbox input "true"
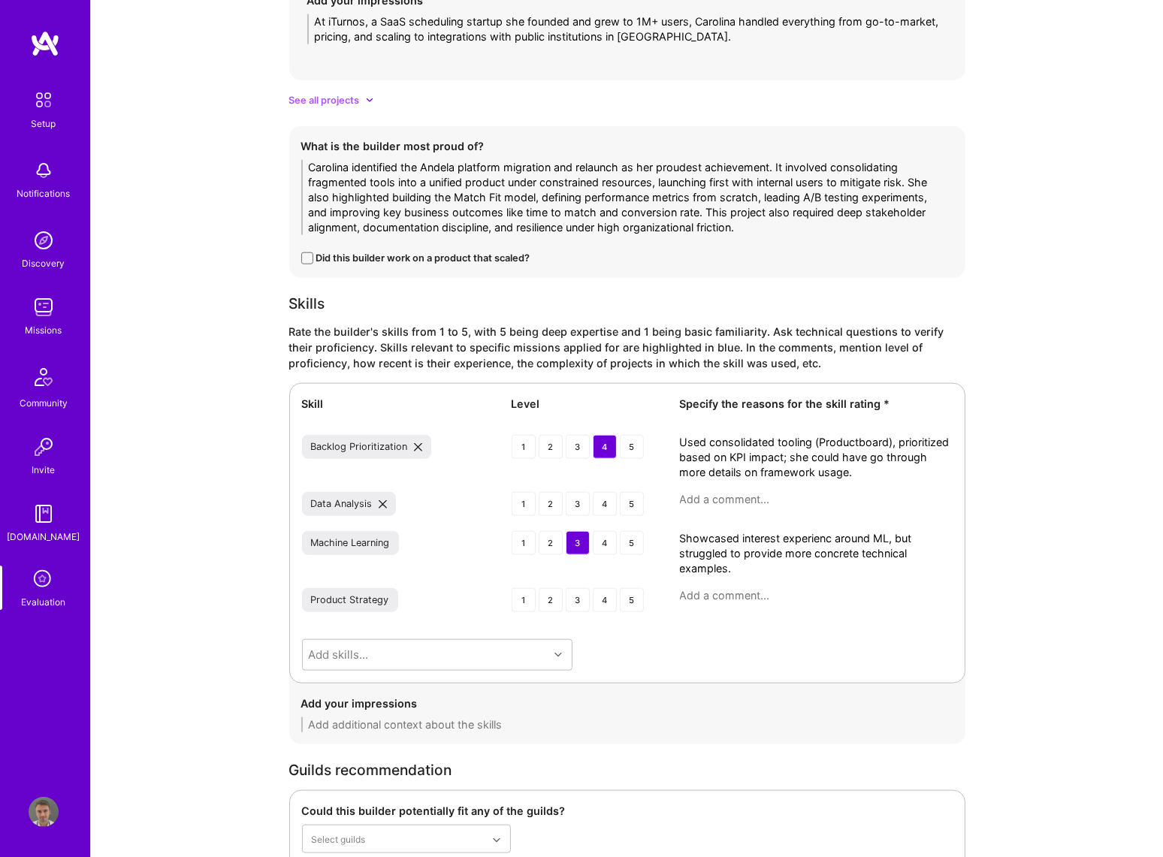
click at [709, 590] on textarea at bounding box center [816, 595] width 273 height 15
paste textarea "Defined KPIs independently; optimized margin and matching efficiency via data e…"
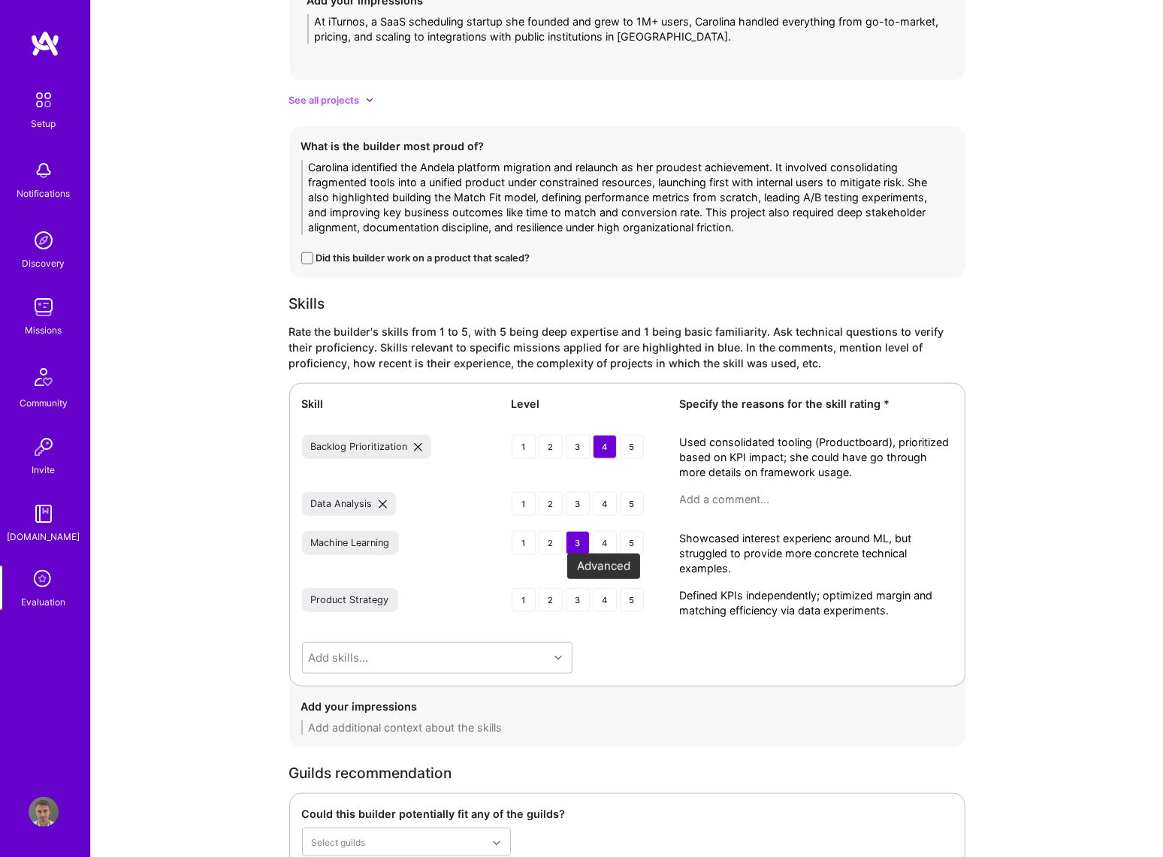
type textarea "Defined KPIs independently; optimized margin and matching efficiency via data e…"
click at [609, 599] on div "4" at bounding box center [605, 600] width 24 height 24
click at [754, 500] on textarea at bounding box center [816, 499] width 273 height 15
paste textarea "Defined KPIs independently; optimized margin and matching efficiency via data e…"
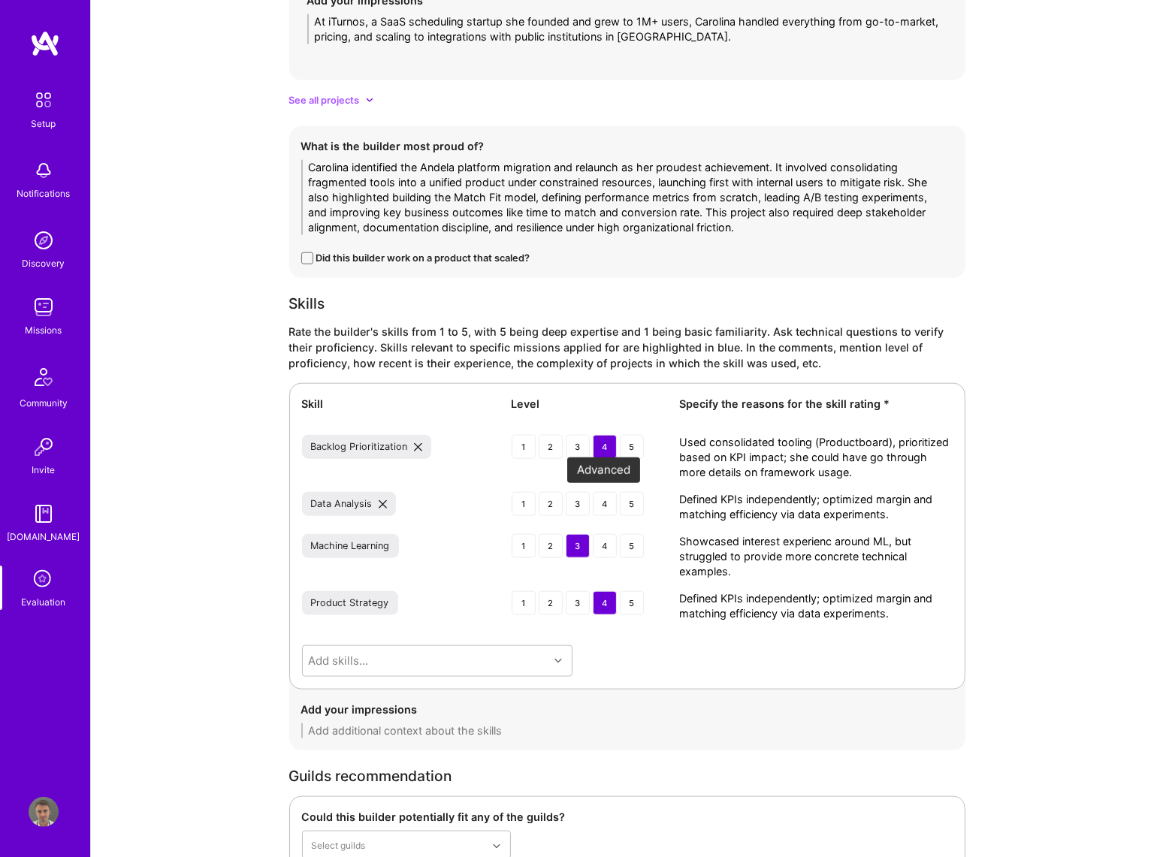
type textarea "Defined KPIs independently; optimized margin and matching efficiency via data e…"
click at [599, 501] on div "4" at bounding box center [605, 504] width 24 height 24
click at [601, 604] on div "4" at bounding box center [605, 603] width 24 height 24
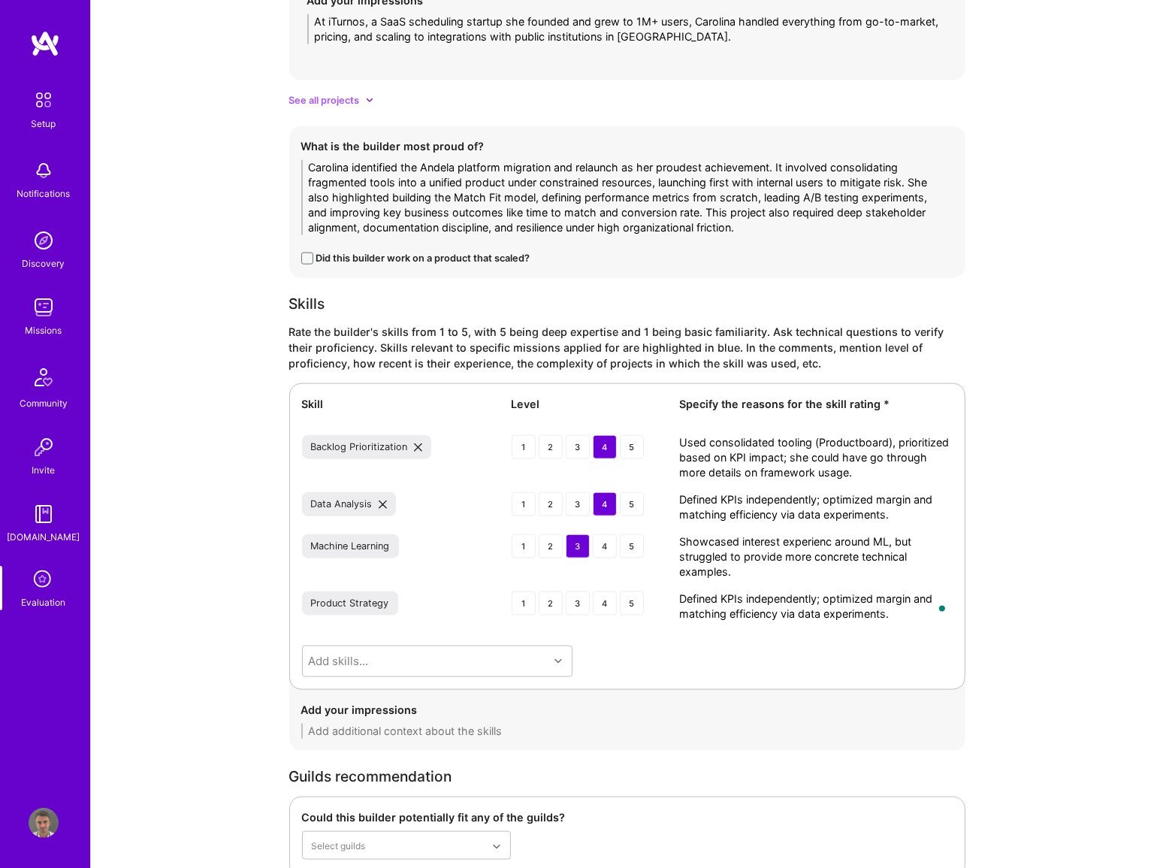
drag, startPoint x: 680, startPoint y: 595, endPoint x: 923, endPoint y: 591, distance: 242.7
click at [916, 614] on textarea "Defined KPIs independently; optimized margin and matching efficiency via data e…" at bounding box center [816, 606] width 273 height 30
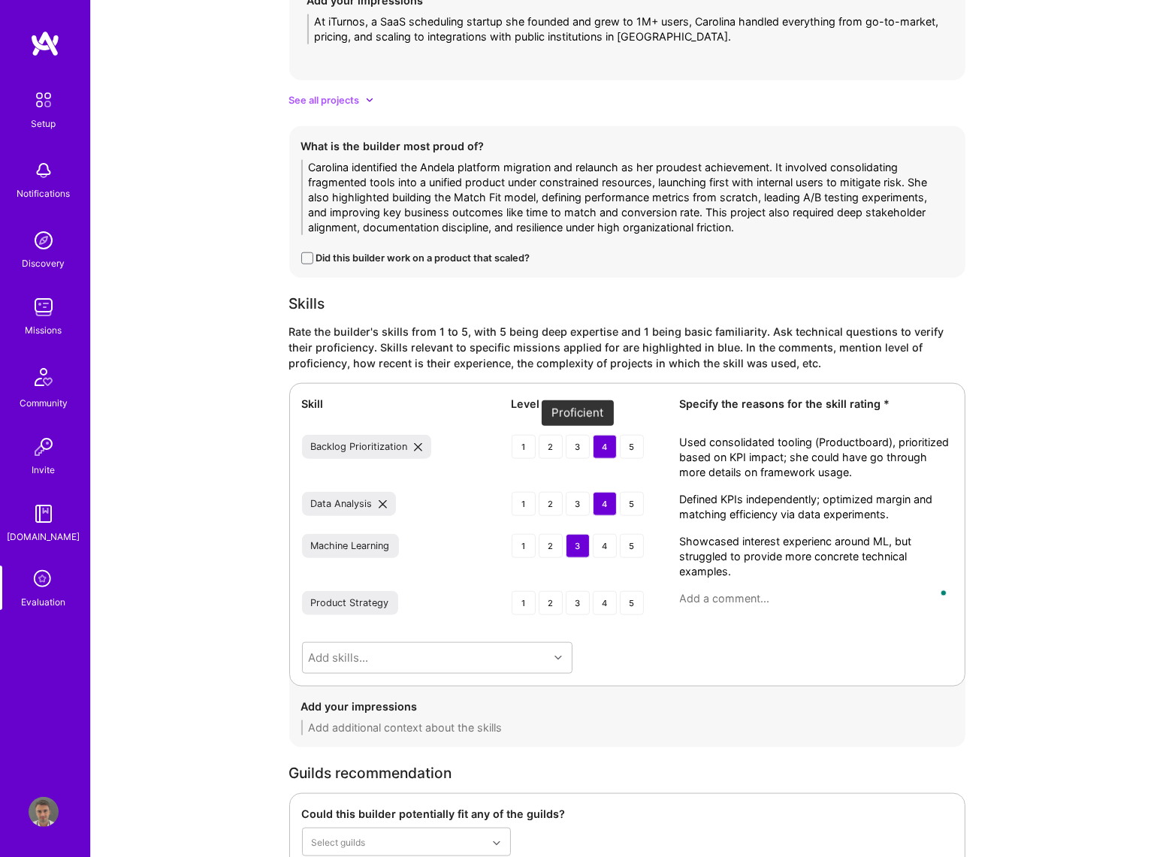
click at [575, 444] on div "3" at bounding box center [578, 447] width 24 height 24
click at [605, 602] on div "4" at bounding box center [605, 603] width 24 height 24
click at [750, 600] on textarea "To enrich screen reader interactions, please activate Accessibility in Grammarl…" at bounding box center [816, 598] width 273 height 15
paste textarea "Drove major strategic initiatives, including the full rebuild of Andela’s platf…"
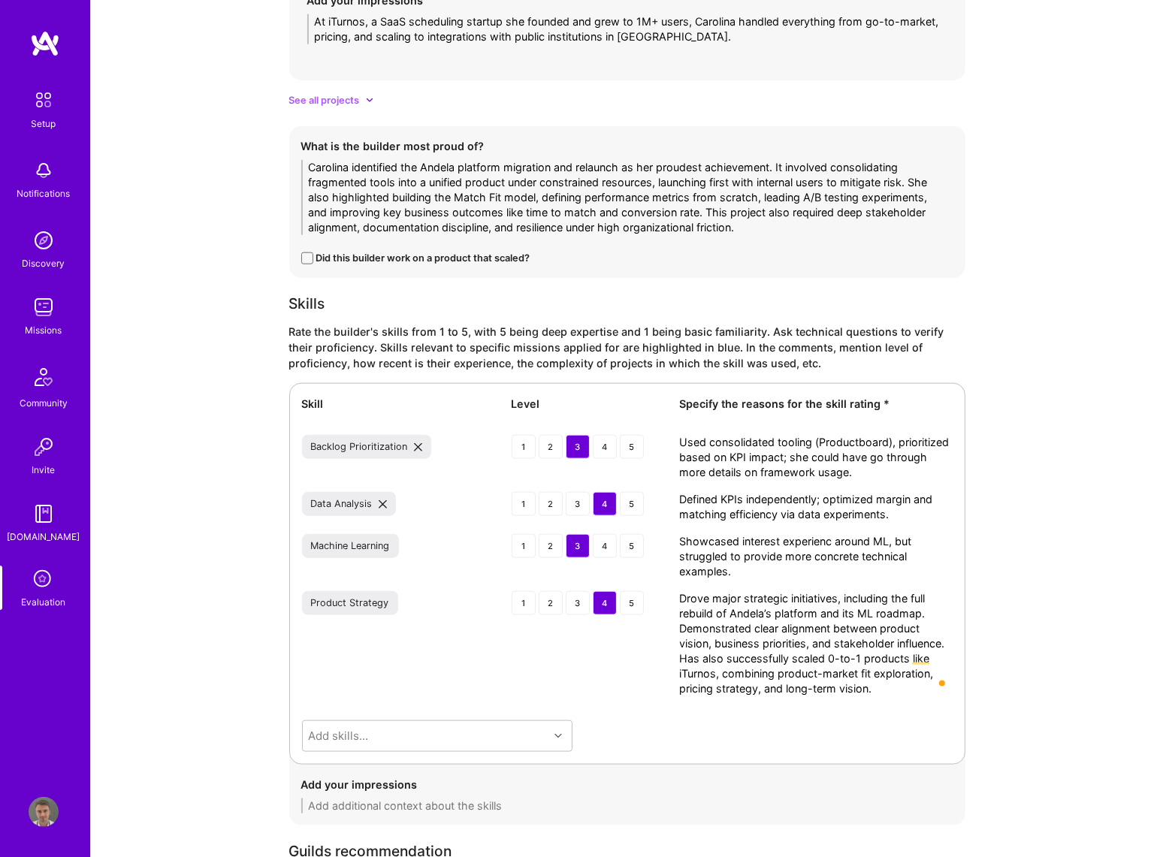
drag, startPoint x: 757, startPoint y: 627, endPoint x: 781, endPoint y: 627, distance: 23.3
click at [781, 627] on textarea "Drove major strategic initiatives, including the full rebuild of Andela’s platf…" at bounding box center [816, 643] width 273 height 105
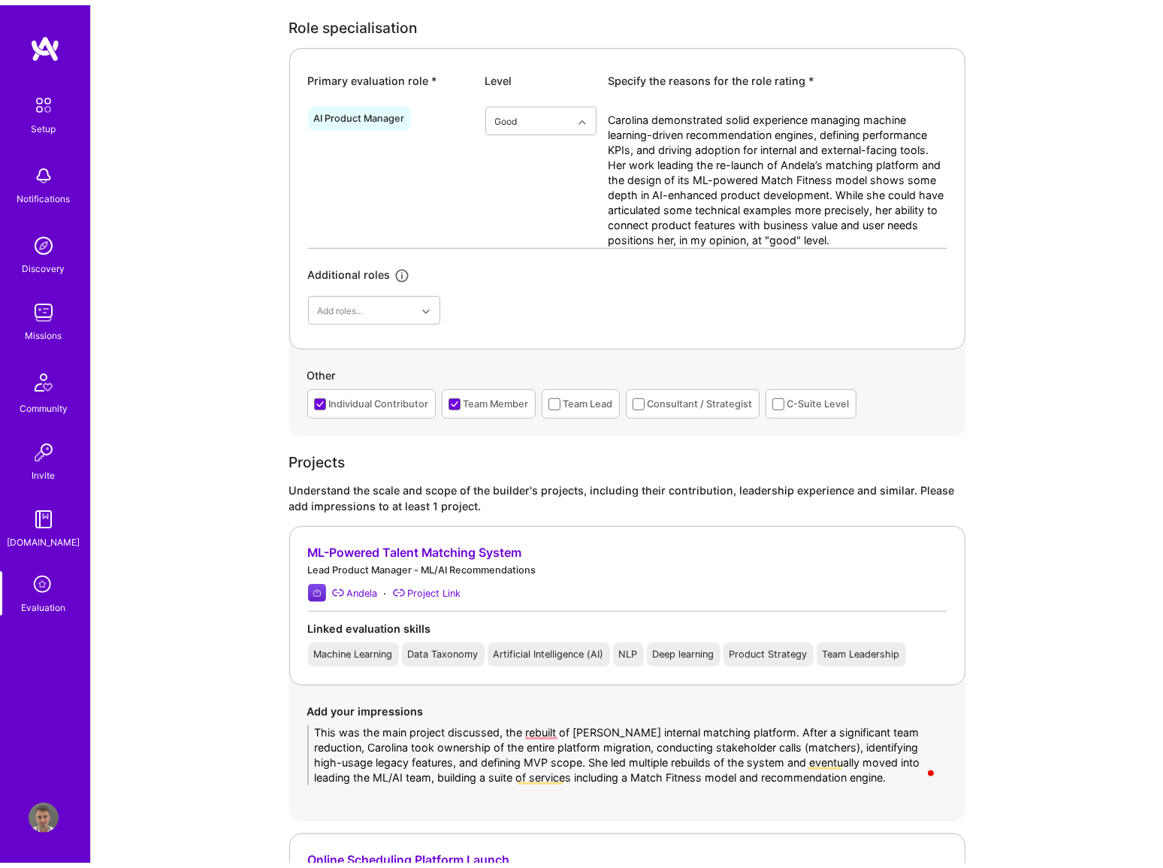
scroll to position [557, 0]
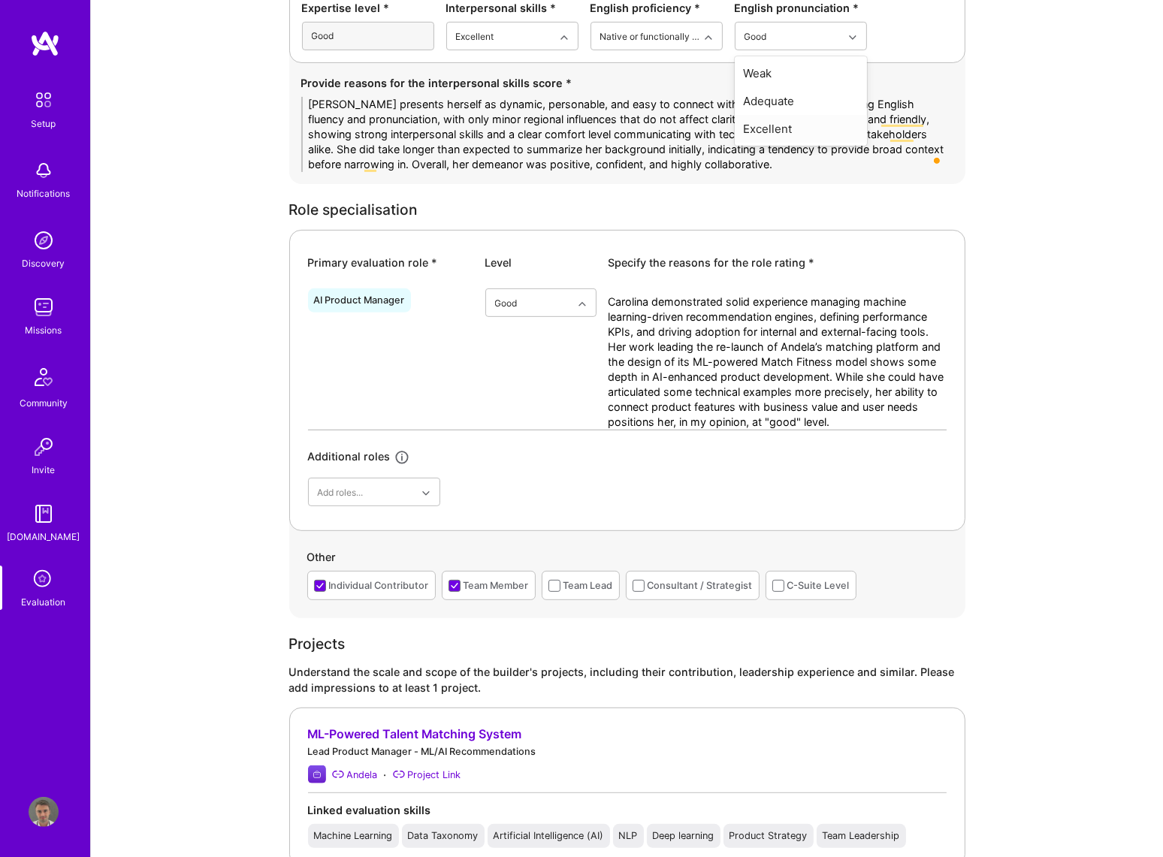
type textarea "Drove major strategic initiatives, including the full rebuild of Andela’s platf…"
click at [851, 422] on textarea "Carolina demonstrated solid experience managing machine learning-driven recomme…" at bounding box center [777, 361] width 338 height 135
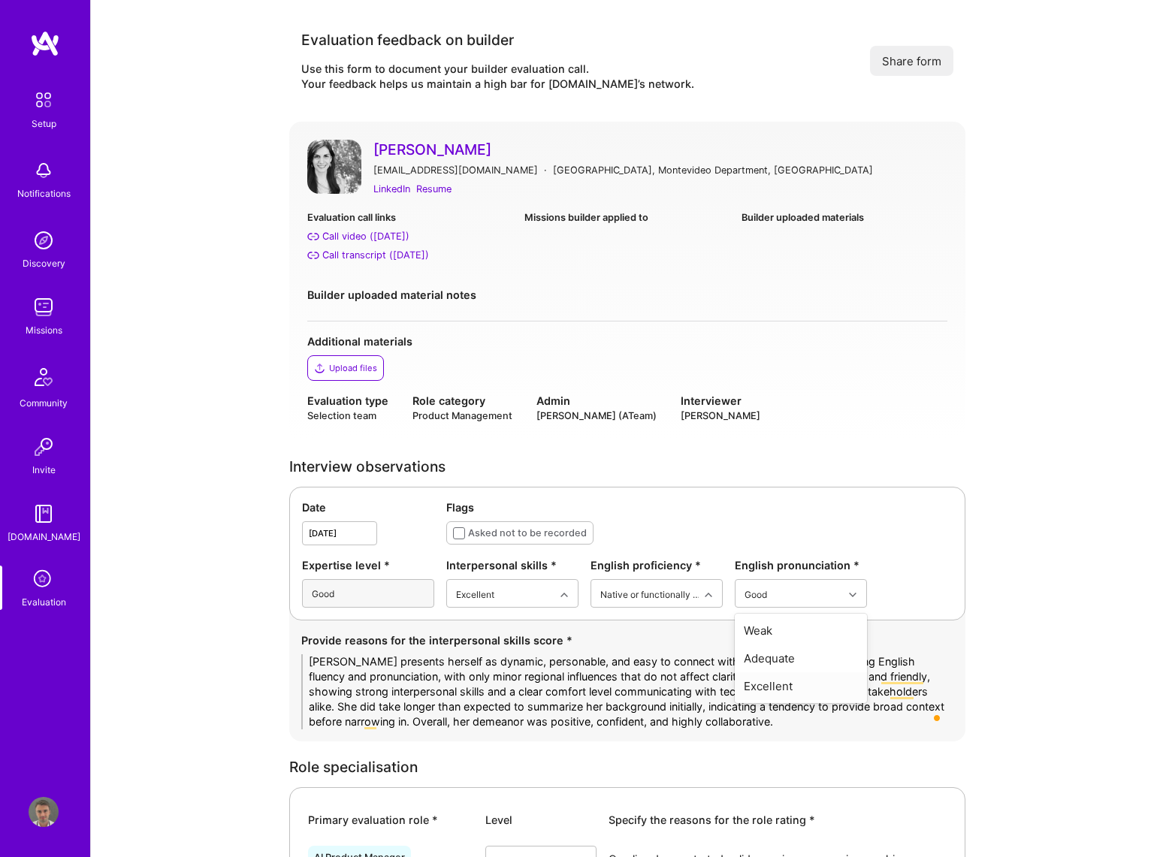
scroll to position [353, 0]
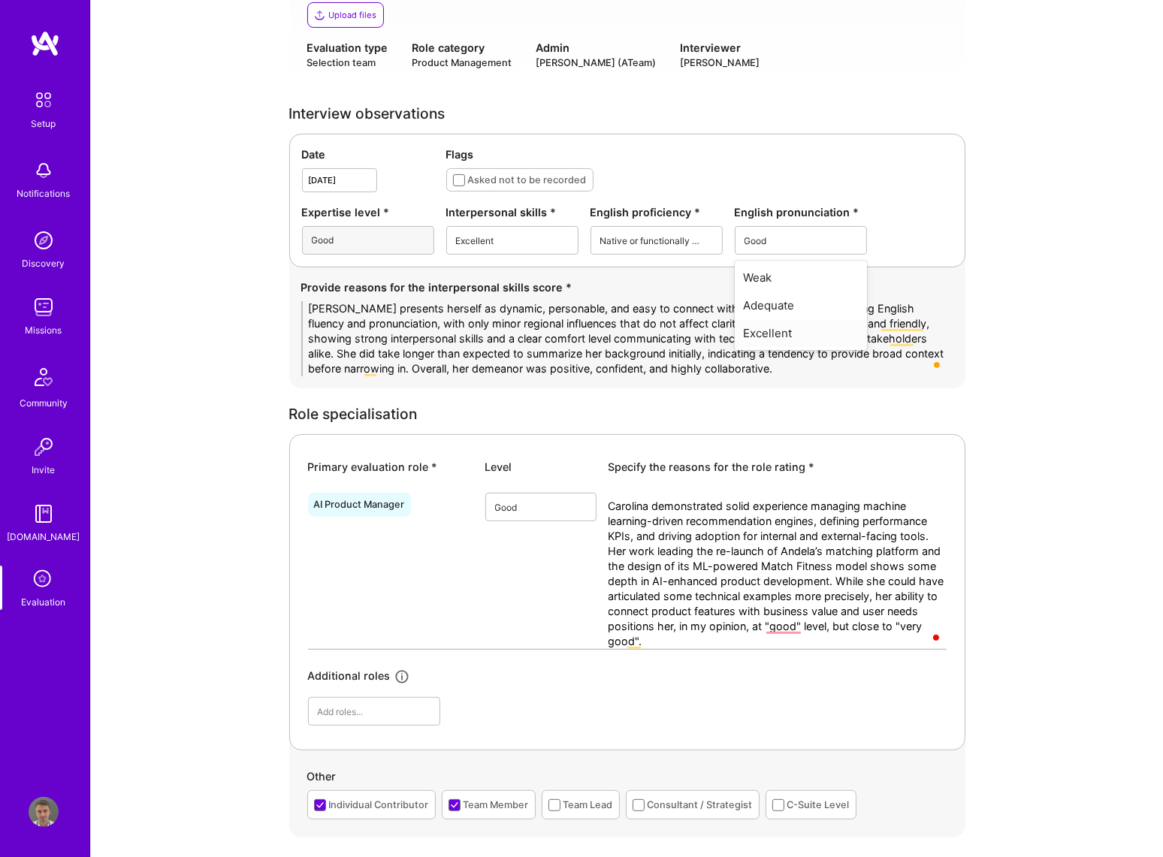
type textarea "Carolina demonstrated solid experience managing machine learning-driven recomme…"
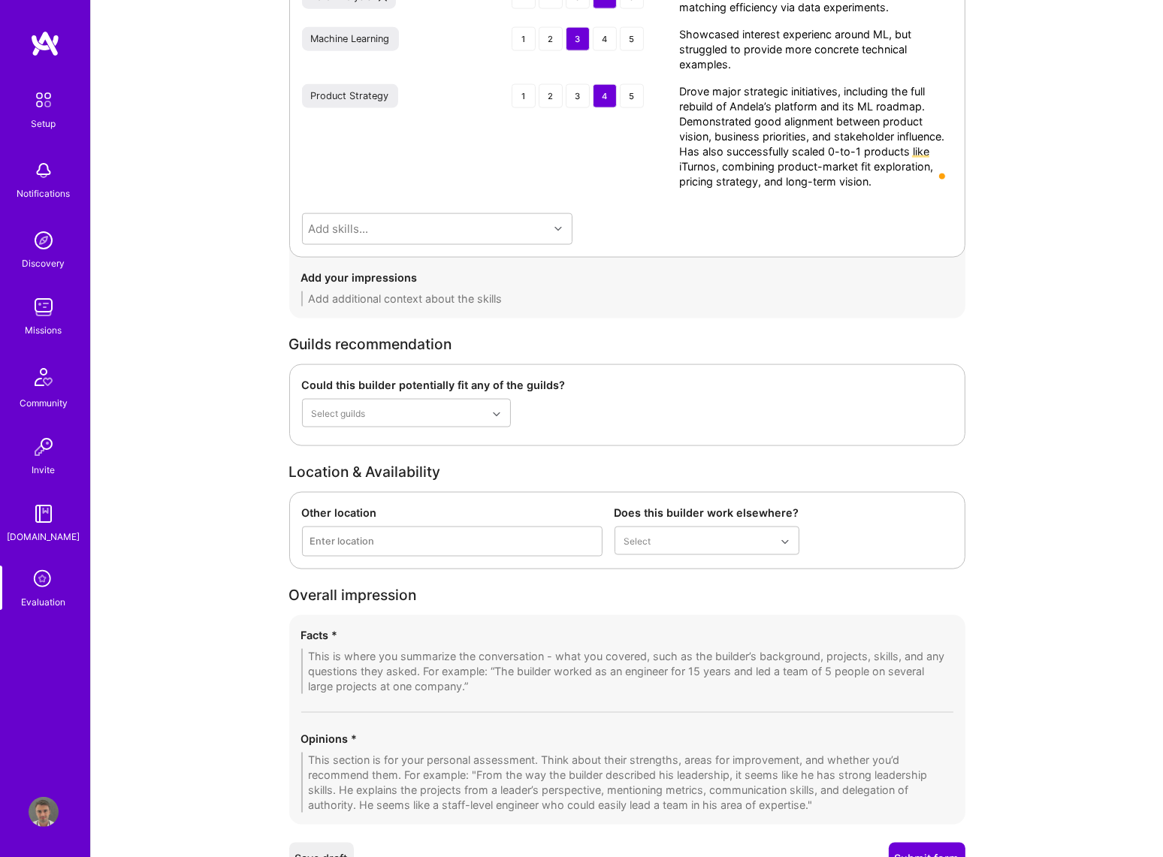
scroll to position [2333, 0]
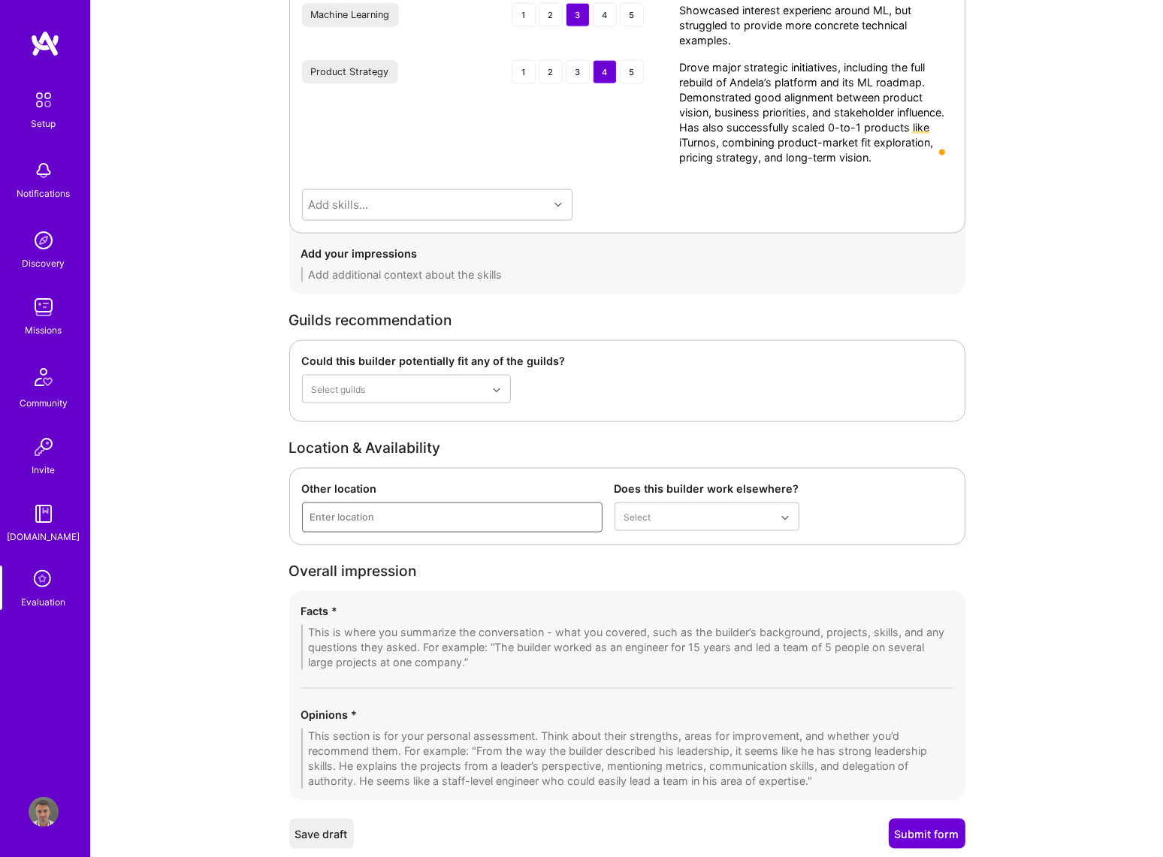
click at [449, 511] on div "Enter location" at bounding box center [452, 517] width 299 height 29
type input "Motevideo"
drag, startPoint x: 382, startPoint y: 515, endPoint x: 264, endPoint y: 518, distance: 118.8
type input "montevid"
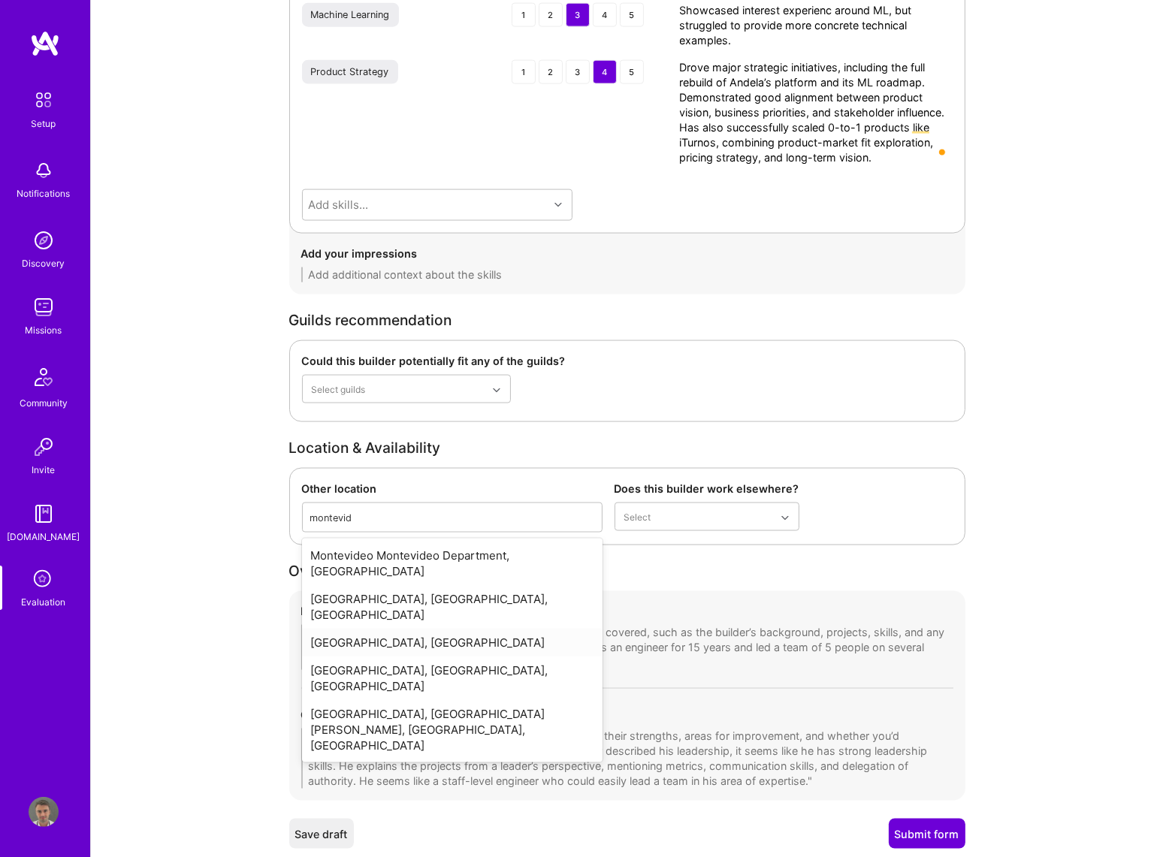
click at [408, 629] on div "Montevideo, Uruguay" at bounding box center [452, 643] width 300 height 28
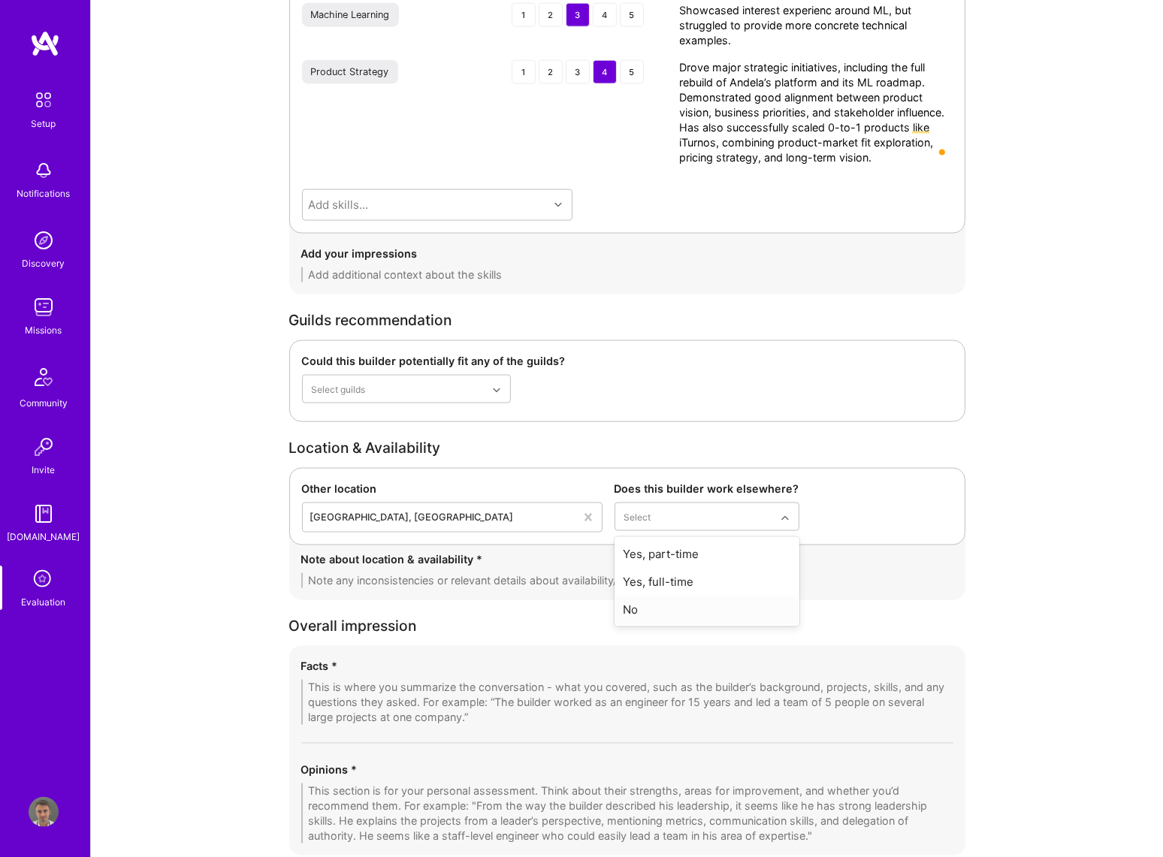
click at [675, 606] on div "No" at bounding box center [707, 610] width 185 height 28
click at [427, 583] on textarea at bounding box center [627, 580] width 652 height 15
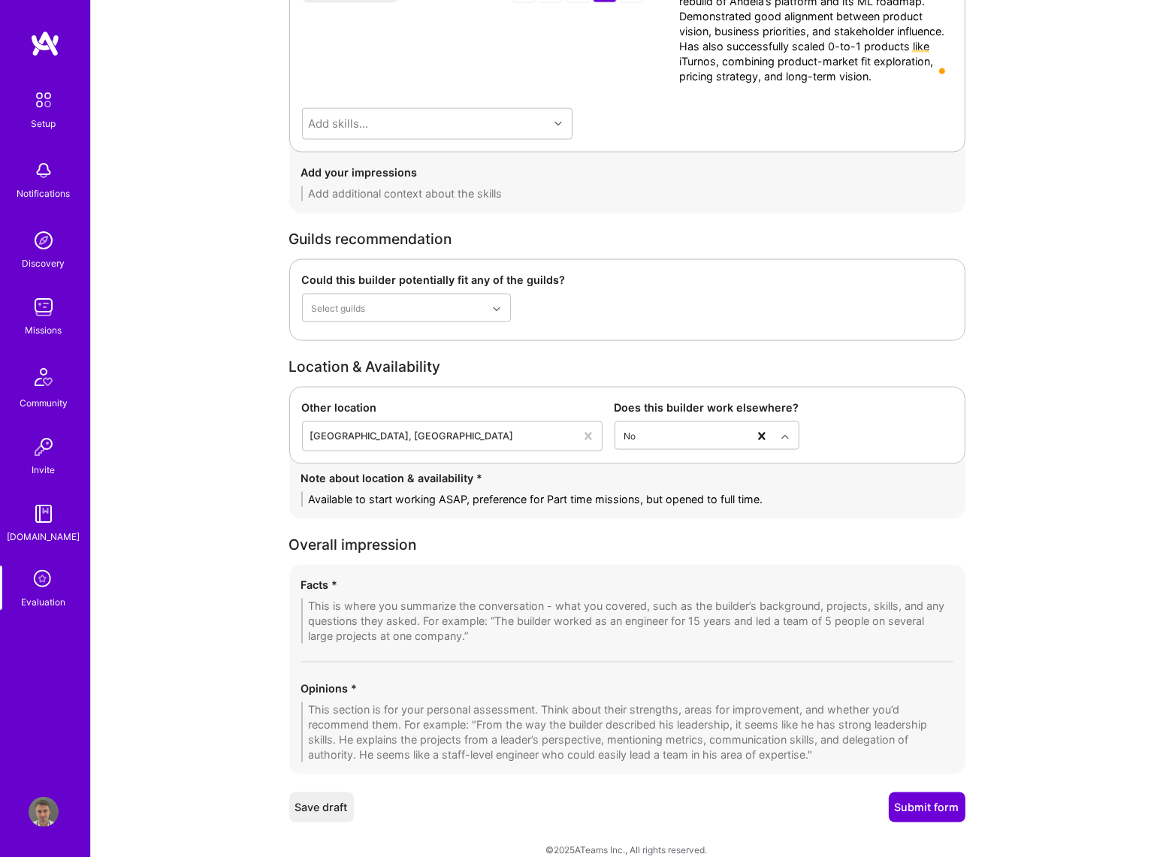
scroll to position [2432, 0]
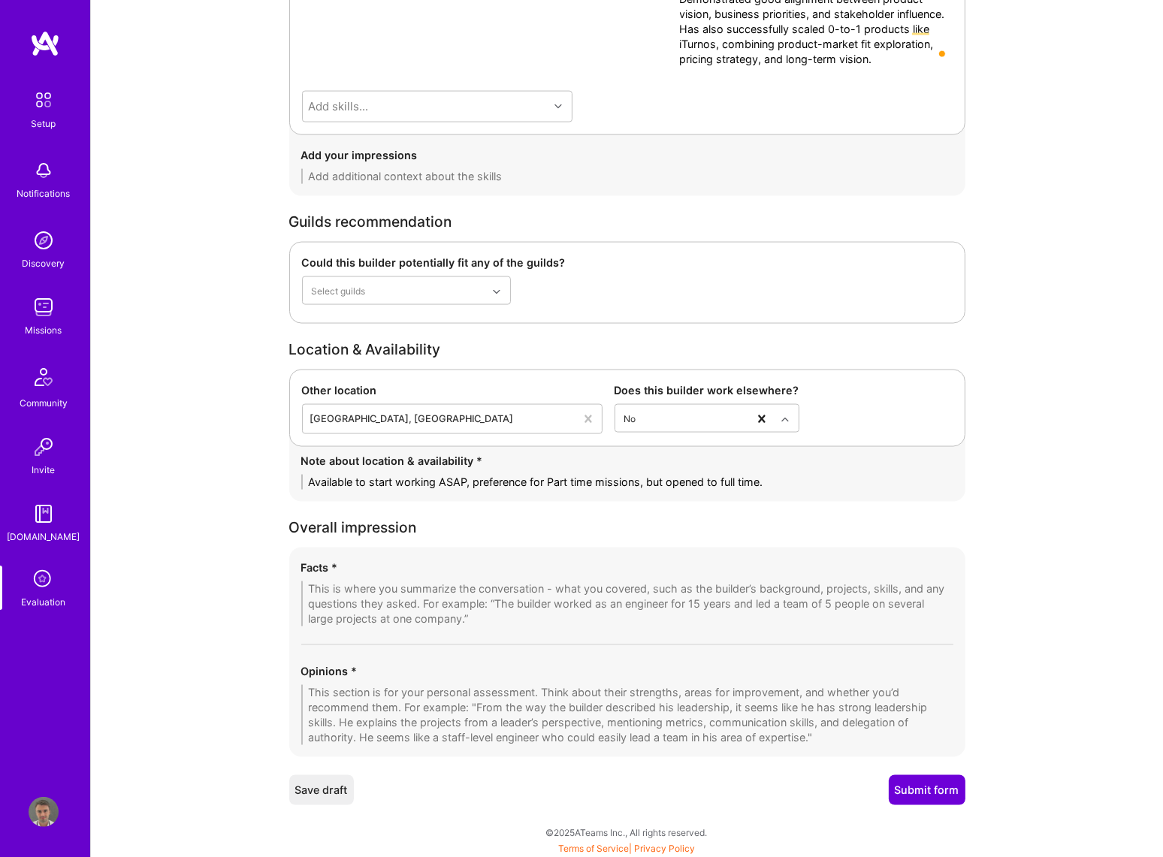
type textarea "Available to start working ASAP, preference for Part time missions, but opened …"
click at [430, 590] on textarea at bounding box center [627, 603] width 652 height 45
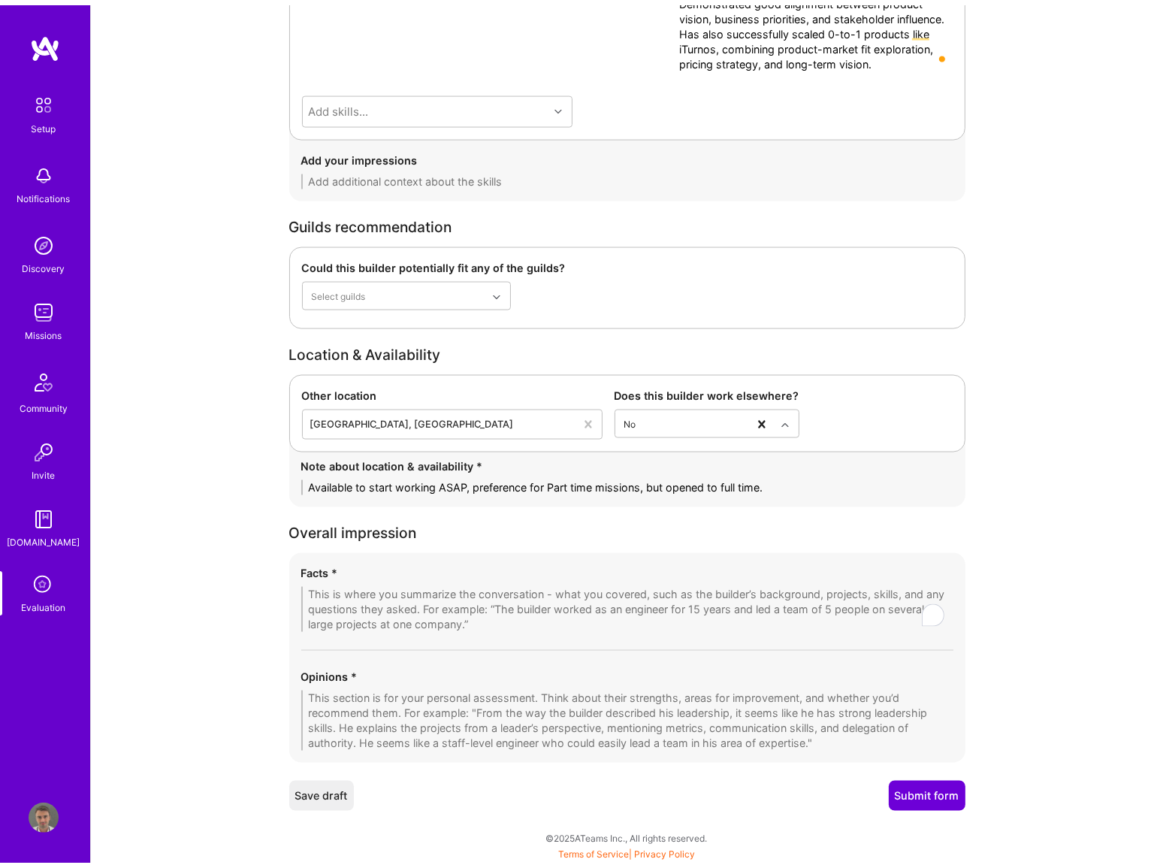
scroll to position [2421, 0]
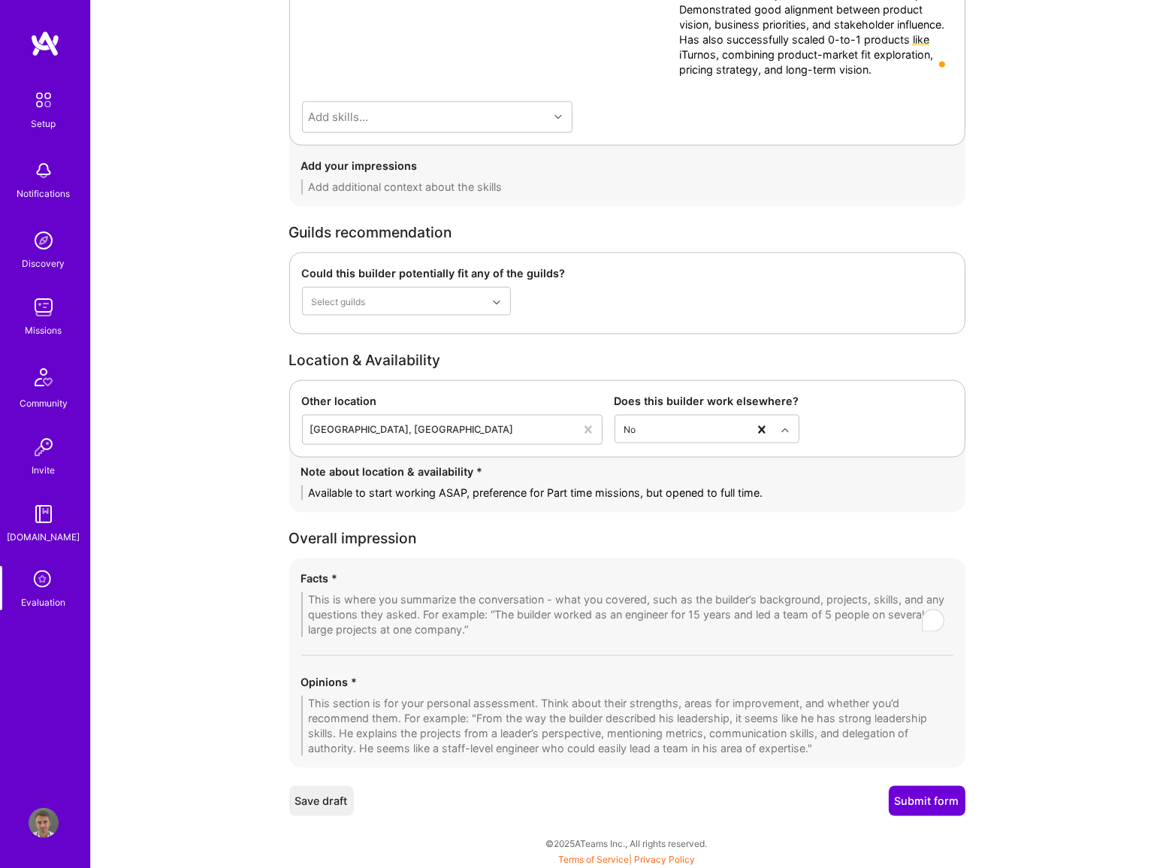
paste textarea "The call was thorough and productive, with Carolina walking through her career …"
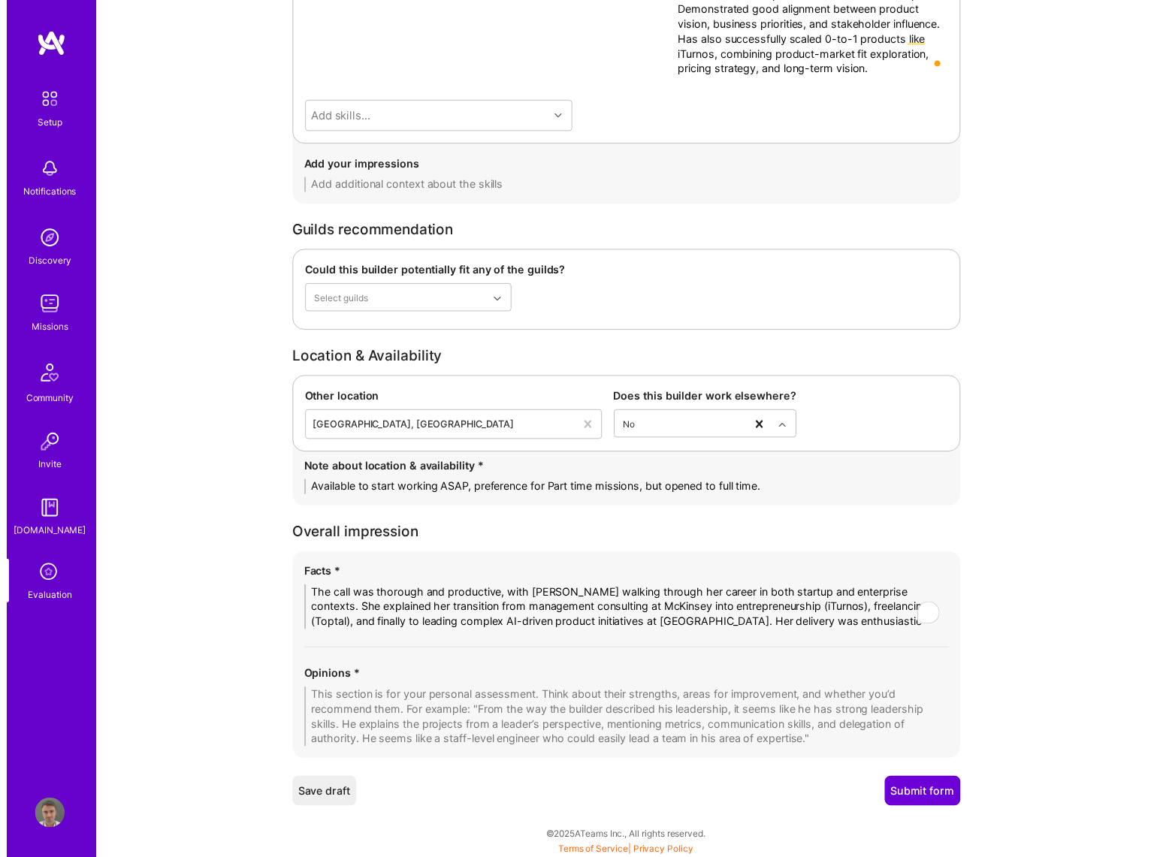
scroll to position [0, 0]
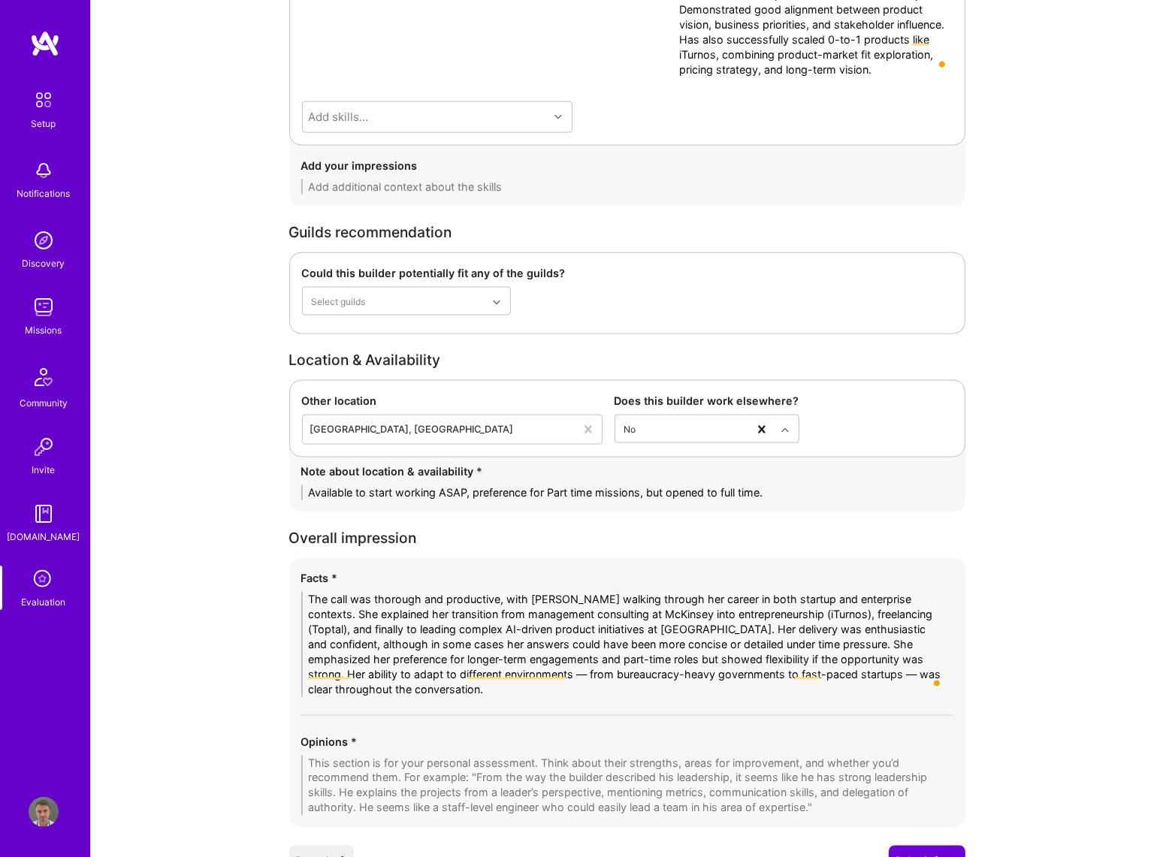
type textarea "The call was thorough and productive, with Carolina walking through her career …"
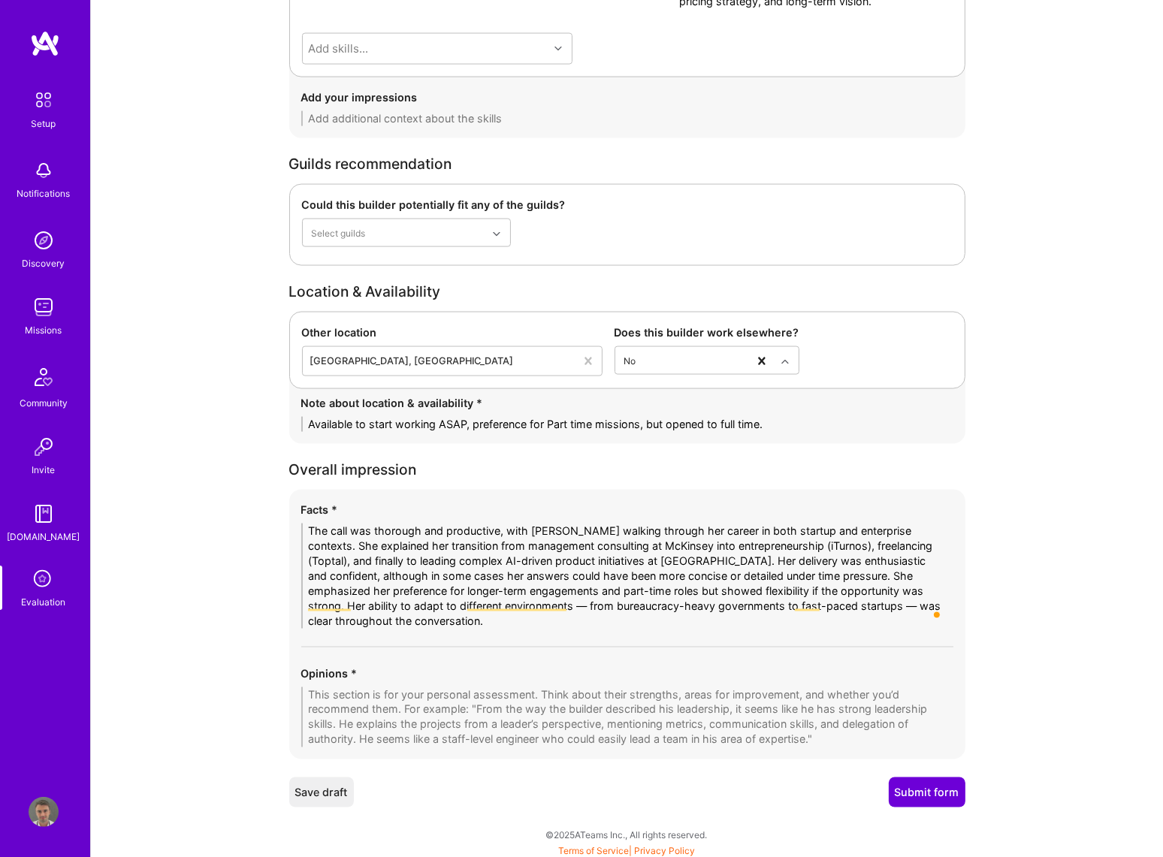
click at [342, 693] on textarea at bounding box center [627, 717] width 652 height 60
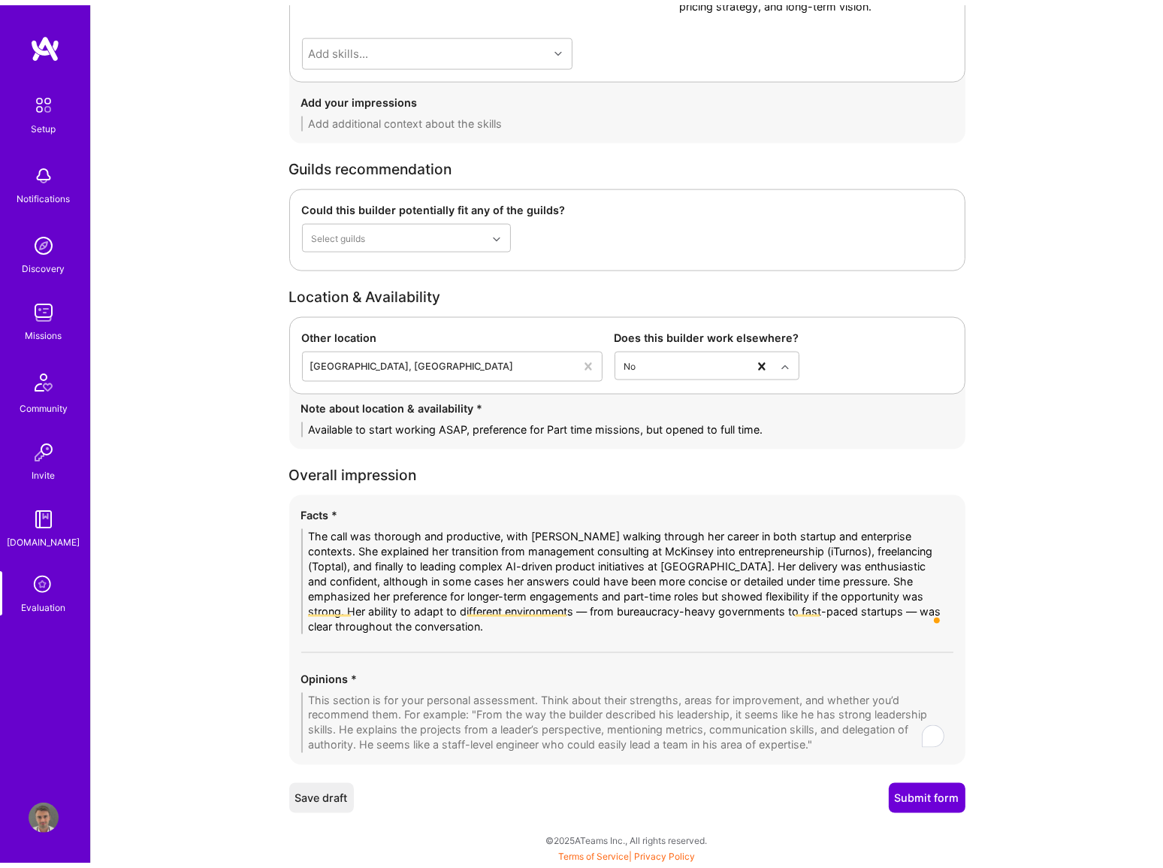
scroll to position [2481, 0]
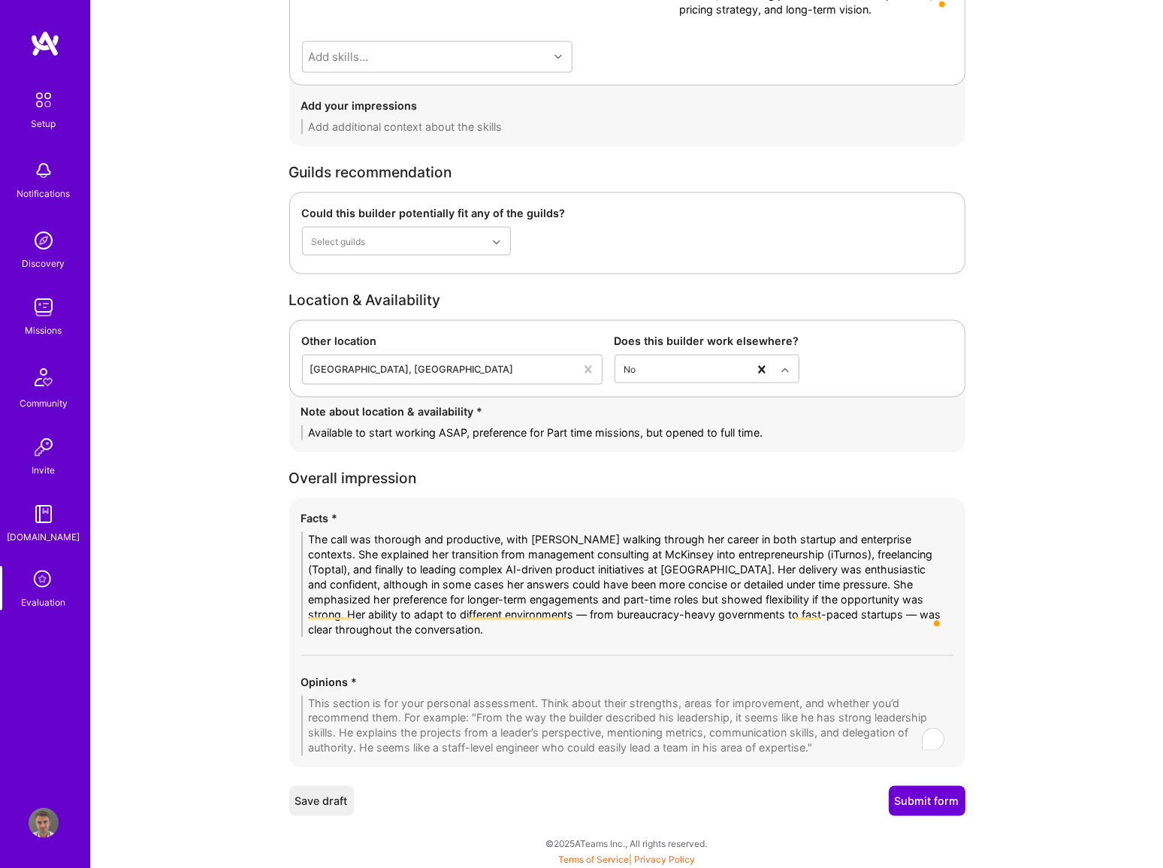
paste textarea "Carolina is a senior product manager with over 15 years of experience, blending…"
type textarea "Carolina is a senior product manager with over 15 years of experience, blending…"
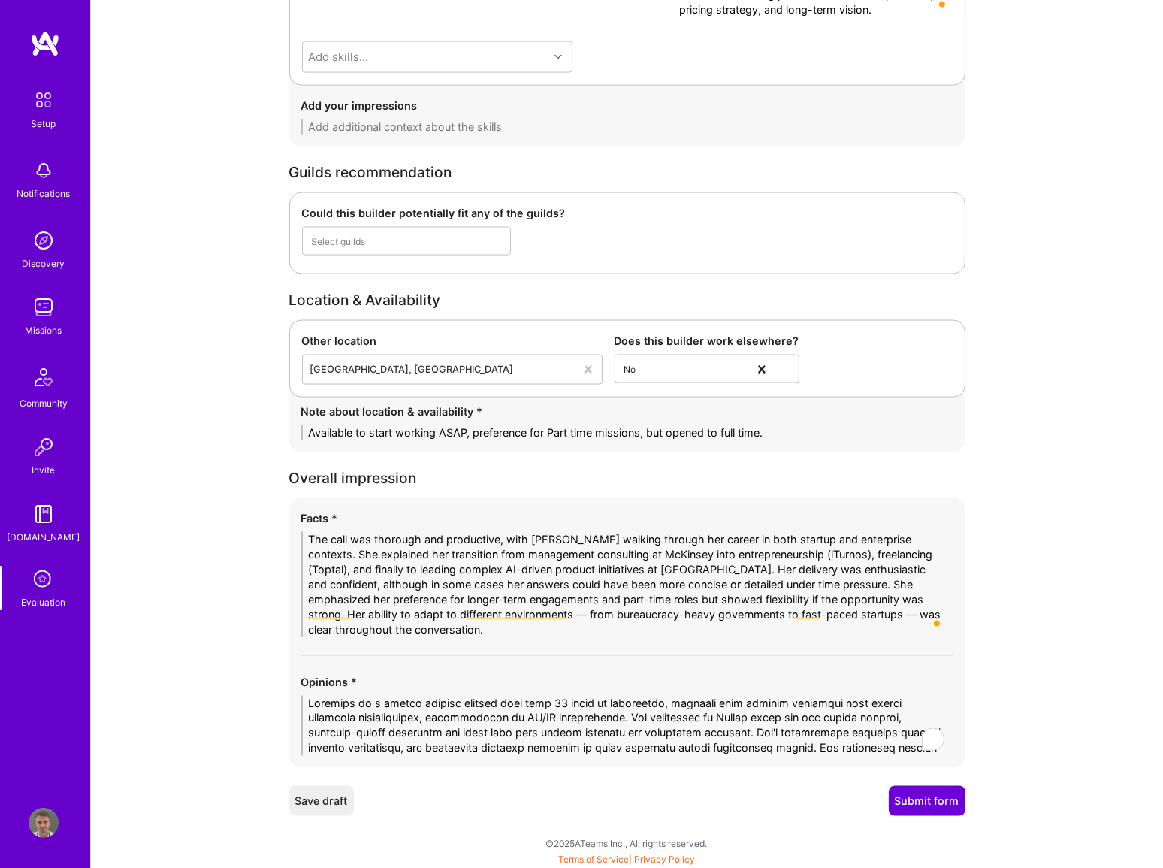
scroll to position [0, 0]
